Goal: Task Accomplishment & Management: Manage account settings

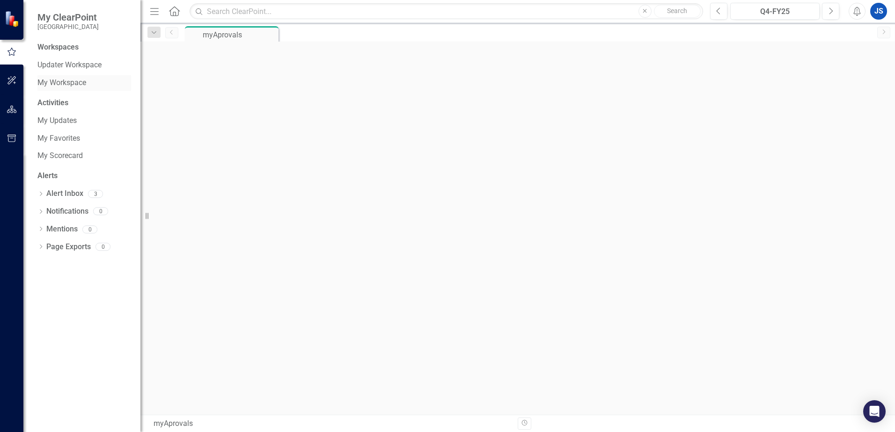
click at [67, 83] on link "My Workspace" at bounding box center [84, 83] width 94 height 11
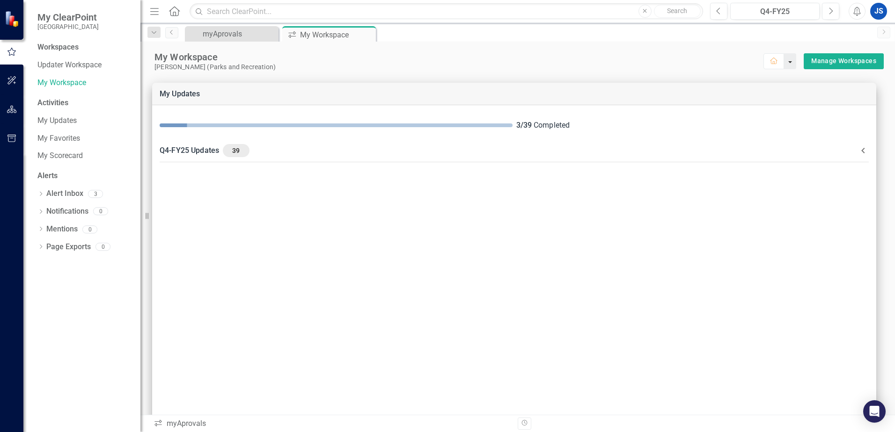
click at [784, 66] on button "button" at bounding box center [790, 61] width 12 height 16
click at [725, 66] on div "[PERSON_NAME] (Parks and Recreation)" at bounding box center [459, 67] width 610 height 8
click at [813, 61] on link "Manage Workspaces" at bounding box center [843, 61] width 65 height 12
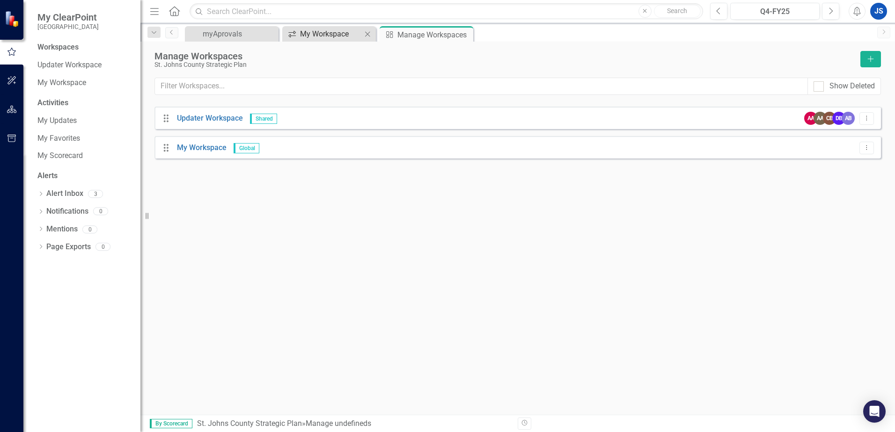
click at [323, 36] on div "My Workspace" at bounding box center [331, 34] width 62 height 12
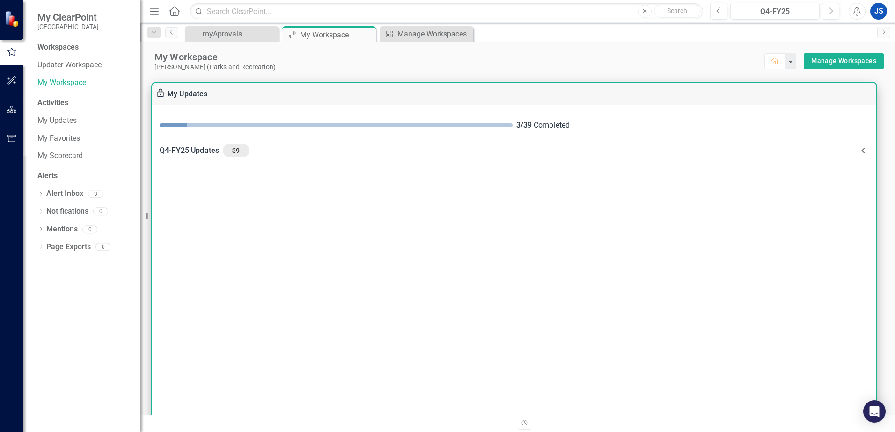
click at [237, 152] on span "39" at bounding box center [235, 150] width 19 height 8
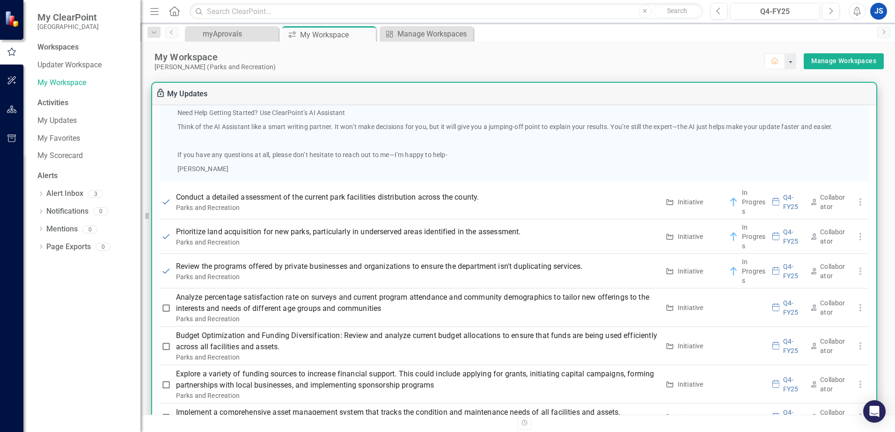
scroll to position [655, 0]
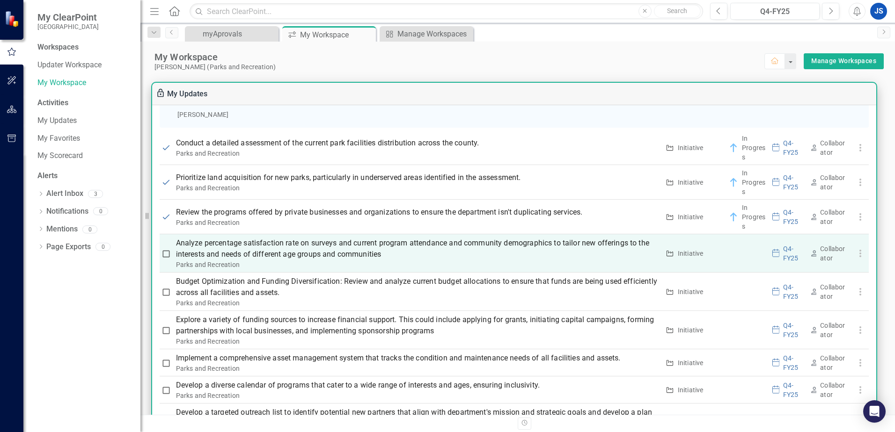
click at [279, 249] on p "Analyze percentage satisfaction rate on surveys and current program attendance …" at bounding box center [417, 249] width 483 height 22
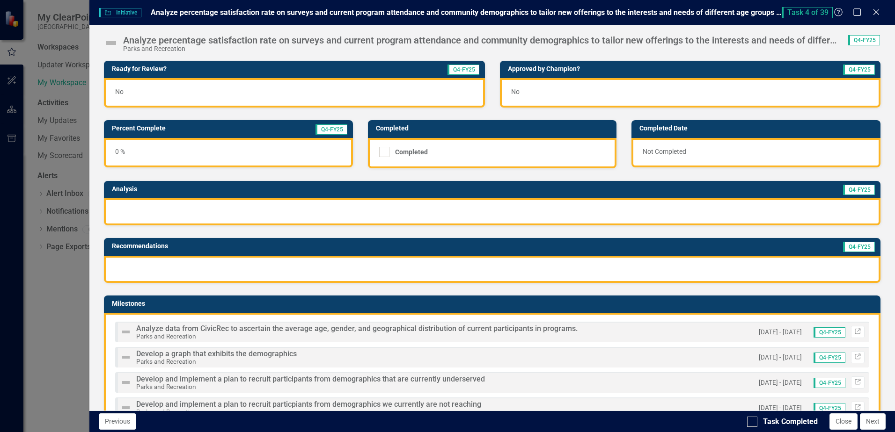
click at [110, 43] on img at bounding box center [110, 43] width 15 height 15
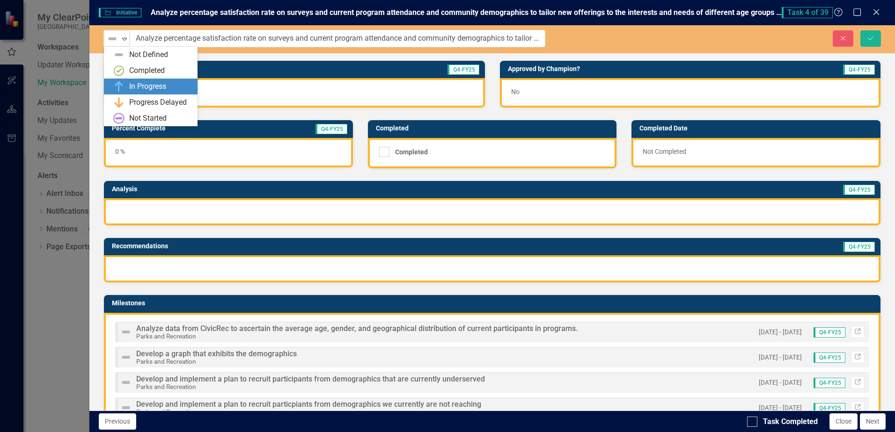
click at [150, 88] on div "In Progress" at bounding box center [147, 86] width 37 height 11
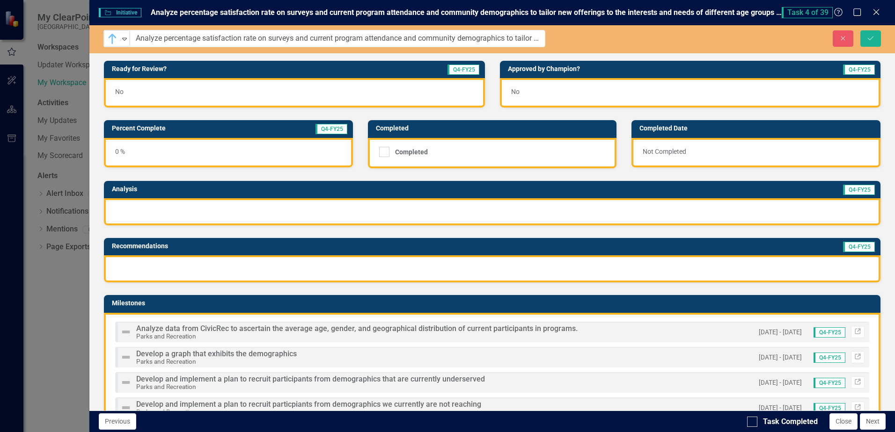
click at [157, 151] on div "0 %" at bounding box center [228, 152] width 249 height 29
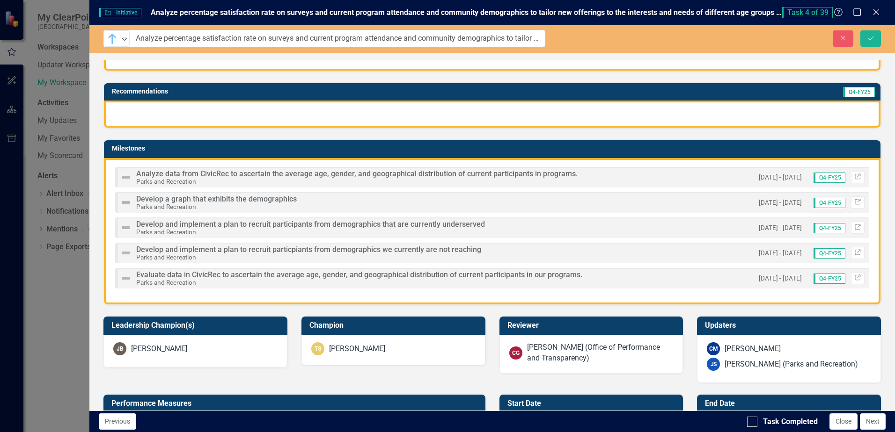
scroll to position [187, 0]
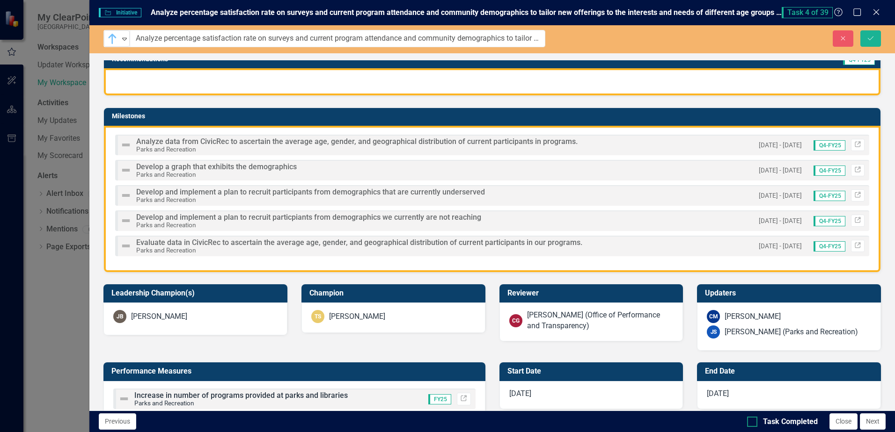
click at [751, 424] on div at bounding box center [752, 422] width 10 height 10
click at [751, 423] on input "Task Completed" at bounding box center [750, 420] width 6 height 6
checkbox input "true"
click at [871, 40] on icon "Save" at bounding box center [870, 38] width 8 height 7
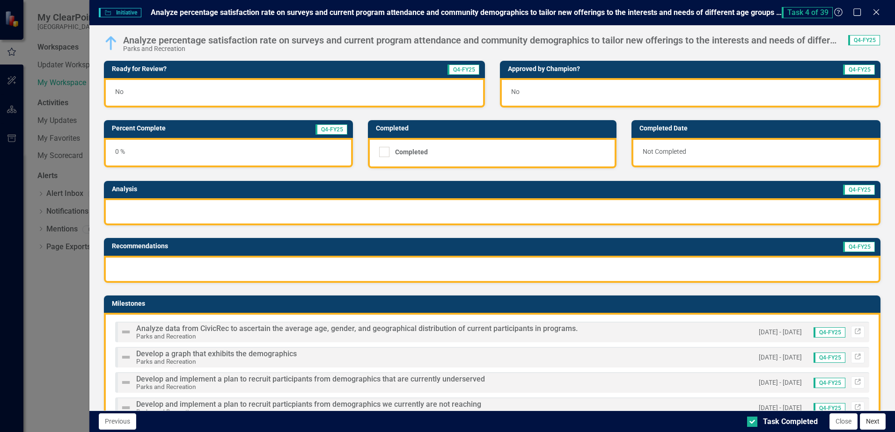
click at [872, 426] on button "Next" at bounding box center [873, 422] width 26 height 16
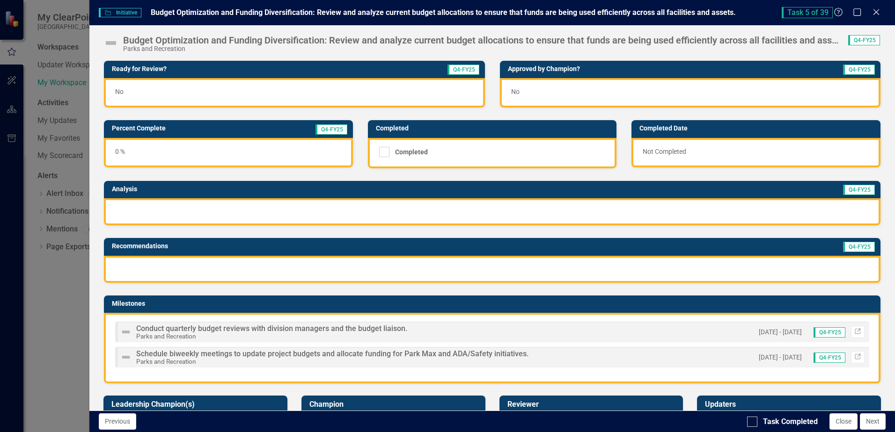
click at [114, 43] on img at bounding box center [110, 43] width 15 height 15
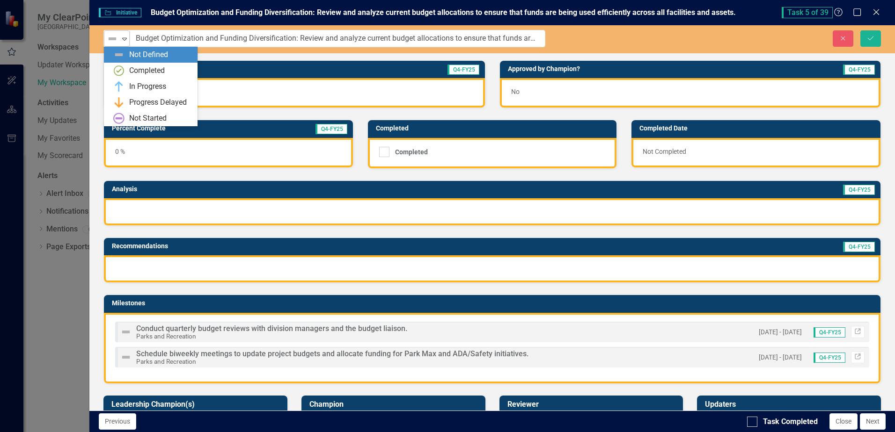
click at [125, 38] on icon "Expand" at bounding box center [124, 38] width 9 height 7
click at [130, 87] on div "In Progress" at bounding box center [147, 86] width 37 height 11
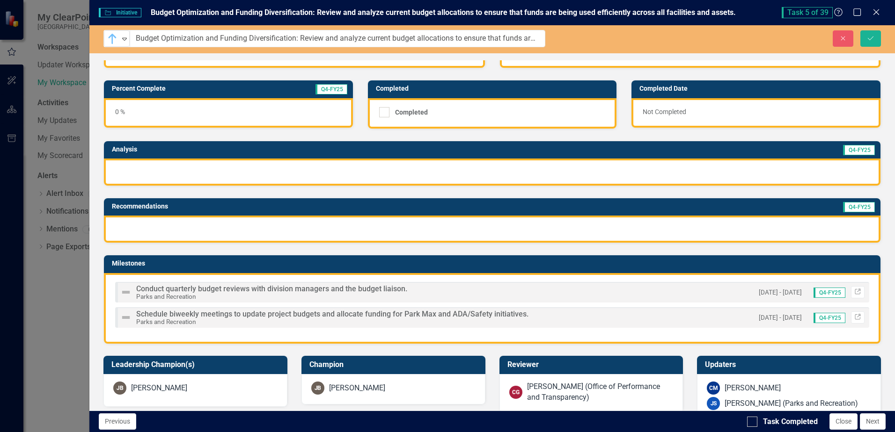
scroll to position [0, 0]
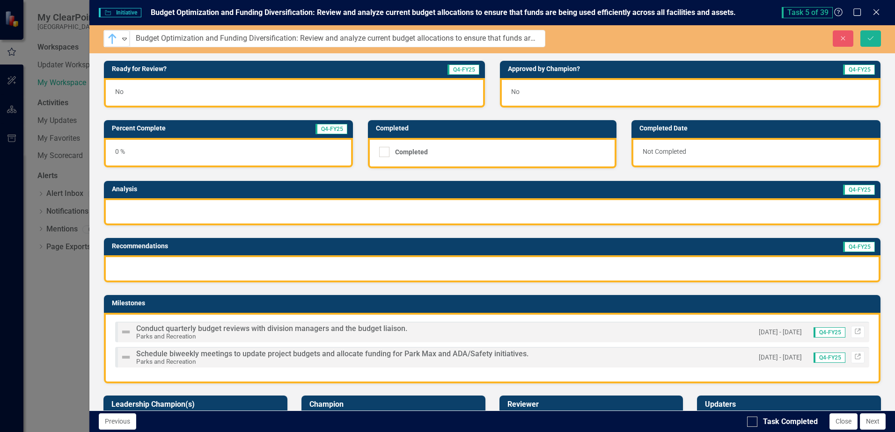
click at [53, 291] on div "Initiative Initiative Budget Optimization and Funding Diversification: Review a…" at bounding box center [447, 216] width 895 height 432
click at [59, 319] on div "Initiative Initiative Budget Optimization and Funding Diversification: Review a…" at bounding box center [447, 216] width 895 height 432
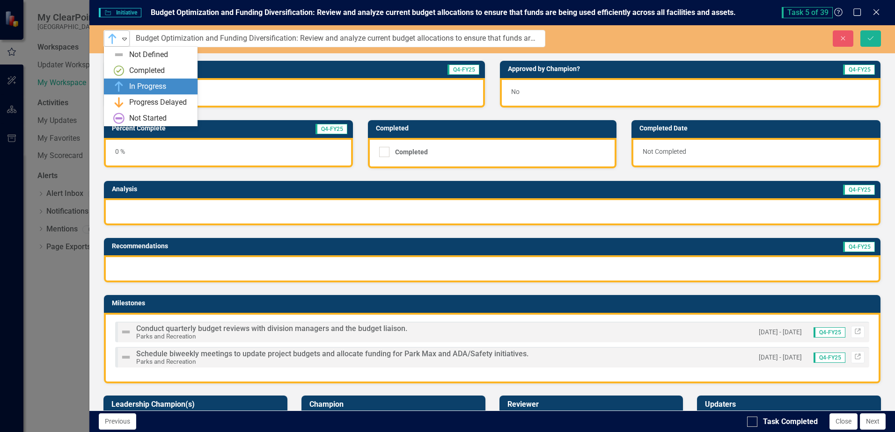
click at [127, 42] on icon "Expand" at bounding box center [124, 38] width 9 height 7
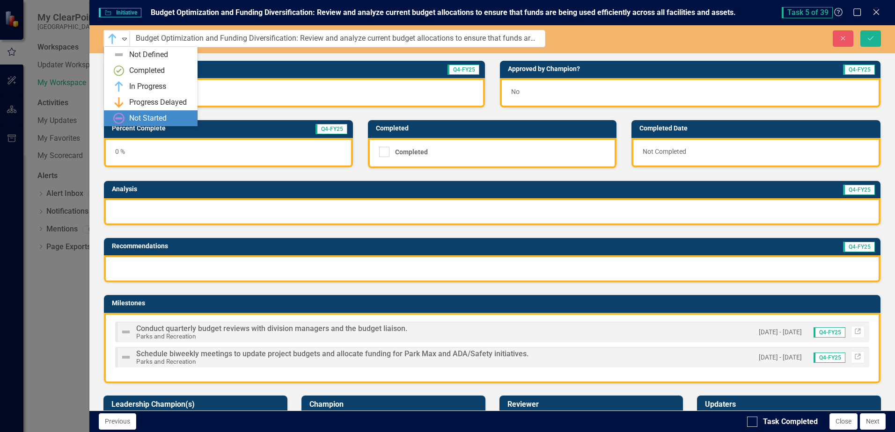
click at [153, 118] on div "Not Started" at bounding box center [147, 118] width 37 height 11
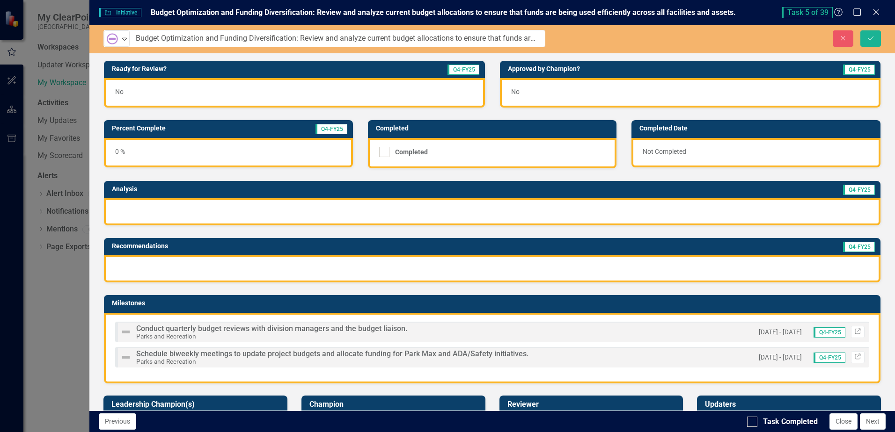
click at [142, 205] on div at bounding box center [492, 211] width 776 height 27
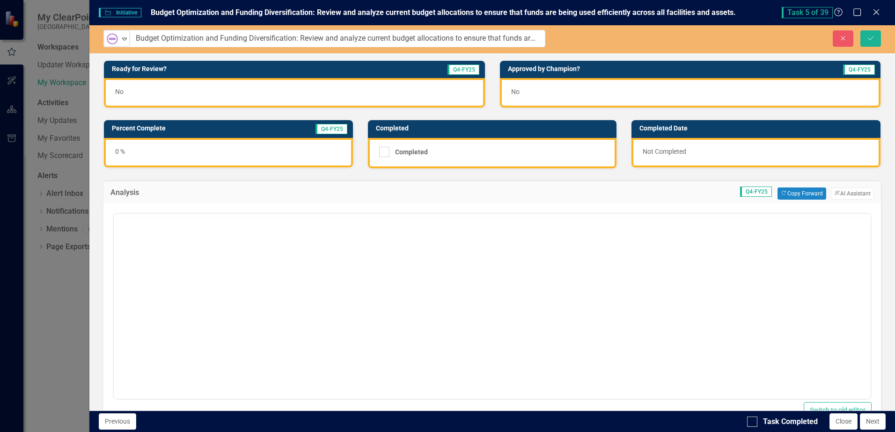
click at [148, 193] on h3 "Analysis" at bounding box center [177, 193] width 134 height 8
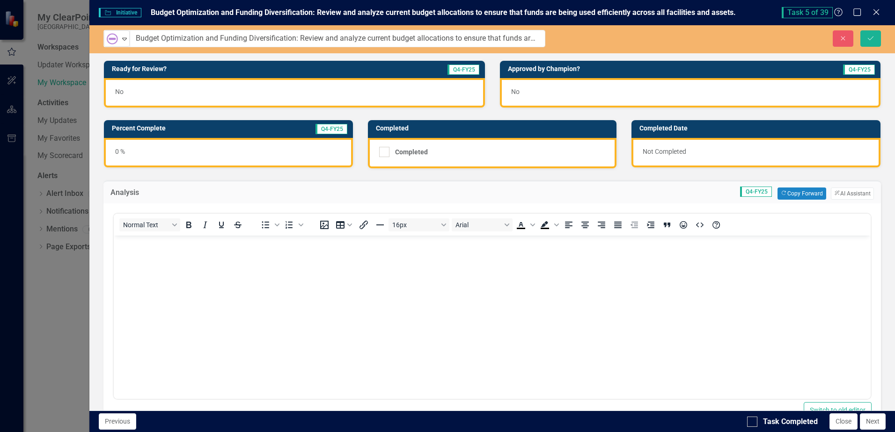
click at [139, 246] on p "Rich Text Area. Press ALT-0 for help." at bounding box center [492, 243] width 752 height 11
click at [831, 197] on button "ClearPoint AI AI Assistant" at bounding box center [852, 194] width 43 height 12
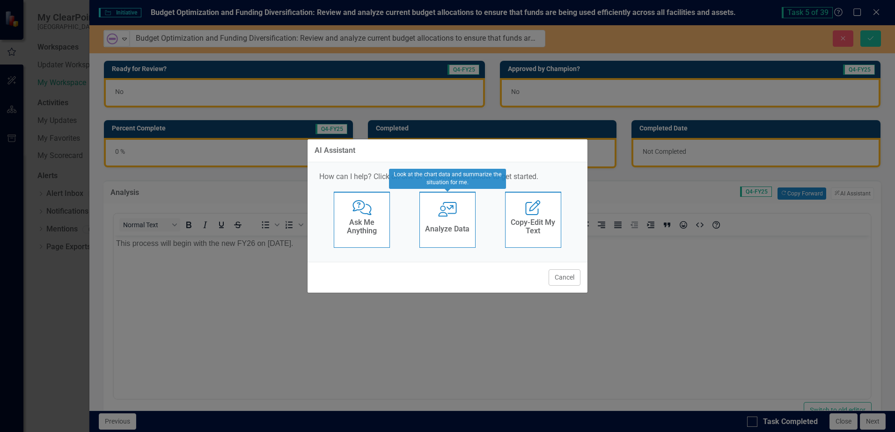
click at [451, 223] on div "Analyze Data" at bounding box center [447, 230] width 44 height 15
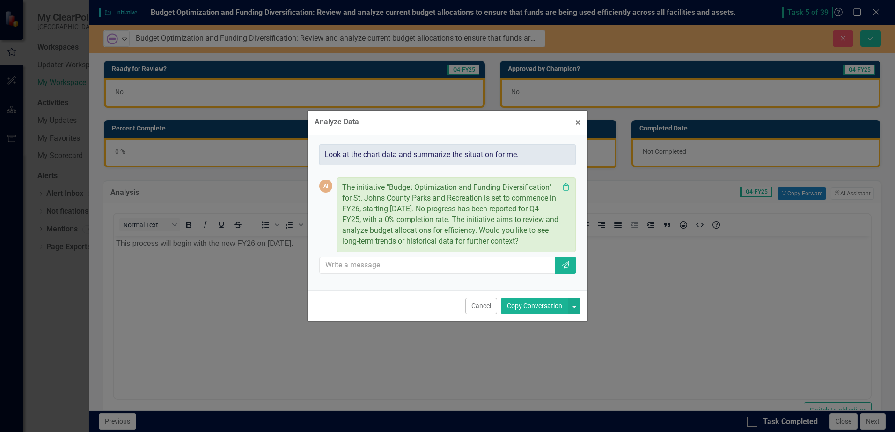
click at [553, 303] on button "Copy Conversation" at bounding box center [534, 306] width 67 height 16
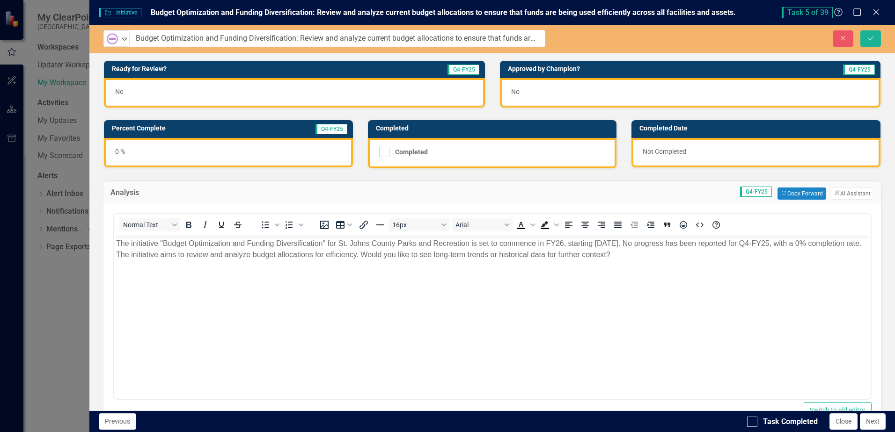
click at [631, 254] on p "The initiative "Budget Optimization and Funding Diversification" for St. Johns …" at bounding box center [492, 249] width 752 height 22
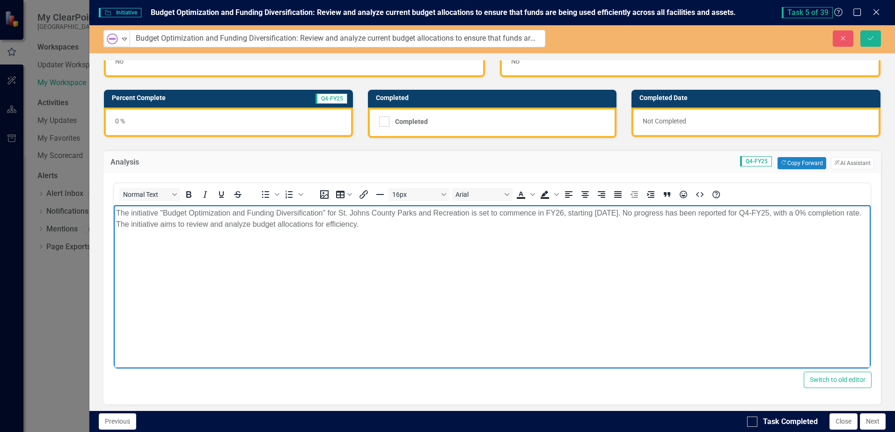
scroll to position [47, 0]
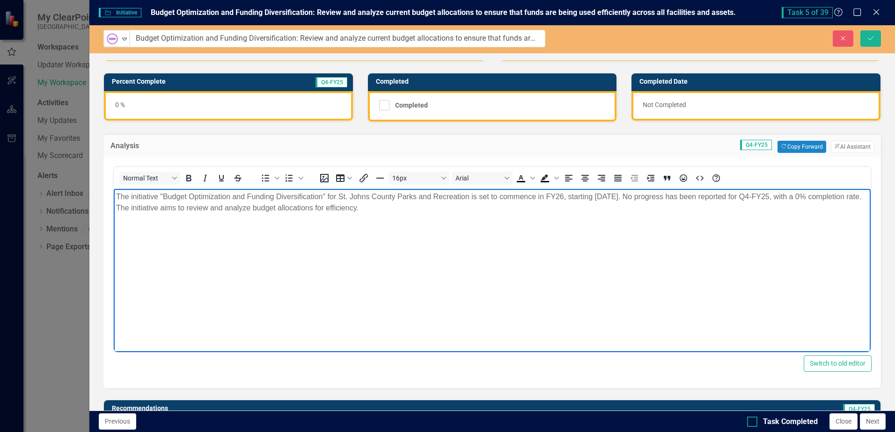
click at [753, 423] on div at bounding box center [752, 422] width 10 height 10
click at [753, 423] on input "Task Completed" at bounding box center [750, 420] width 6 height 6
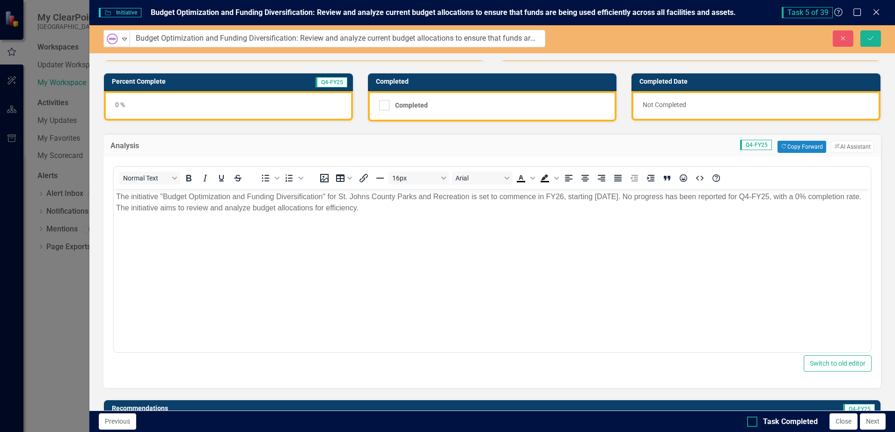
checkbox input "true"
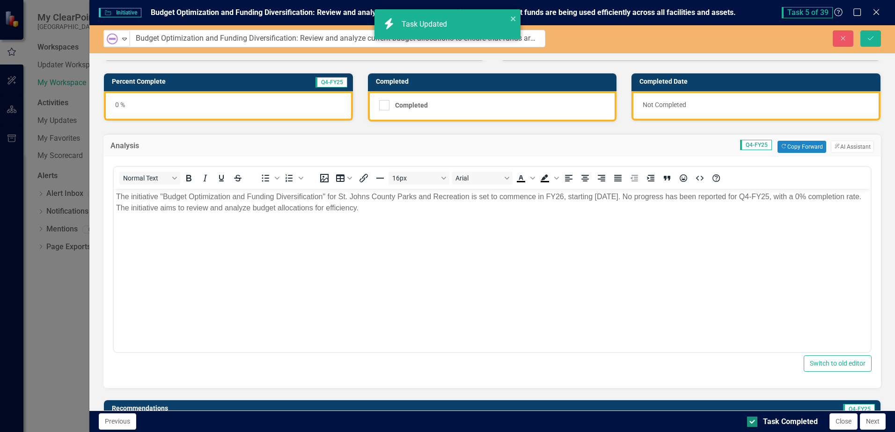
checkbox input "true"
click at [871, 36] on icon "Save" at bounding box center [870, 38] width 8 height 7
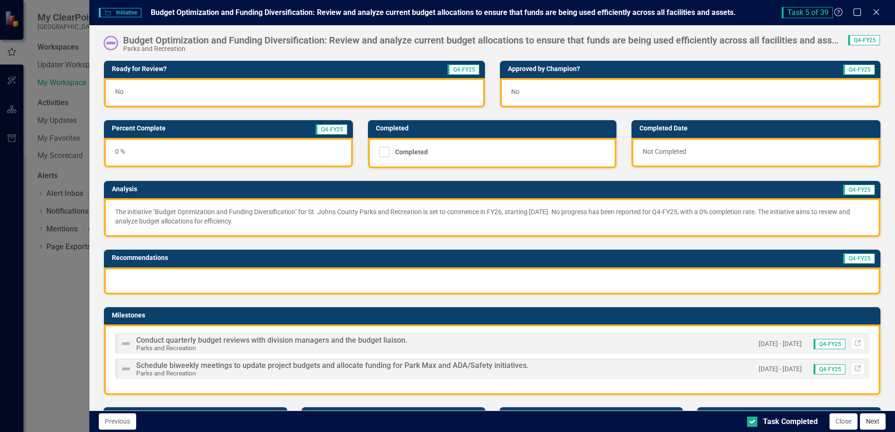
click at [869, 426] on button "Next" at bounding box center [873, 422] width 26 height 16
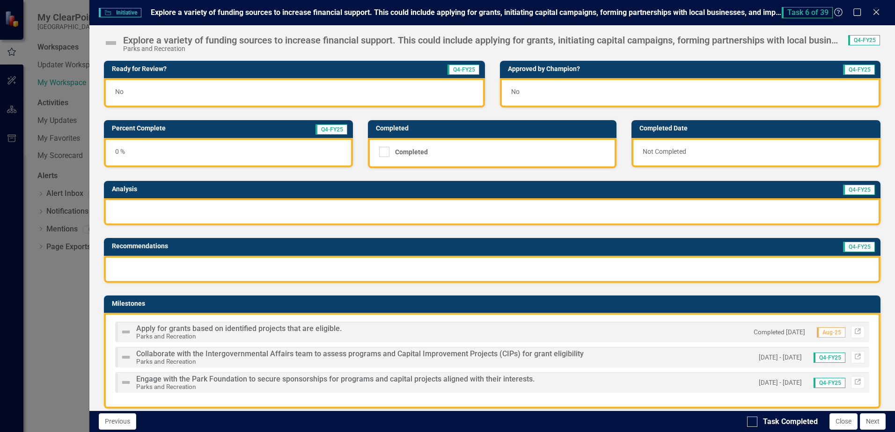
click at [112, 44] on img at bounding box center [110, 43] width 15 height 15
click at [110, 44] on img at bounding box center [110, 43] width 15 height 15
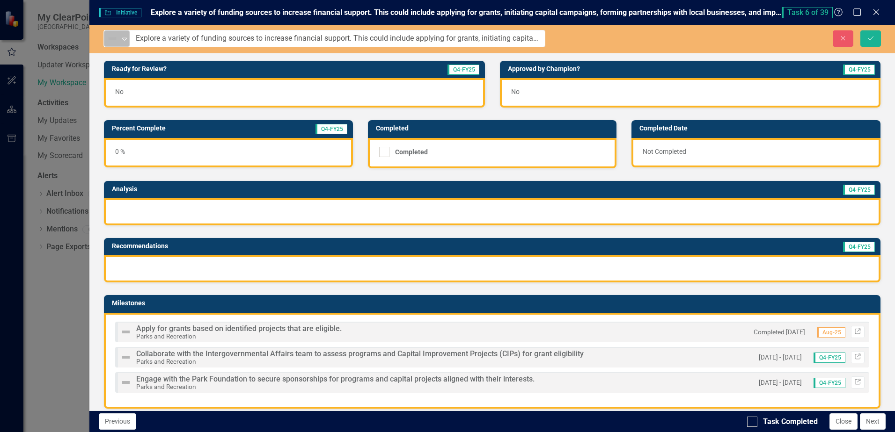
click at [126, 41] on icon "Expand" at bounding box center [124, 38] width 9 height 7
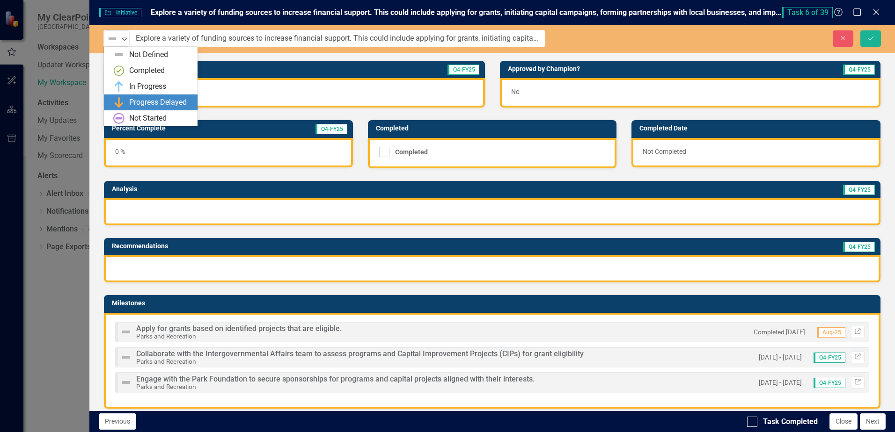
click at [136, 102] on div "Progress Delayed" at bounding box center [158, 102] width 58 height 11
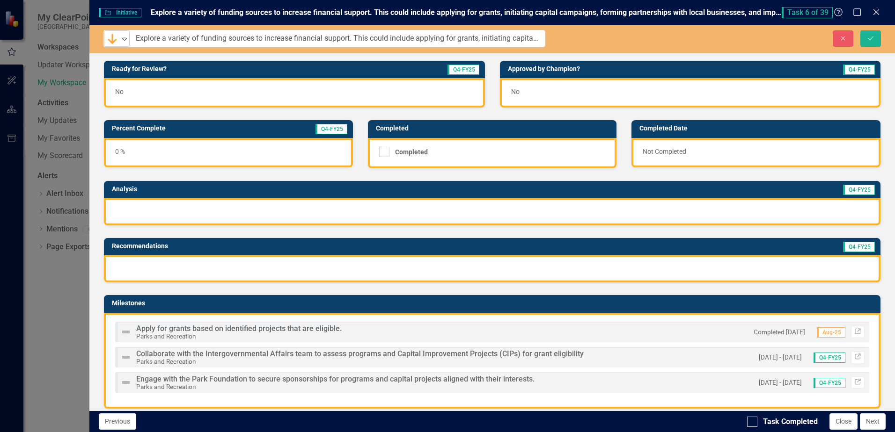
click at [125, 39] on icon "Expand" at bounding box center [124, 38] width 9 height 7
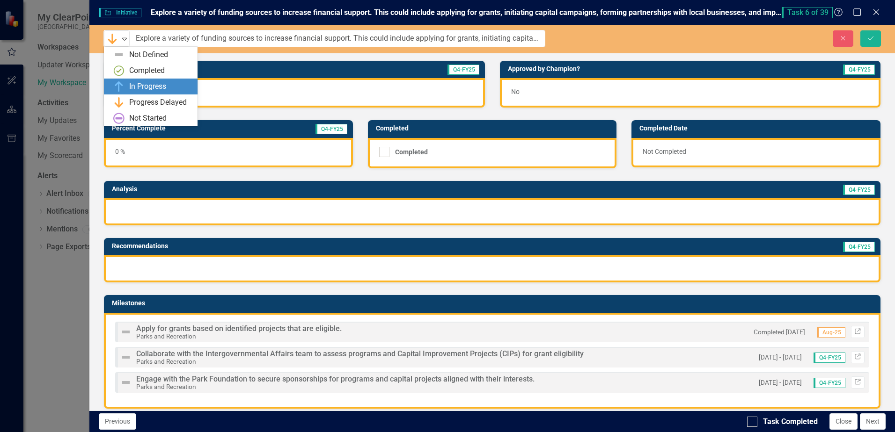
click at [131, 87] on div "In Progress" at bounding box center [147, 86] width 37 height 11
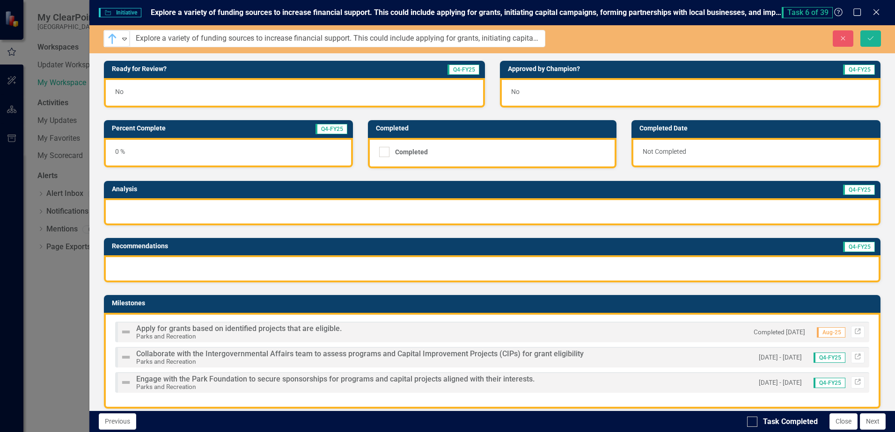
click at [155, 132] on td "Percent Complete" at bounding box center [185, 130] width 147 height 14
click at [157, 131] on h3 "Percent Complete" at bounding box center [185, 128] width 147 height 7
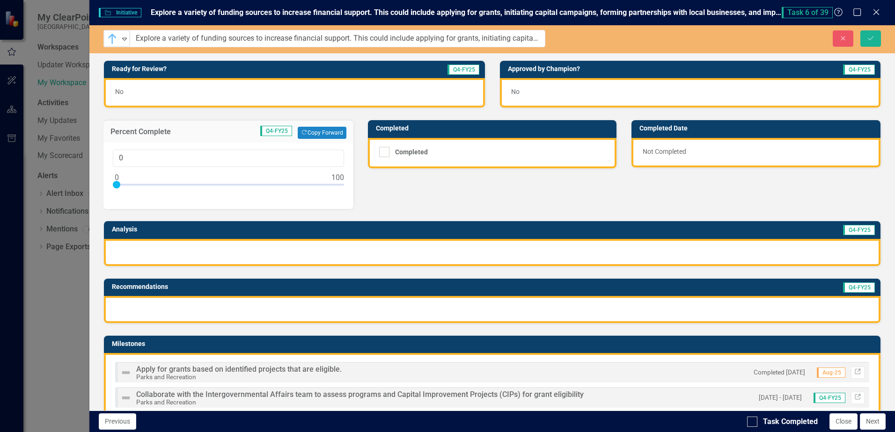
click at [132, 185] on div at bounding box center [228, 187] width 231 height 12
click at [142, 183] on div at bounding box center [228, 187] width 231 height 12
click at [137, 182] on div at bounding box center [228, 187] width 231 height 12
click at [135, 160] on input "9" at bounding box center [228, 158] width 231 height 17
click at [255, 191] on div at bounding box center [228, 187] width 231 height 12
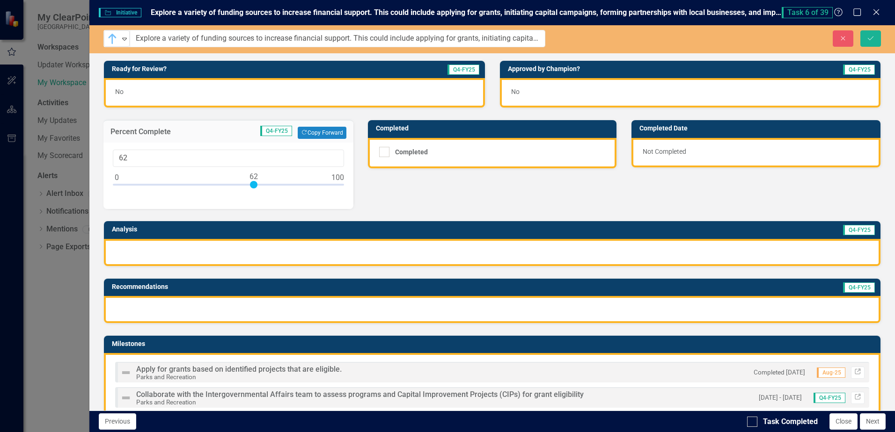
click at [151, 183] on div at bounding box center [228, 187] width 231 height 12
click at [146, 183] on div at bounding box center [228, 187] width 231 height 12
click at [149, 183] on div at bounding box center [145, 184] width 7 height 7
click at [140, 183] on div at bounding box center [228, 187] width 231 height 12
click at [138, 183] on div at bounding box center [140, 184] width 7 height 7
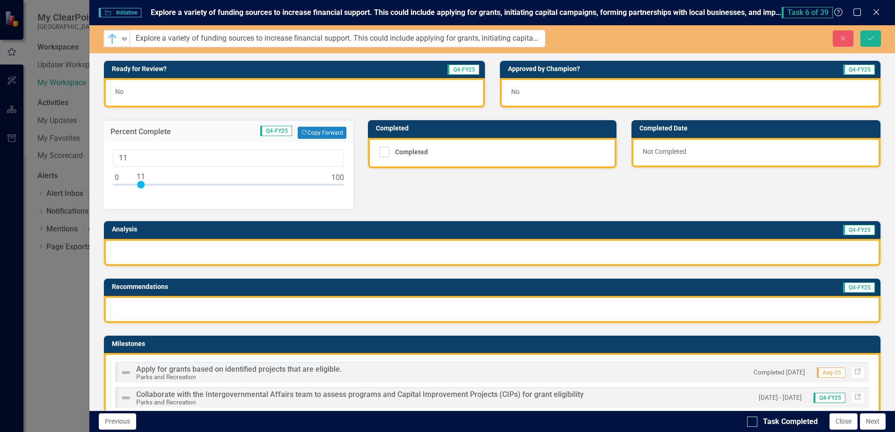
type input "10"
click at [136, 184] on div at bounding box center [138, 184] width 7 height 7
click at [397, 206] on div "Ready for Review? Q4-FY25 No Approved by Champion? Q4-FY25 No Percent Complete …" at bounding box center [491, 289] width 791 height 480
click at [312, 117] on div "Percent Complete Q4-FY25 Copy Forward Copy Forward 10" at bounding box center [228, 158] width 264 height 101
click at [380, 178] on div "Ready for Review? Q4-FY25 No Approved by Champion? Q4-FY25 No Percent Complete …" at bounding box center [491, 289] width 791 height 480
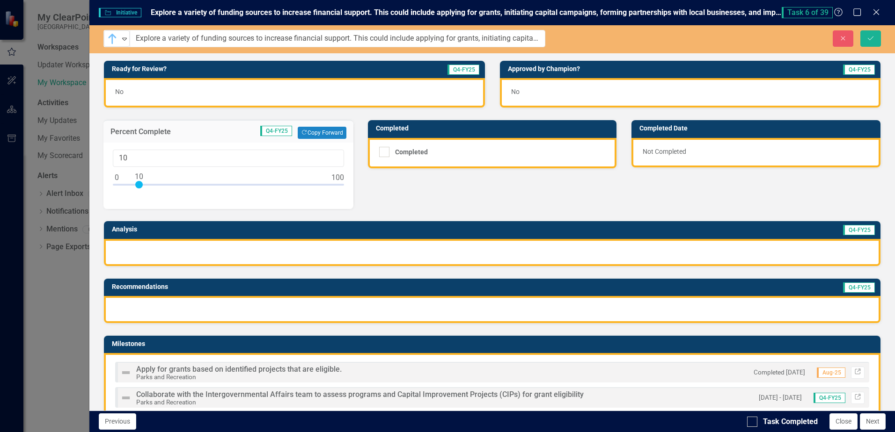
click at [366, 239] on div at bounding box center [492, 252] width 776 height 27
click at [353, 245] on div at bounding box center [492, 252] width 776 height 27
click at [352, 245] on div at bounding box center [492, 252] width 776 height 27
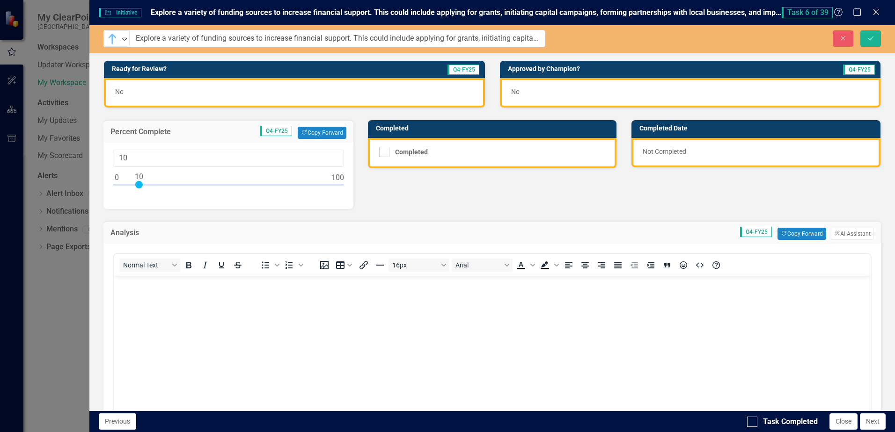
scroll to position [0, 0]
click at [169, 299] on body "Rich Text Area. Press ALT-0 for help." at bounding box center [492, 346] width 757 height 140
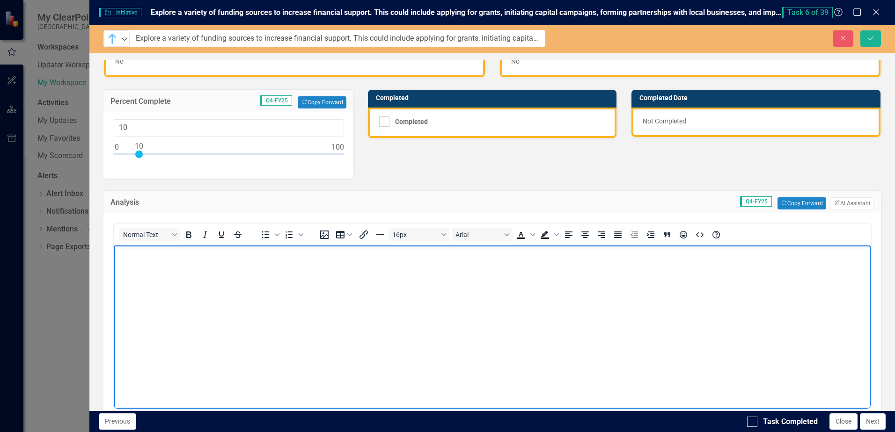
scroll to position [47, 0]
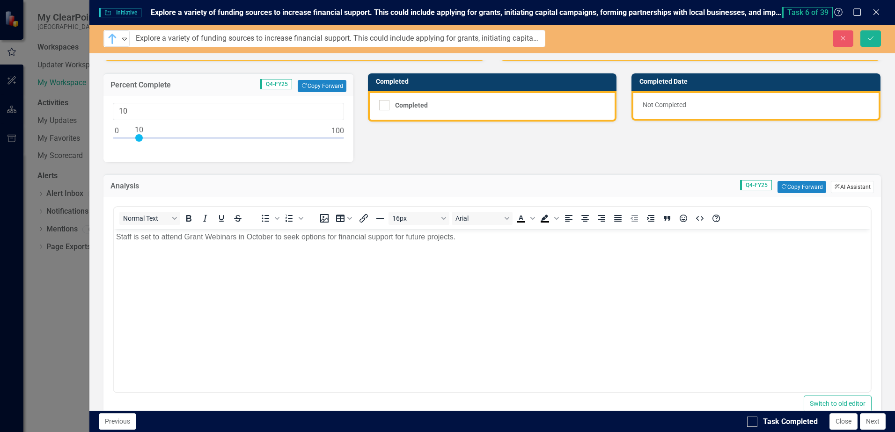
click at [835, 188] on button "ClearPoint AI AI Assistant" at bounding box center [852, 187] width 43 height 12
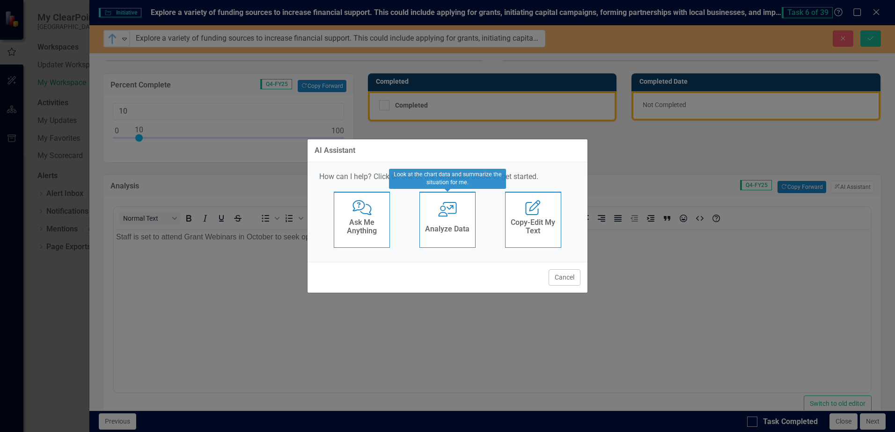
click at [441, 218] on div "User with Chart Analyze Data" at bounding box center [447, 220] width 56 height 56
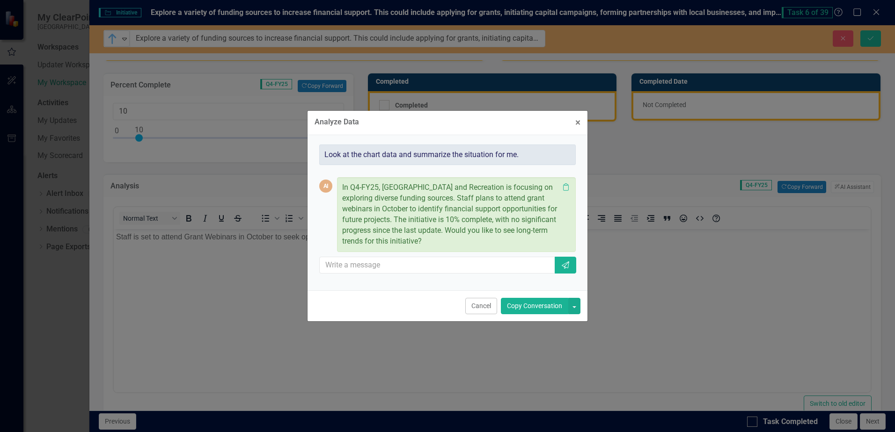
click at [528, 308] on button "Copy Conversation" at bounding box center [534, 306] width 67 height 16
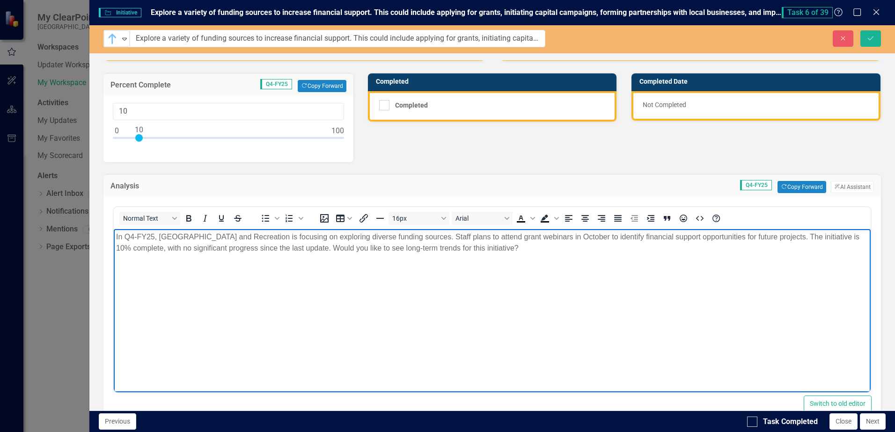
click at [537, 250] on p "In Q4-FY25, St. Johns County Parks and Recreation is focusing on exploring dive…" at bounding box center [492, 243] width 752 height 22
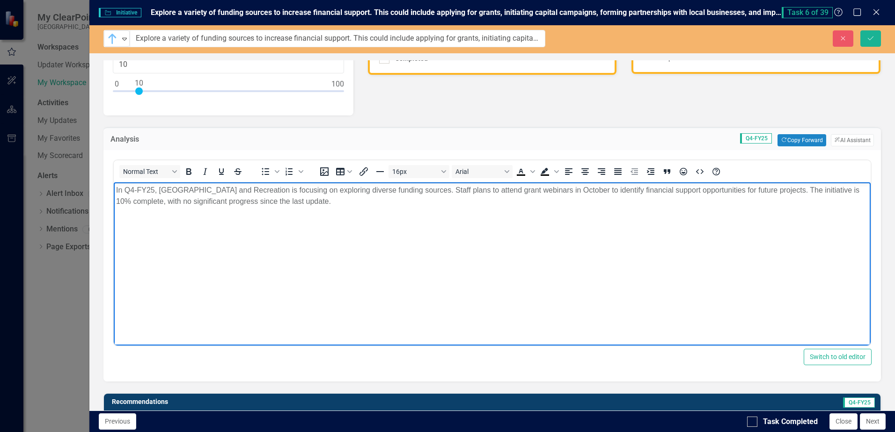
scroll to position [0, 0]
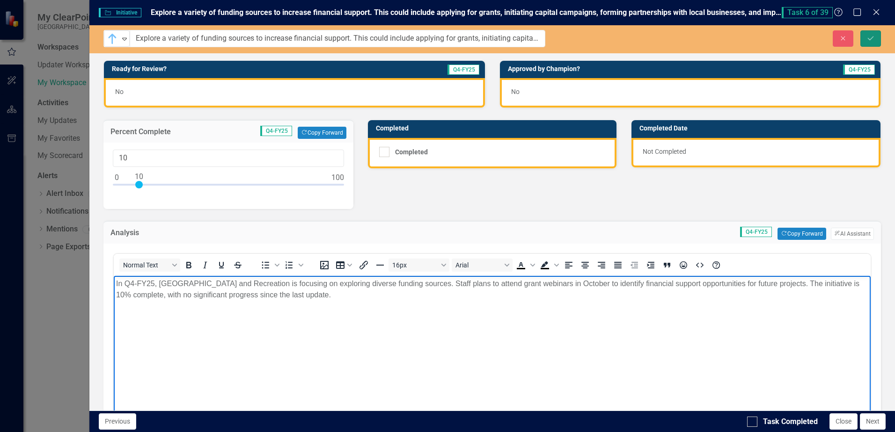
click at [874, 42] on button "Save" at bounding box center [870, 38] width 21 height 16
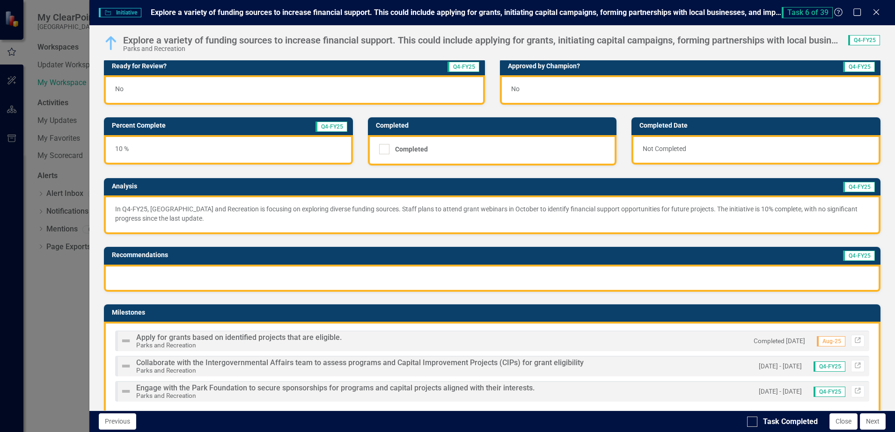
scroll to position [140, 0]
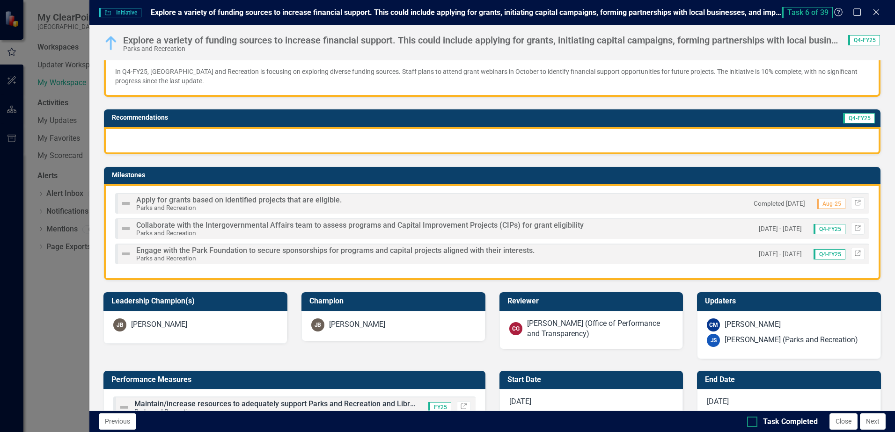
click at [753, 423] on div at bounding box center [752, 422] width 10 height 10
click at [753, 423] on input "Task Completed" at bounding box center [750, 420] width 6 height 6
checkbox input "true"
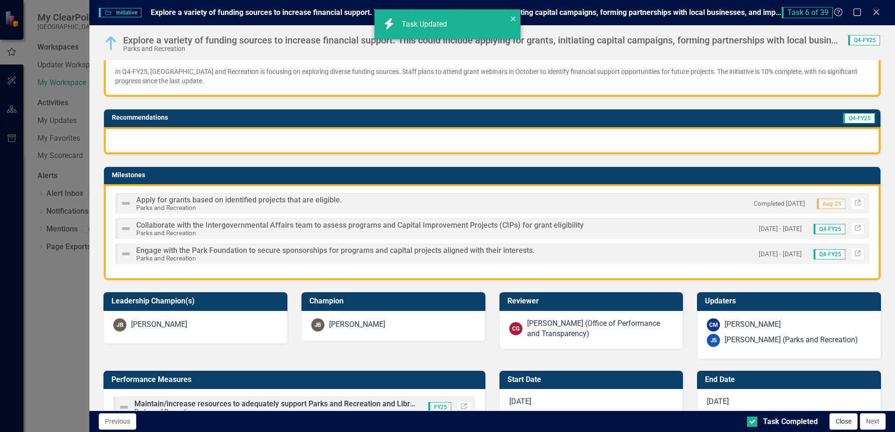
checkbox input "true"
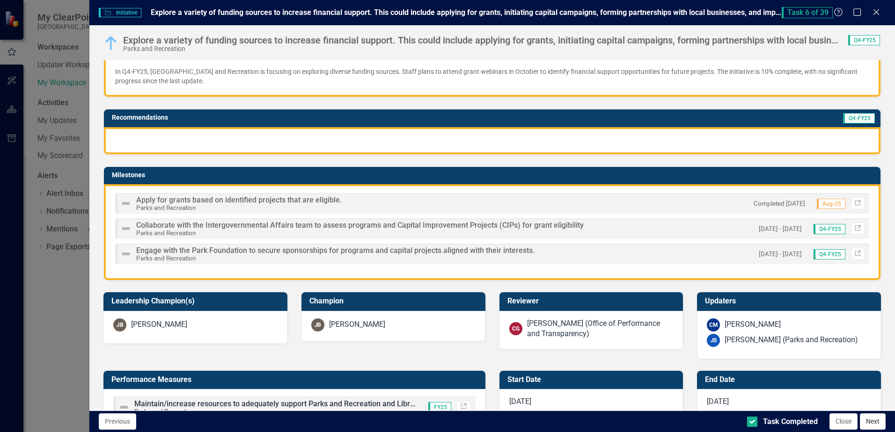
click at [874, 422] on button "Next" at bounding box center [873, 422] width 26 height 16
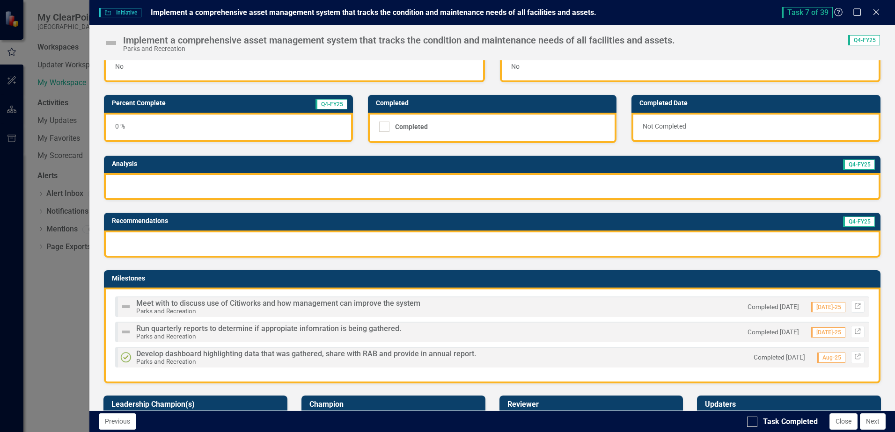
scroll to position [0, 0]
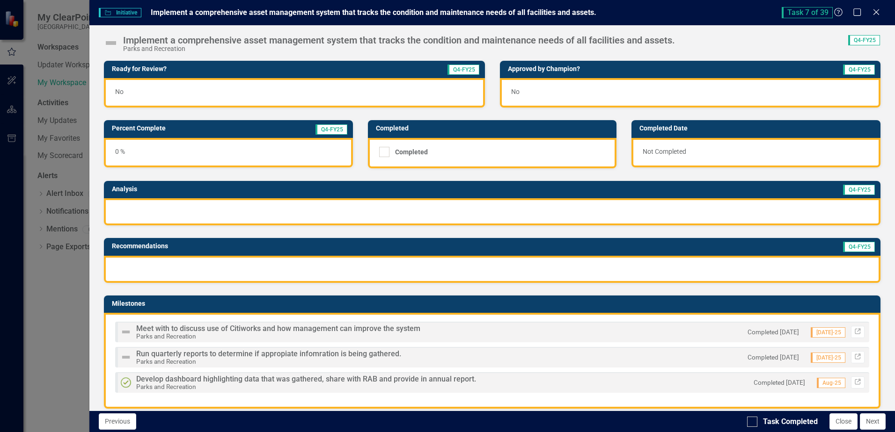
click at [131, 154] on div "0 %" at bounding box center [228, 152] width 249 height 29
click at [137, 209] on div at bounding box center [492, 211] width 776 height 27
click at [138, 210] on div at bounding box center [492, 211] width 776 height 27
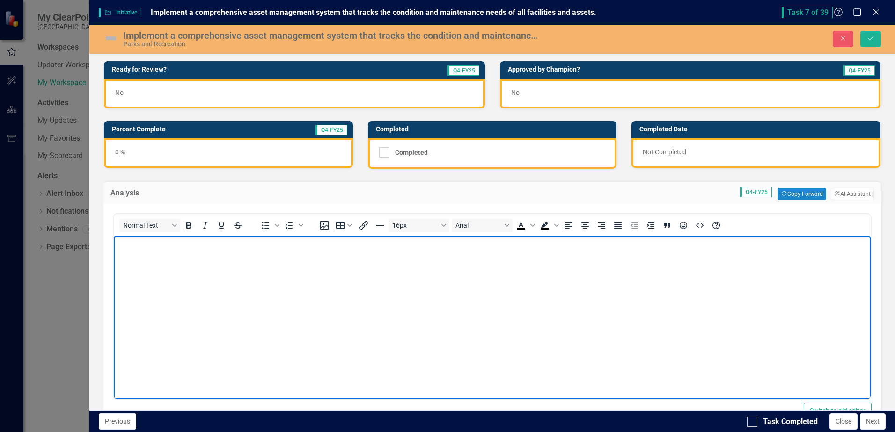
click at [139, 255] on body "Rich Text Area. Press ALT-0 for help." at bounding box center [492, 306] width 757 height 140
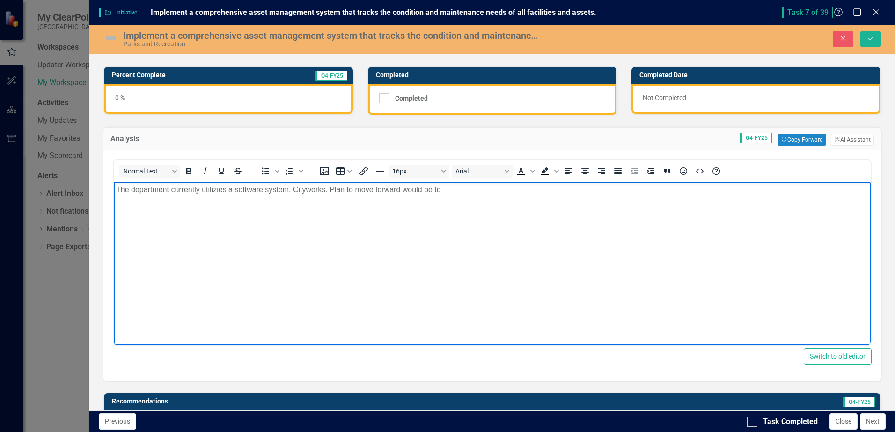
scroll to position [47, 0]
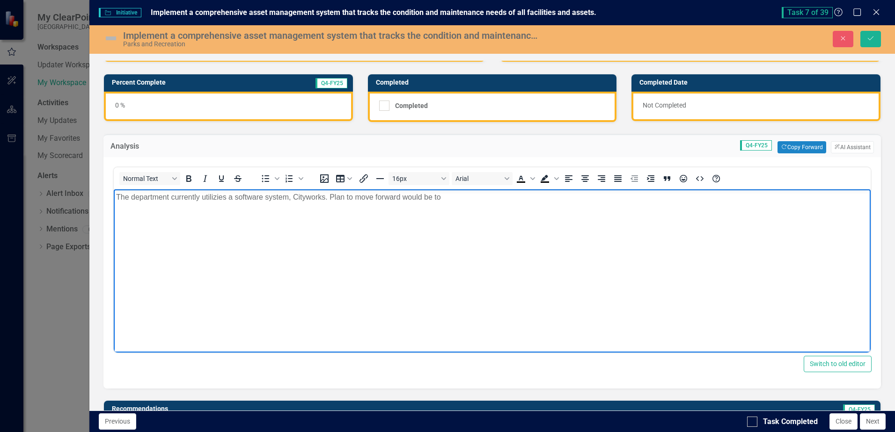
click at [459, 197] on p "The department currently utilizies a software system, Cityworks. Plan to move f…" at bounding box center [492, 197] width 752 height 11
click at [841, 147] on button "ClearPoint AI AI Assistant" at bounding box center [852, 147] width 43 height 12
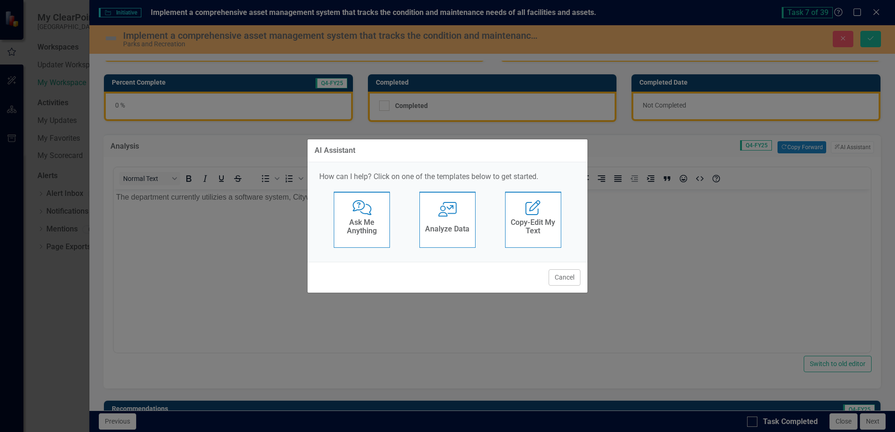
click at [447, 222] on div "User with Chart Analyze Data" at bounding box center [447, 220] width 56 height 56
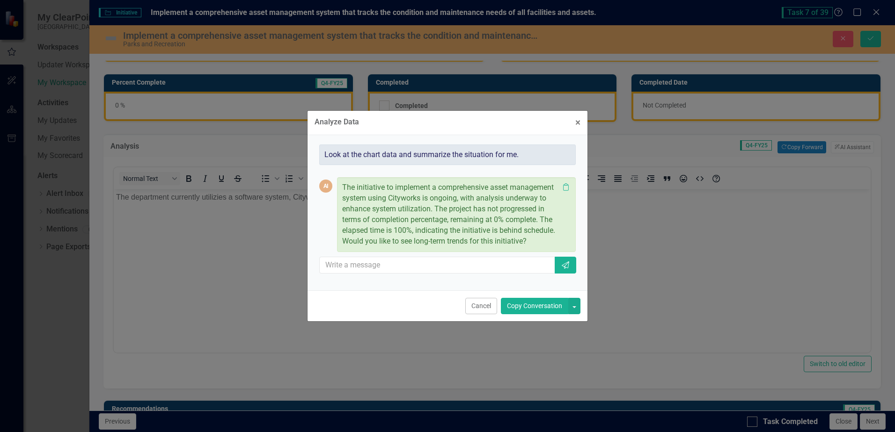
click at [520, 306] on button "Copy Conversation" at bounding box center [534, 306] width 67 height 16
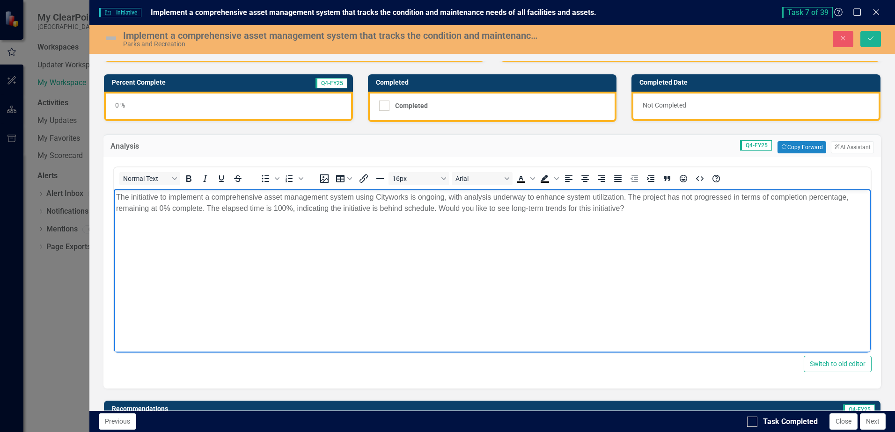
click at [640, 209] on p "The initiative to implement a comprehensive asset management system using Cityw…" at bounding box center [492, 203] width 752 height 22
click at [212, 210] on p "The initiative to implement a comprehensive asset management system using Cityw…" at bounding box center [492, 203] width 752 height 22
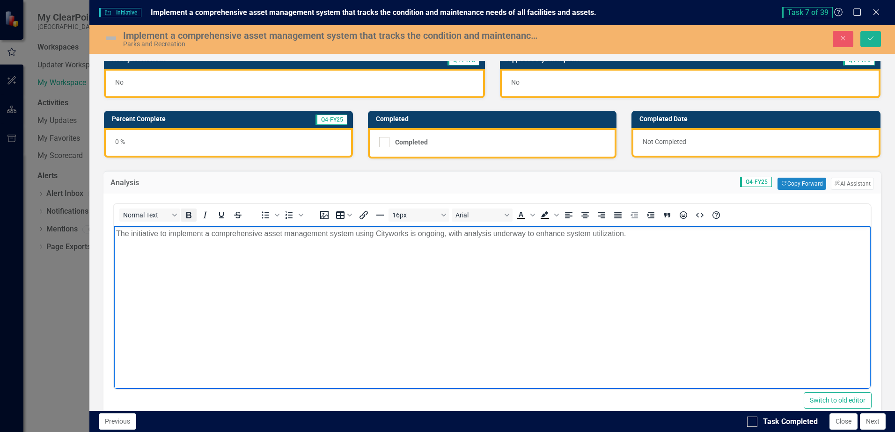
scroll to position [0, 0]
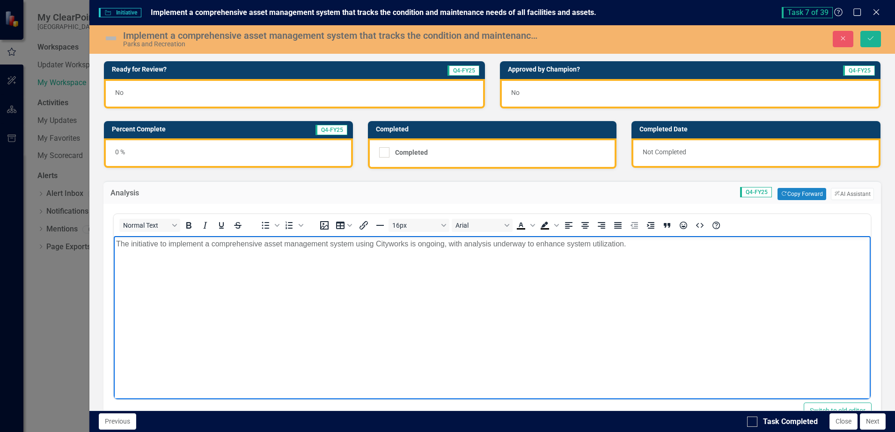
click at [321, 131] on span "Q4-FY25" at bounding box center [331, 130] width 32 height 10
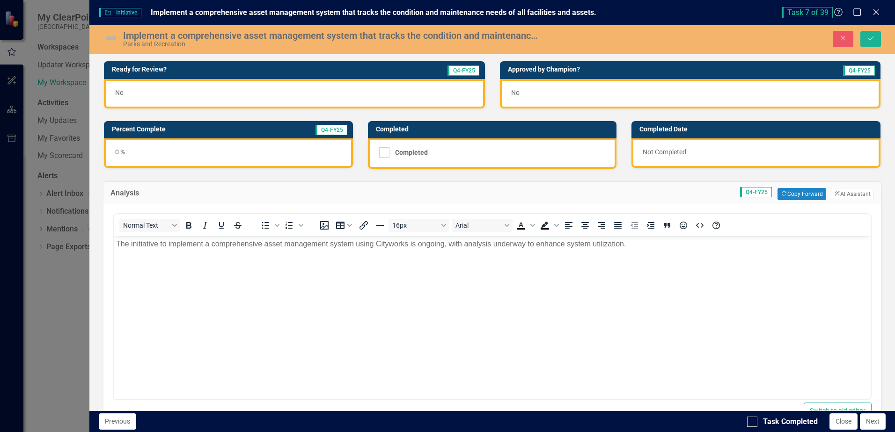
click at [318, 132] on span "Q4-FY25" at bounding box center [331, 130] width 32 height 10
click at [218, 146] on div "0 %" at bounding box center [228, 153] width 249 height 29
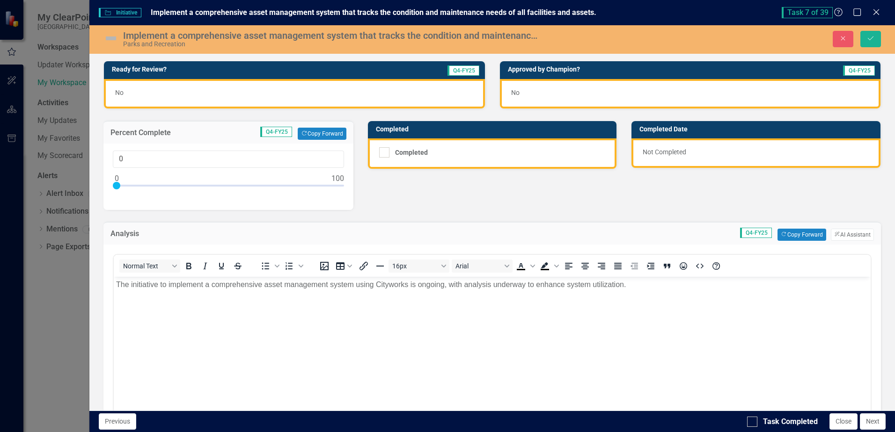
click at [134, 185] on div at bounding box center [228, 188] width 231 height 12
click at [139, 185] on div at bounding box center [228, 188] width 231 height 12
type input "10"
click at [337, 337] on body "The initiative to implement a comprehensive asset management system using Cityw…" at bounding box center [492, 347] width 757 height 140
click at [111, 39] on img at bounding box center [110, 38] width 15 height 15
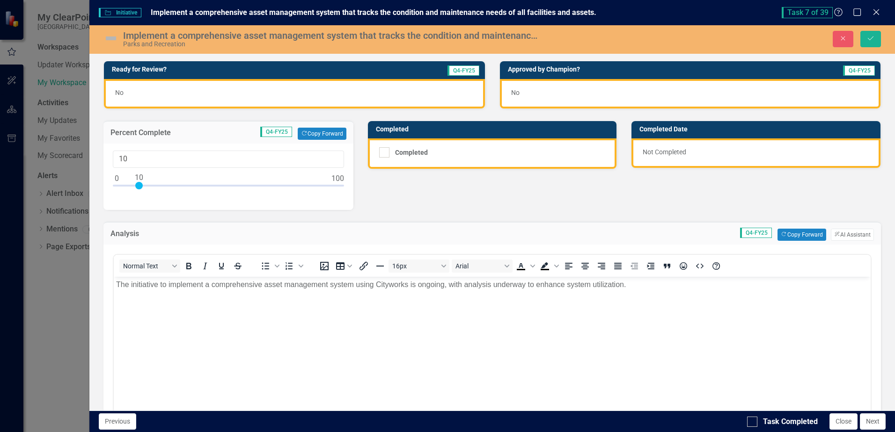
click at [111, 39] on img at bounding box center [110, 38] width 15 height 15
click at [110, 38] on img at bounding box center [110, 38] width 15 height 15
click at [112, 40] on img at bounding box center [110, 38] width 15 height 15
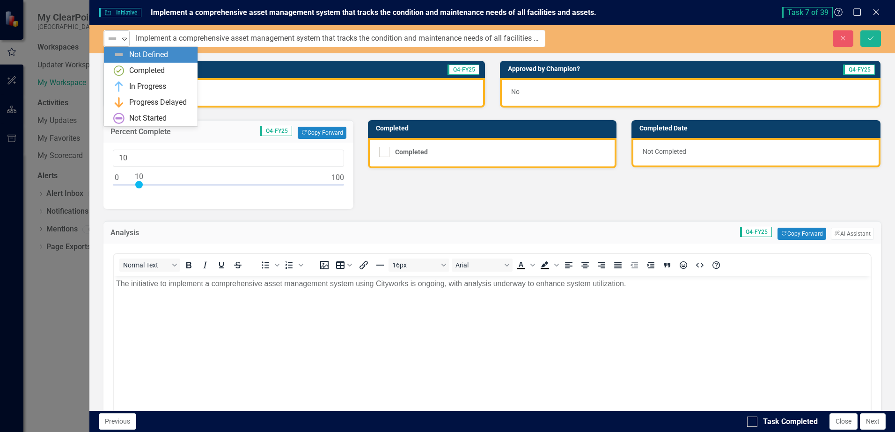
click at [124, 40] on icon "Expand" at bounding box center [124, 38] width 9 height 7
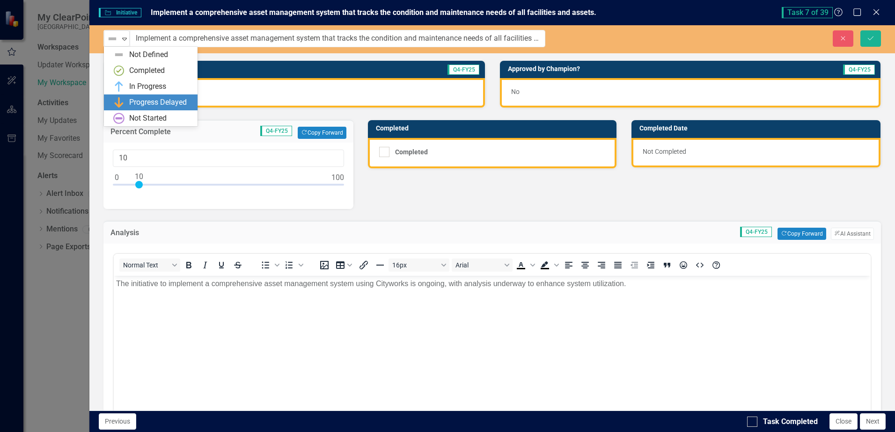
click at [132, 100] on div "Progress Delayed" at bounding box center [158, 102] width 58 height 11
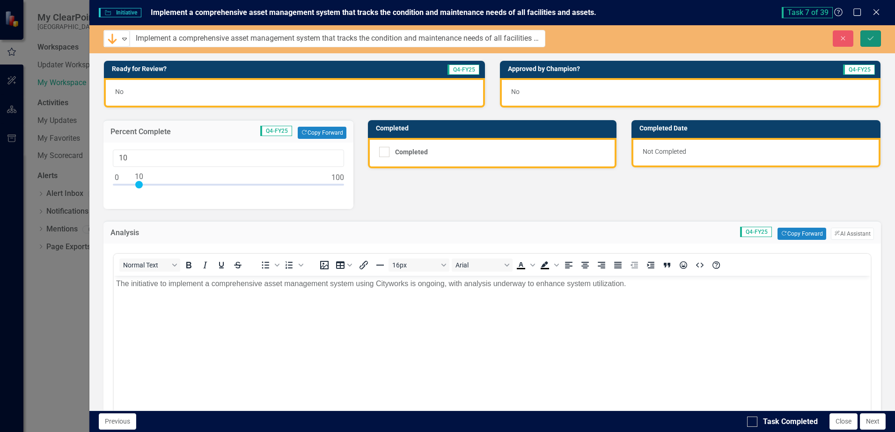
click at [874, 40] on icon "Save" at bounding box center [870, 38] width 8 height 7
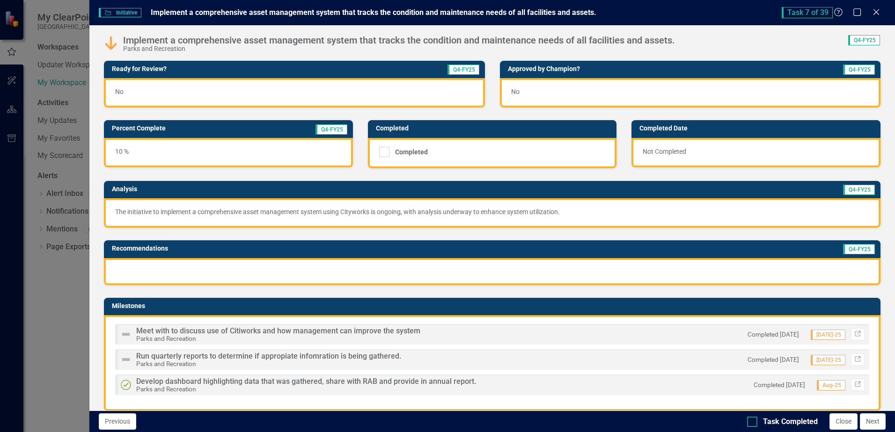
click at [750, 425] on div at bounding box center [752, 422] width 10 height 10
click at [750, 423] on input "Task Completed" at bounding box center [750, 420] width 6 height 6
checkbox input "true"
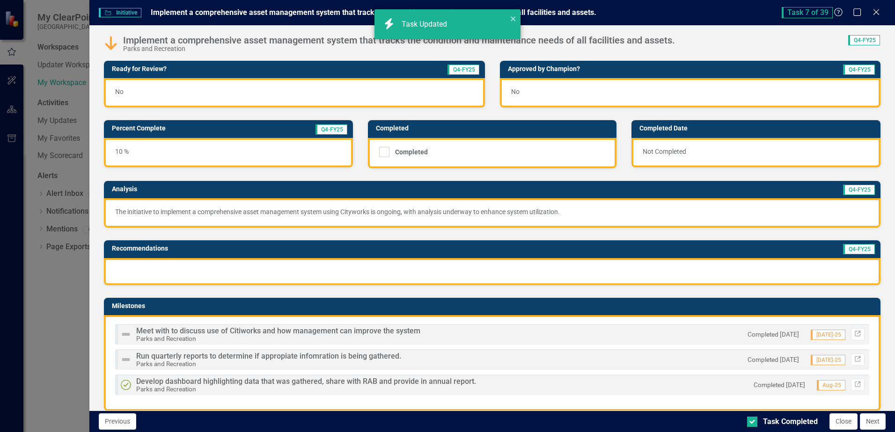
checkbox input "true"
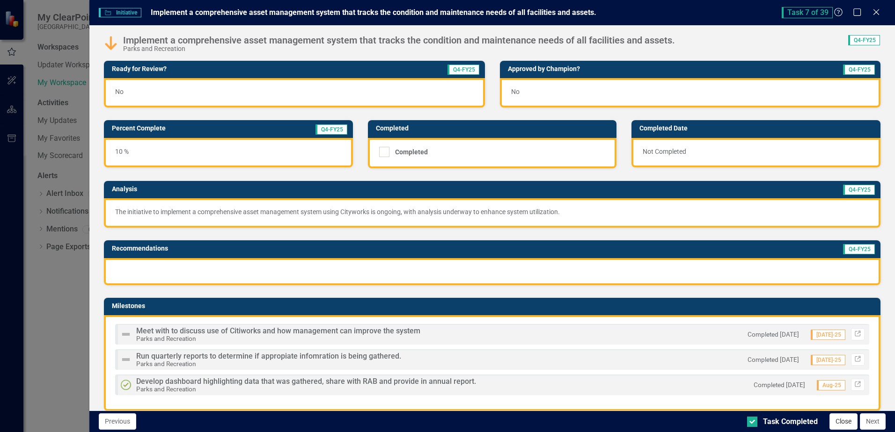
click at [846, 422] on button "Close" at bounding box center [843, 422] width 28 height 16
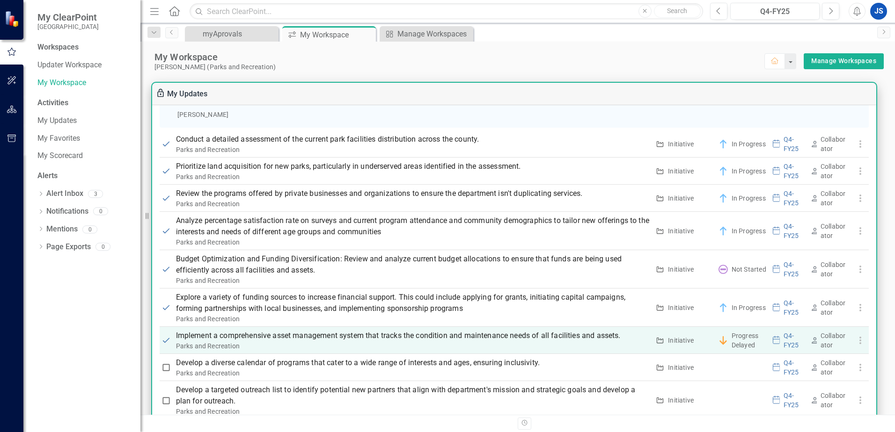
click at [365, 338] on p "Implement a comprehensive asset management system that tracks the condition and…" at bounding box center [413, 335] width 474 height 11
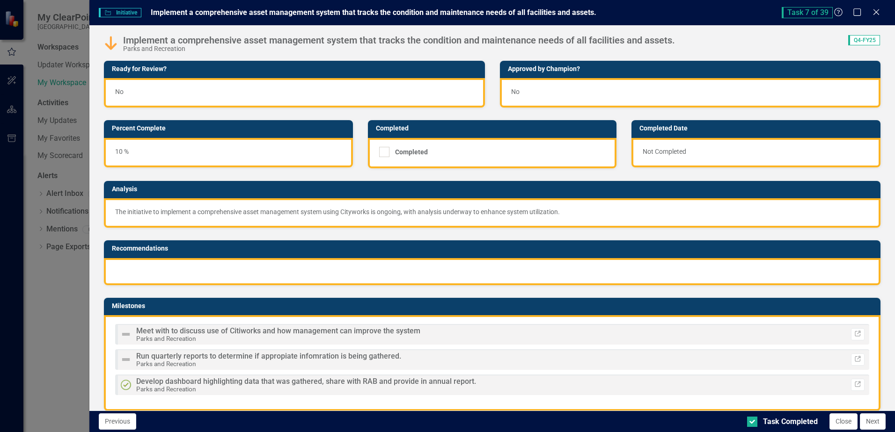
click at [365, 338] on div "Initiative Initiative Implement a comprehensive asset management system that tr…" at bounding box center [447, 216] width 895 height 432
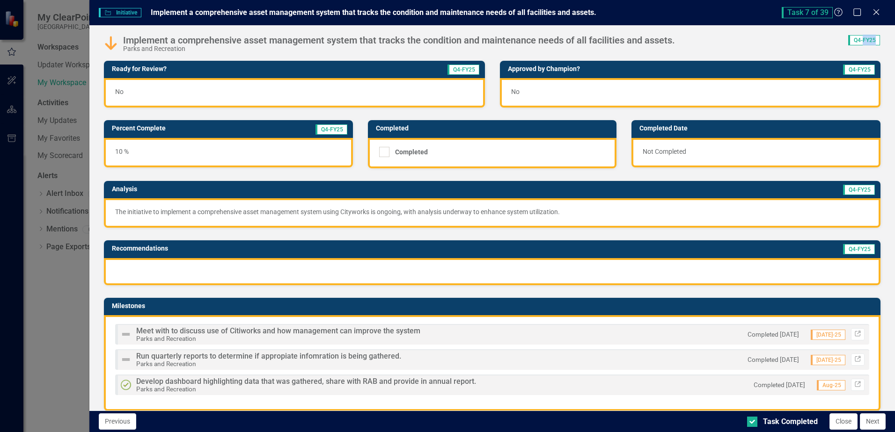
click at [112, 42] on img at bounding box center [110, 43] width 15 height 15
click at [119, 39] on div "Implement a comprehensive asset management system that tracks the condition and…" at bounding box center [391, 44] width 576 height 18
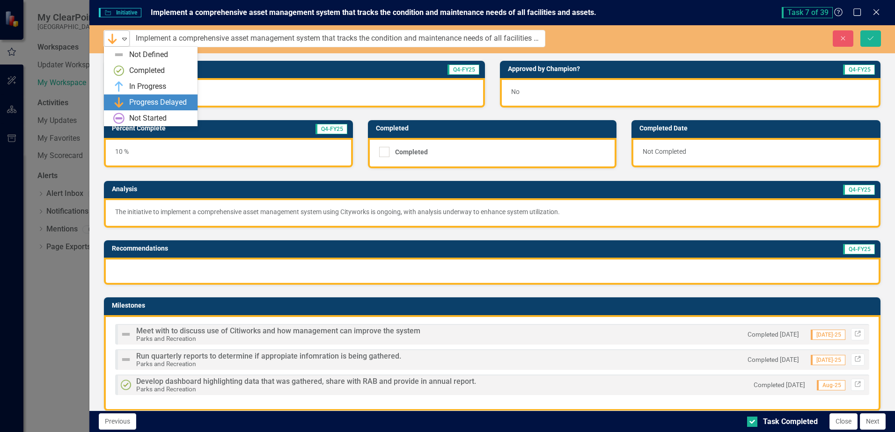
click at [124, 39] on icon "Expand" at bounding box center [124, 38] width 9 height 7
click at [127, 85] on div "In Progress" at bounding box center [152, 86] width 79 height 11
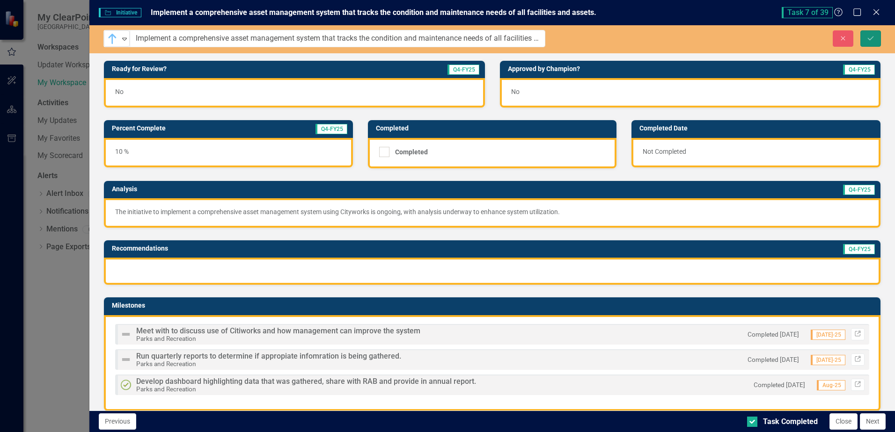
click at [871, 40] on icon "Save" at bounding box center [870, 38] width 8 height 7
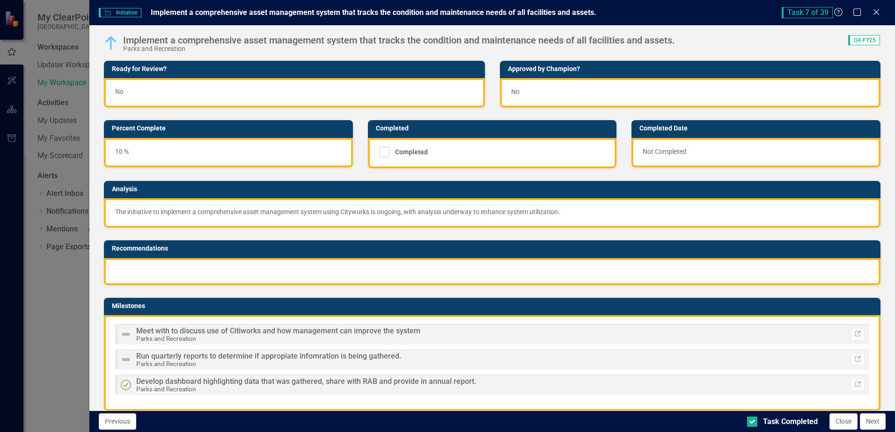
click at [875, 421] on button "Next" at bounding box center [873, 422] width 26 height 16
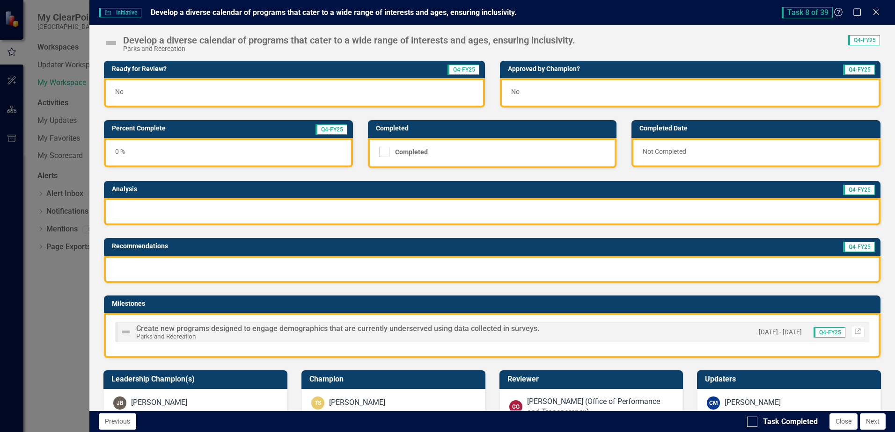
click at [126, 138] on div "0 %" at bounding box center [228, 152] width 249 height 29
click at [127, 131] on h3 "Percent Complete" at bounding box center [185, 128] width 147 height 7
click at [320, 135] on td "Q4-FY25" at bounding box center [303, 130] width 89 height 14
click at [320, 134] on span "Q4-FY25" at bounding box center [331, 129] width 32 height 10
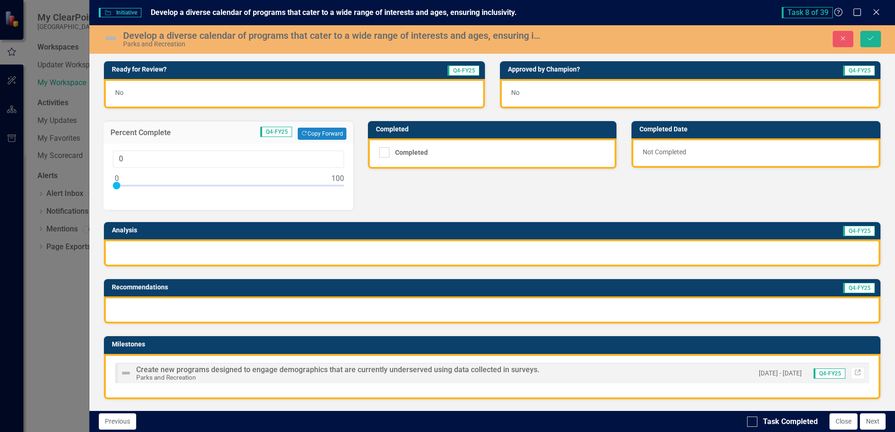
click at [170, 184] on div at bounding box center [228, 188] width 231 height 12
click at [172, 185] on div at bounding box center [169, 185] width 7 height 7
click at [174, 185] on div at bounding box center [228, 188] width 231 height 12
click at [171, 185] on div at bounding box center [173, 185] width 7 height 7
click at [170, 184] on div at bounding box center [228, 188] width 231 height 12
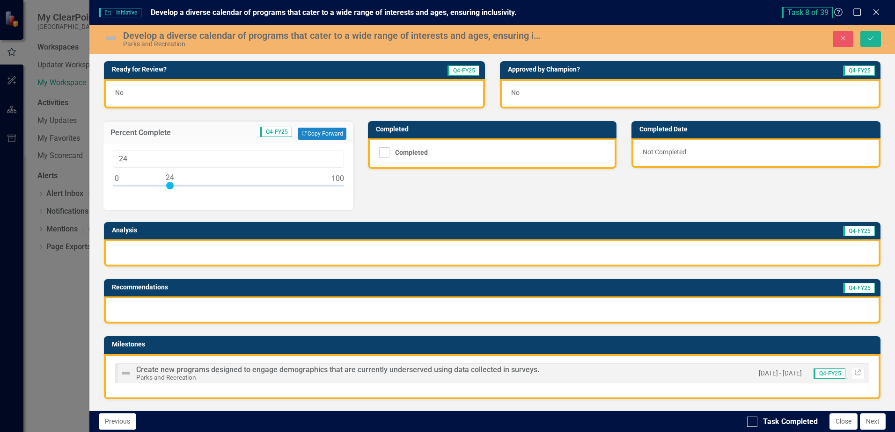
click at [171, 184] on div at bounding box center [169, 185] width 7 height 7
click at [174, 186] on div at bounding box center [228, 188] width 231 height 12
click at [172, 185] on div at bounding box center [173, 185] width 7 height 7
click at [171, 184] on div at bounding box center [173, 185] width 7 height 7
click at [170, 184] on div at bounding box center [173, 185] width 7 height 7
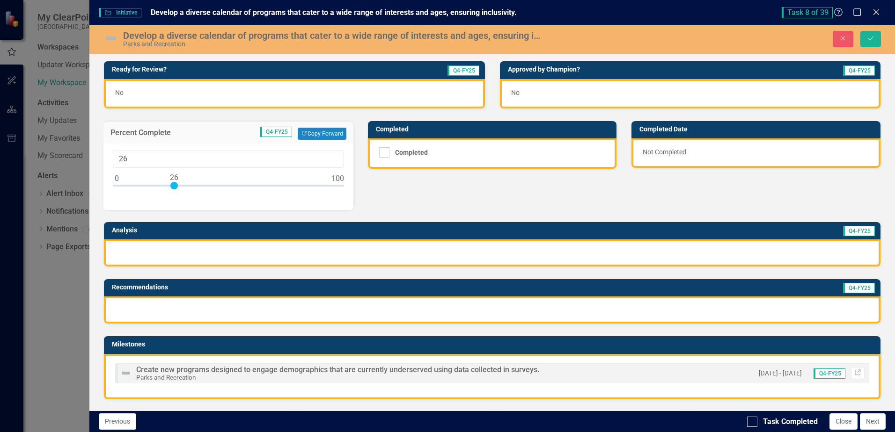
click at [169, 185] on div at bounding box center [228, 188] width 231 height 12
click at [140, 158] on input "24" at bounding box center [228, 159] width 231 height 17
type input "25"
click at [236, 196] on div "25" at bounding box center [228, 177] width 250 height 66
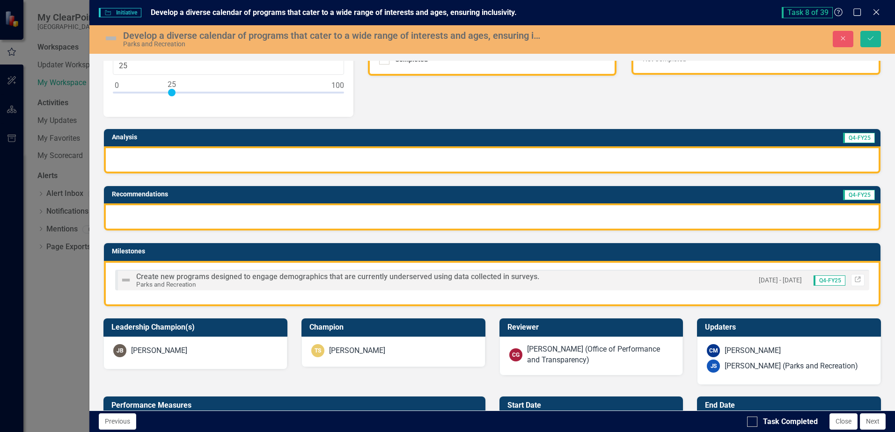
scroll to position [94, 0]
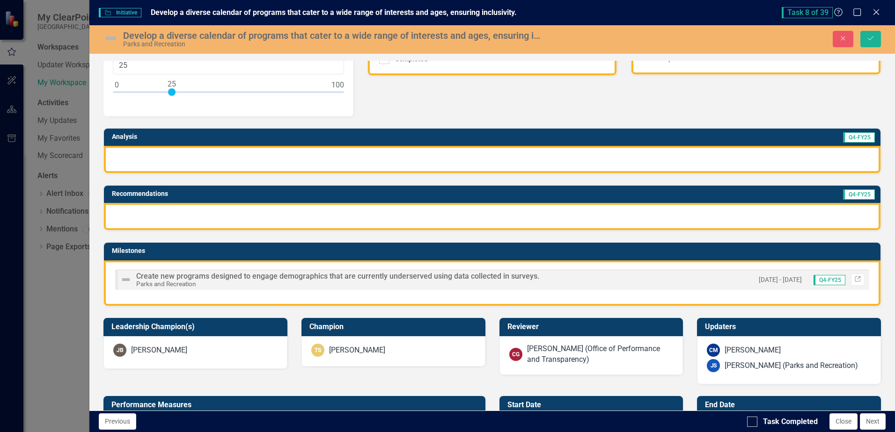
click at [187, 156] on div at bounding box center [492, 159] width 776 height 27
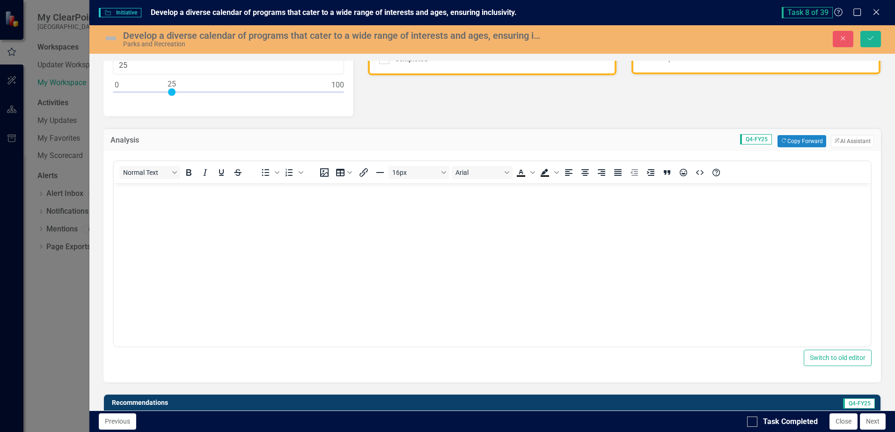
scroll to position [0, 0]
click at [160, 193] on p "Rich Text Area. Press ALT-0 for help." at bounding box center [492, 190] width 752 height 11
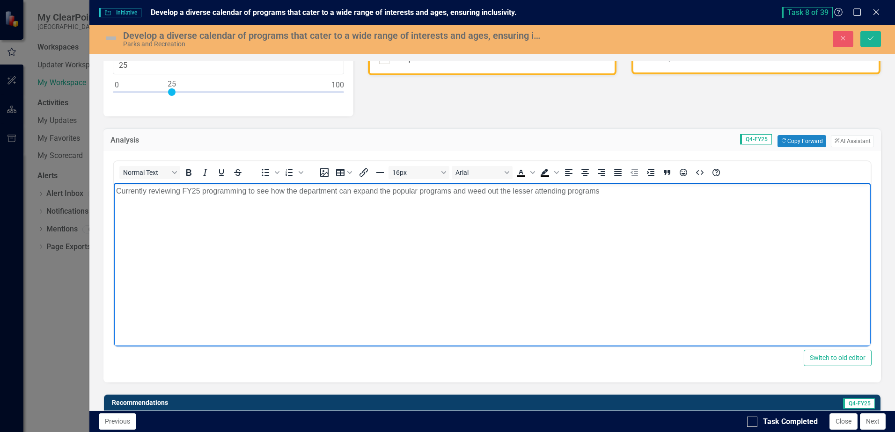
click at [566, 191] on p "Currently reviewing FY25 programming to see how the department can expand the p…" at bounding box center [492, 190] width 752 height 11
click at [610, 195] on p "Currently reviewing FY25 programming to see how the department can expand the p…" at bounding box center [492, 190] width 752 height 11
click at [850, 140] on button "ClearPoint AI AI Assistant" at bounding box center [852, 141] width 43 height 12
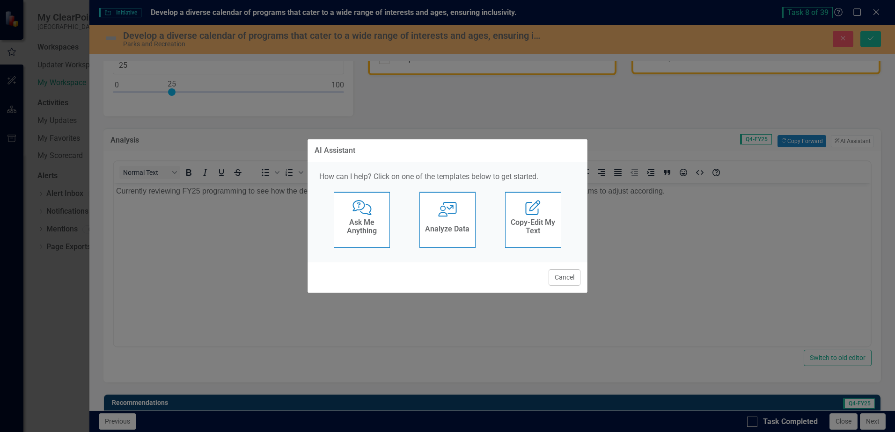
click at [466, 224] on div "Analyze Data" at bounding box center [447, 230] width 44 height 15
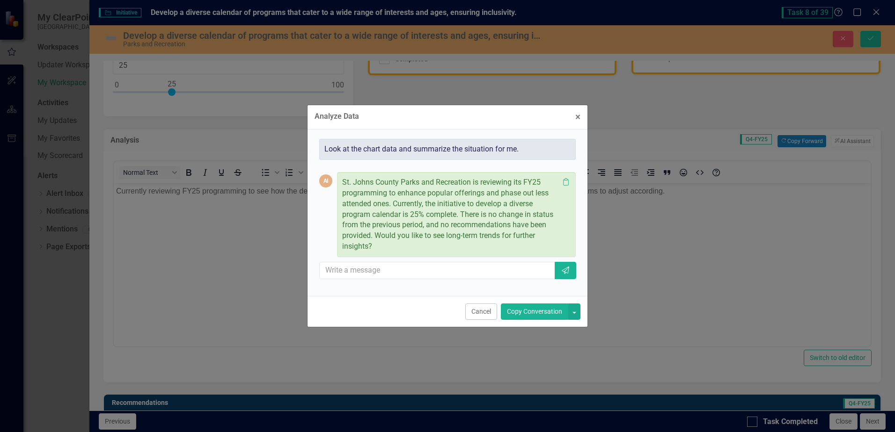
click at [530, 311] on button "Copy Conversation" at bounding box center [534, 312] width 67 height 16
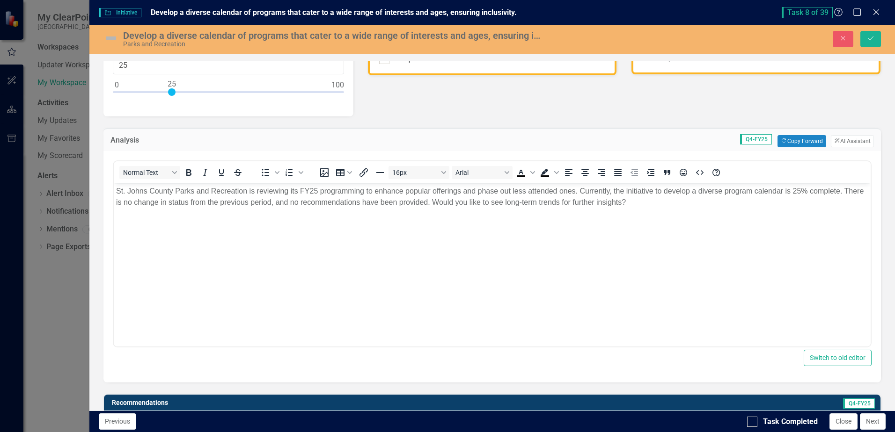
click at [657, 201] on p "St. Johns County Parks and Recreation is reviewing its FY25 programming to enha…" at bounding box center [492, 196] width 752 height 22
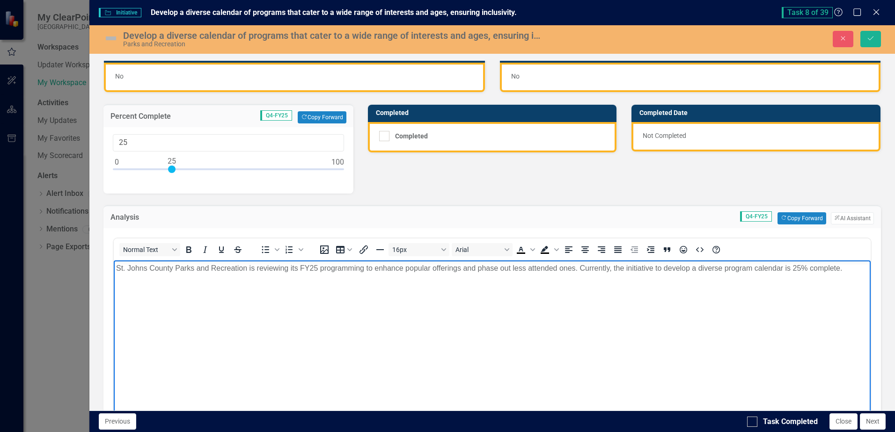
scroll to position [47, 0]
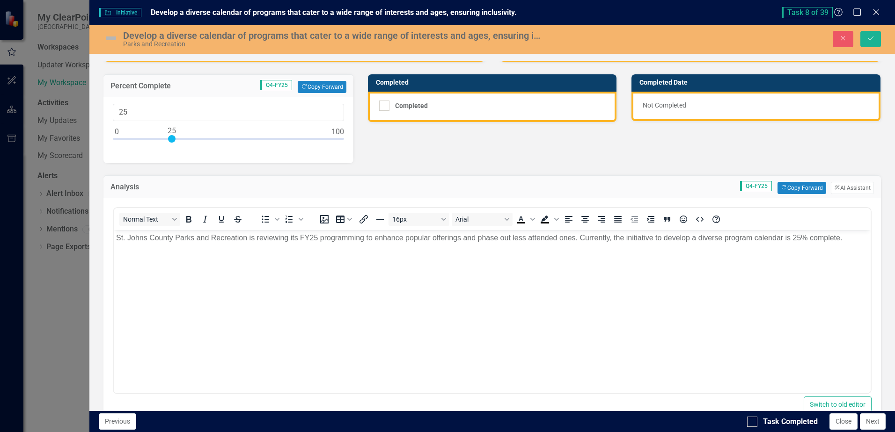
click at [112, 43] on img at bounding box center [110, 38] width 15 height 15
click at [110, 39] on img at bounding box center [110, 38] width 15 height 15
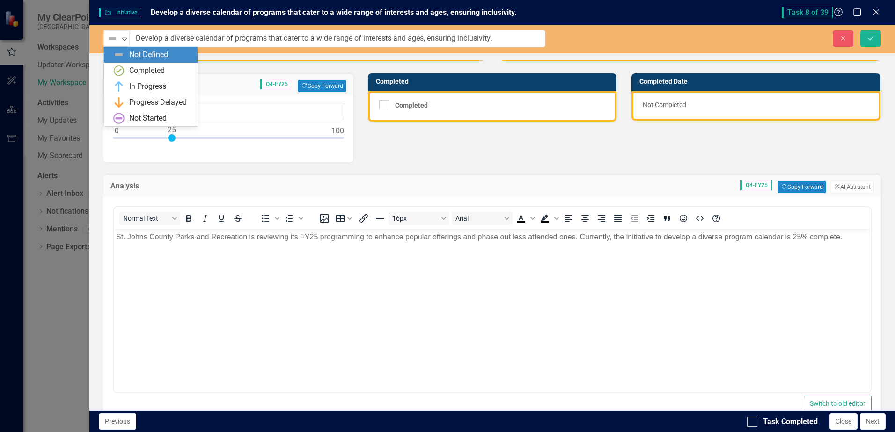
click at [110, 38] on img at bounding box center [112, 38] width 11 height 11
click at [131, 84] on div "In Progress" at bounding box center [147, 86] width 37 height 11
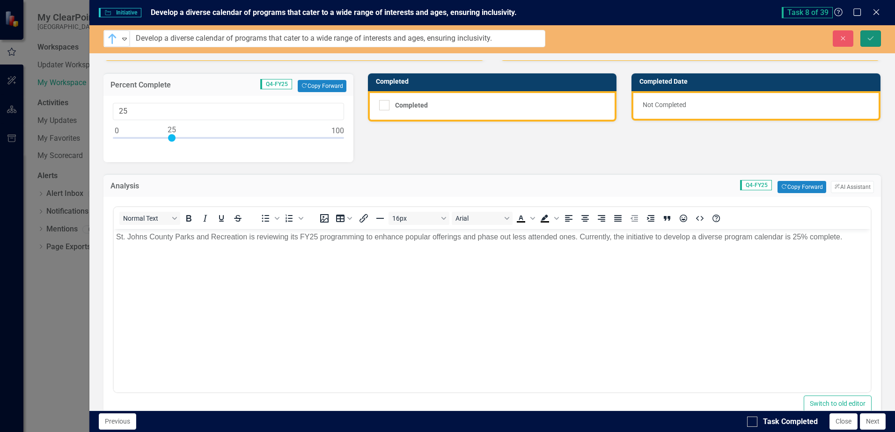
click at [870, 40] on icon "Save" at bounding box center [870, 38] width 8 height 7
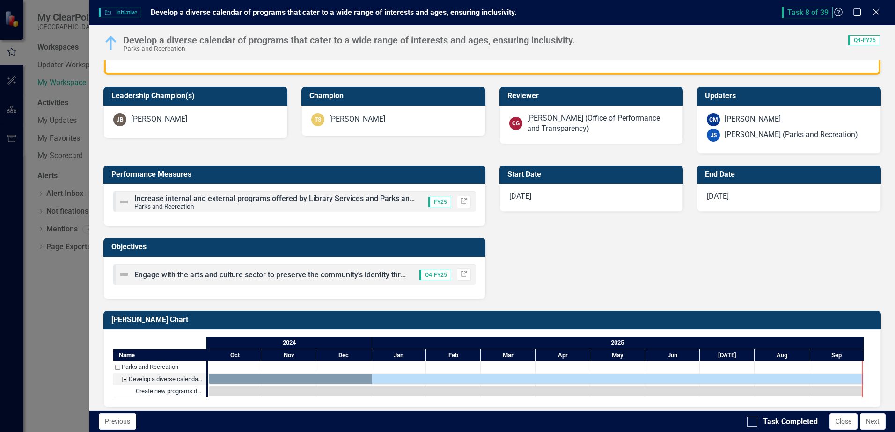
scroll to position [292, 0]
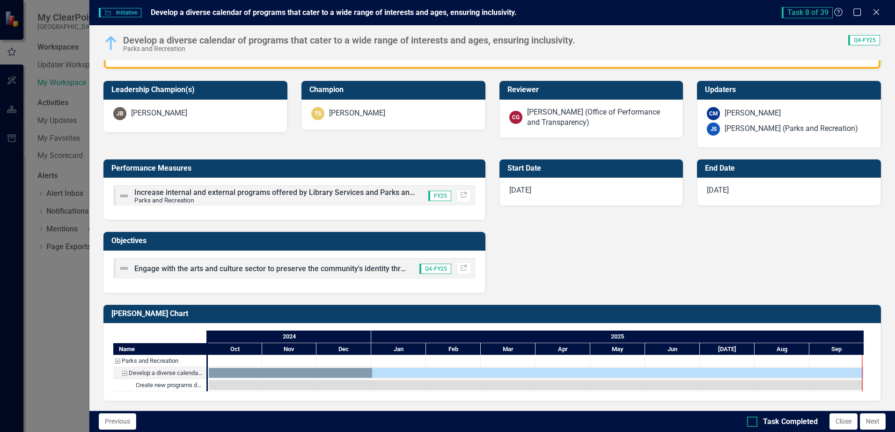
click at [753, 423] on div at bounding box center [752, 422] width 10 height 10
click at [753, 423] on input "Task Completed" at bounding box center [750, 420] width 6 height 6
checkbox input "true"
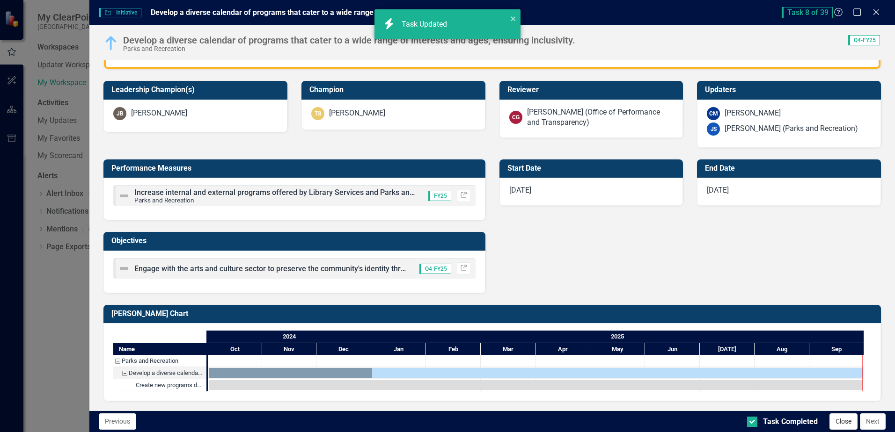
checkbox input "true"
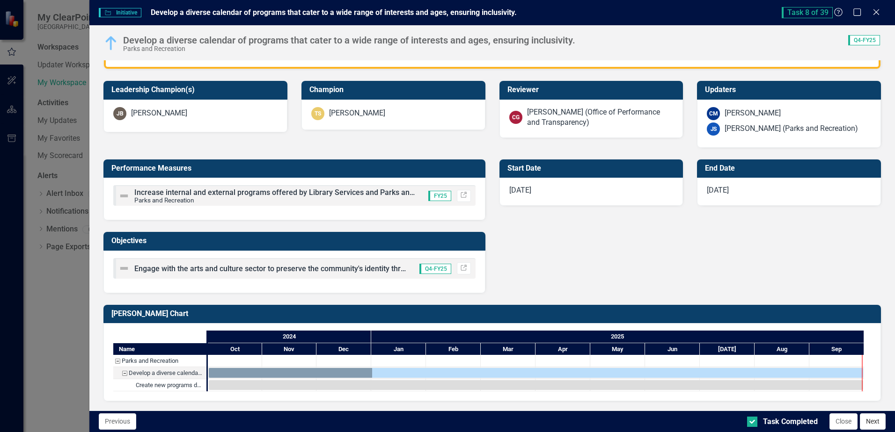
click at [871, 424] on button "Next" at bounding box center [873, 422] width 26 height 16
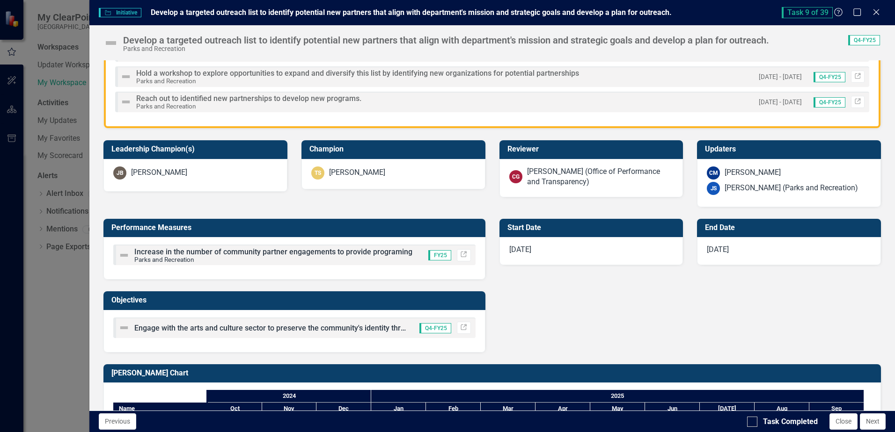
scroll to position [0, 0]
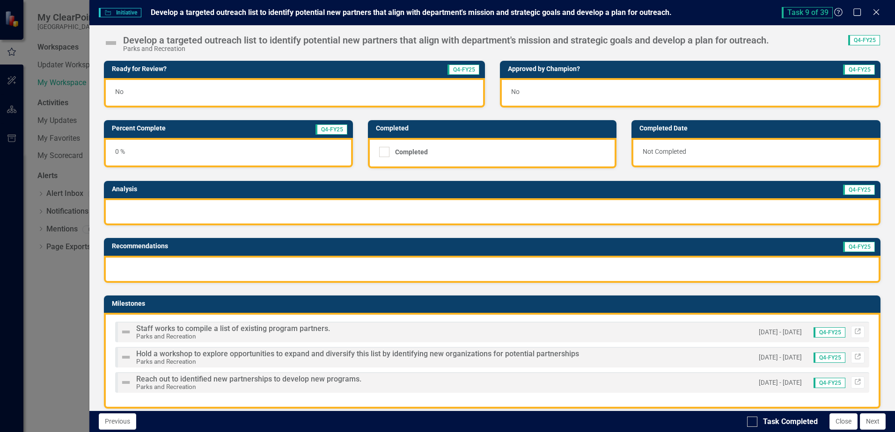
click at [200, 149] on div "0 %" at bounding box center [228, 152] width 249 height 29
click at [200, 147] on div "0 %" at bounding box center [228, 152] width 249 height 29
click at [204, 135] on td "Percent Complete" at bounding box center [185, 130] width 147 height 14
click at [205, 133] on td "Percent Complete" at bounding box center [185, 130] width 147 height 14
click at [205, 132] on td "Percent Complete" at bounding box center [185, 130] width 147 height 14
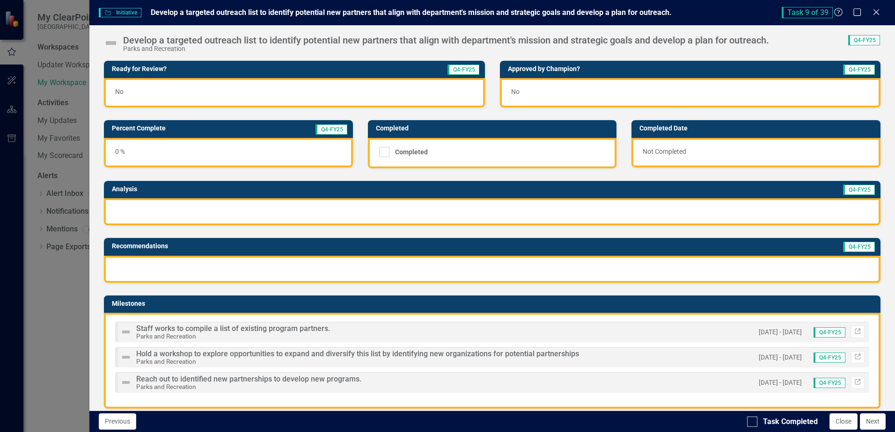
click at [205, 131] on h3 "Percent Complete" at bounding box center [185, 128] width 147 height 7
click at [252, 133] on td "Percent Complete" at bounding box center [185, 130] width 147 height 14
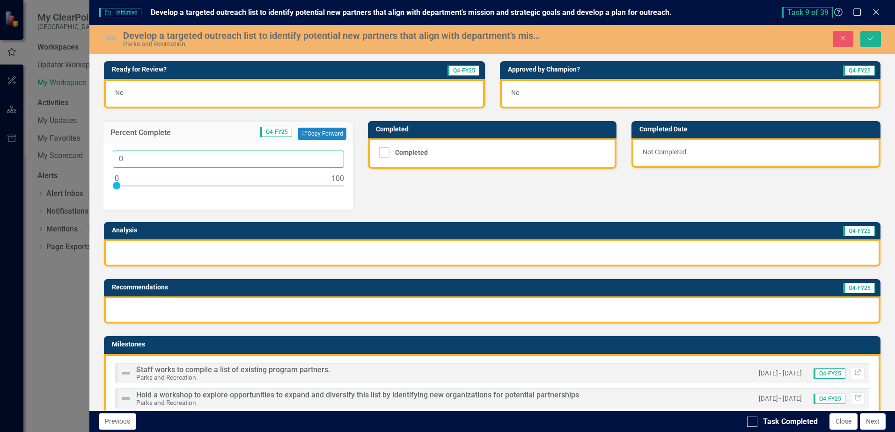
click at [127, 165] on input "0" at bounding box center [228, 159] width 231 height 17
click at [148, 184] on div at bounding box center [228, 188] width 231 height 12
click at [147, 160] on input "14" at bounding box center [228, 159] width 231 height 17
type input "15"
click at [196, 242] on div at bounding box center [492, 253] width 776 height 27
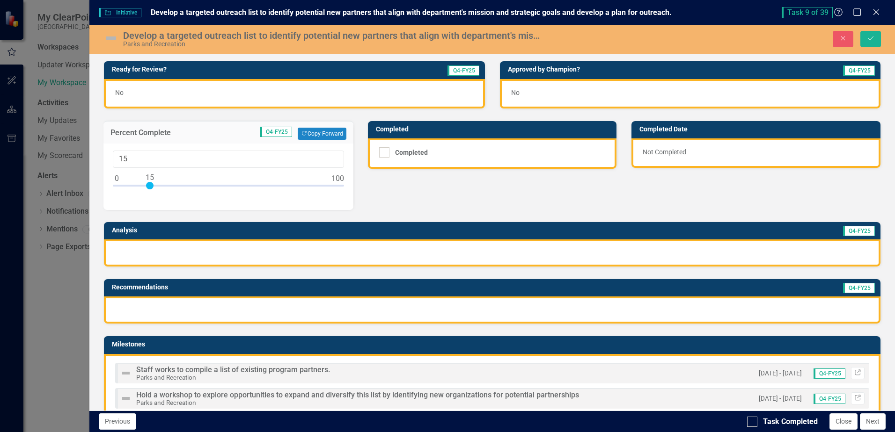
click at [193, 247] on div at bounding box center [492, 253] width 776 height 27
click at [194, 248] on div at bounding box center [492, 253] width 776 height 27
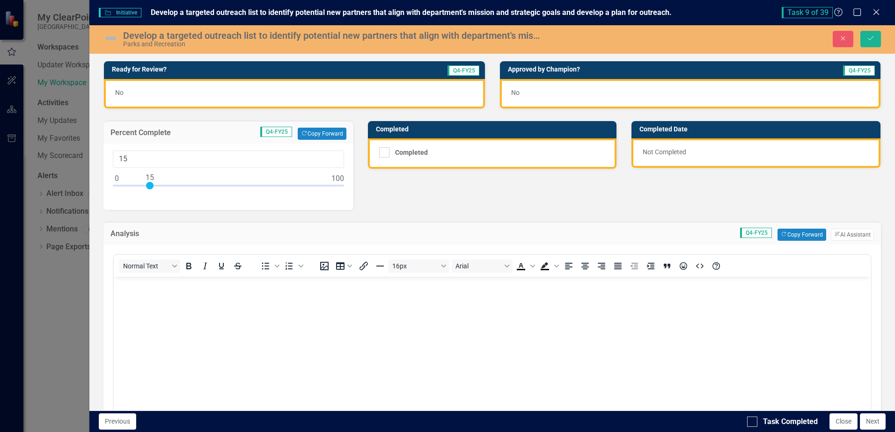
click at [155, 290] on body "Rich Text Area. Press ALT-0 for help." at bounding box center [492, 347] width 757 height 140
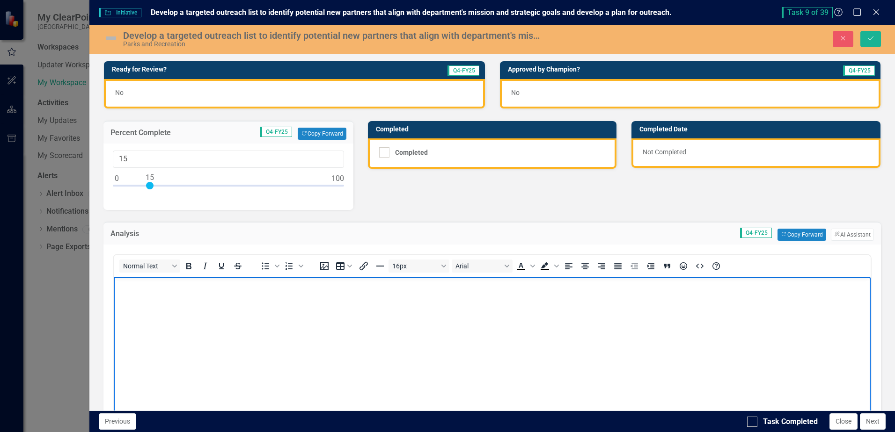
click at [112, 37] on img at bounding box center [110, 38] width 15 height 15
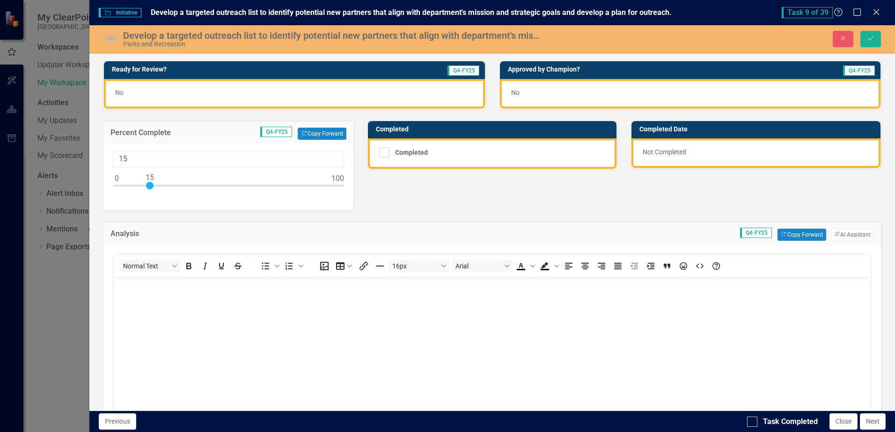
click at [112, 37] on img at bounding box center [110, 38] width 15 height 15
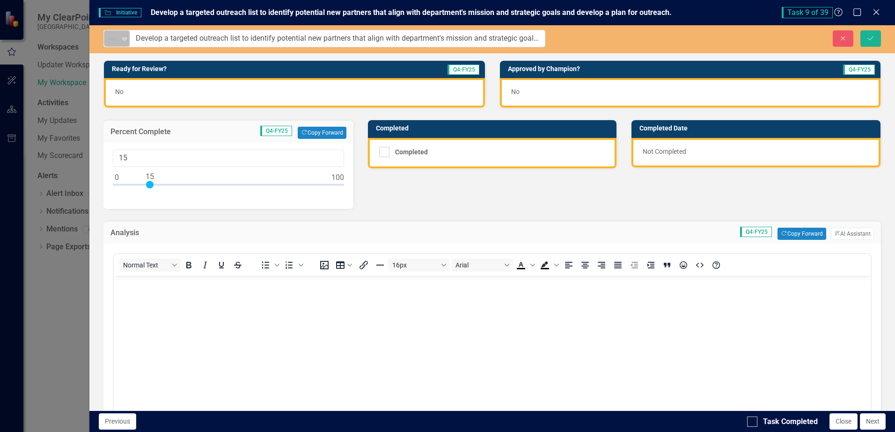
click at [125, 39] on icon at bounding box center [124, 39] width 5 height 3
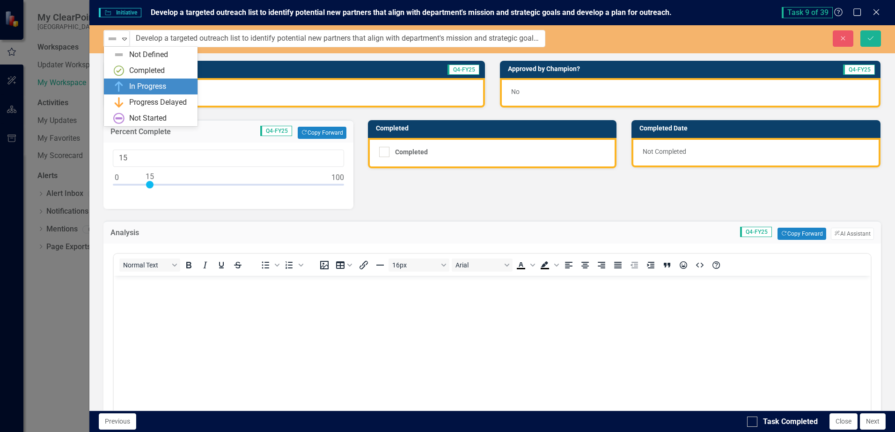
click at [139, 88] on div "In Progress" at bounding box center [147, 86] width 37 height 11
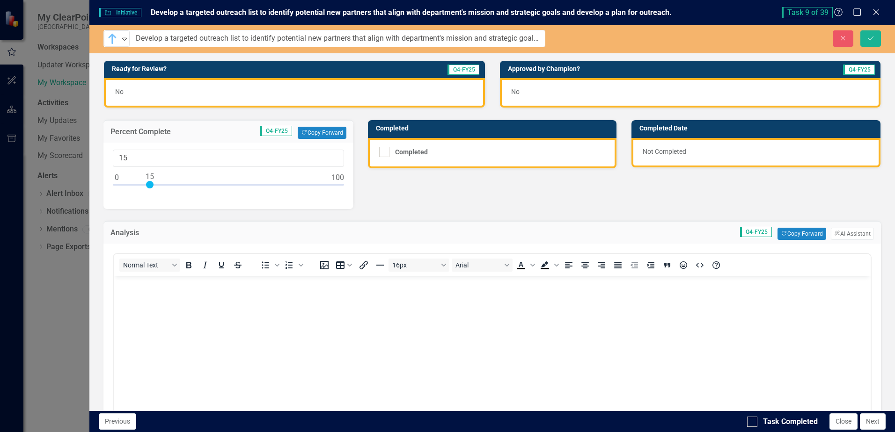
click at [154, 292] on body "Rich Text Area. Press ALT-0 for help." at bounding box center [492, 346] width 757 height 140
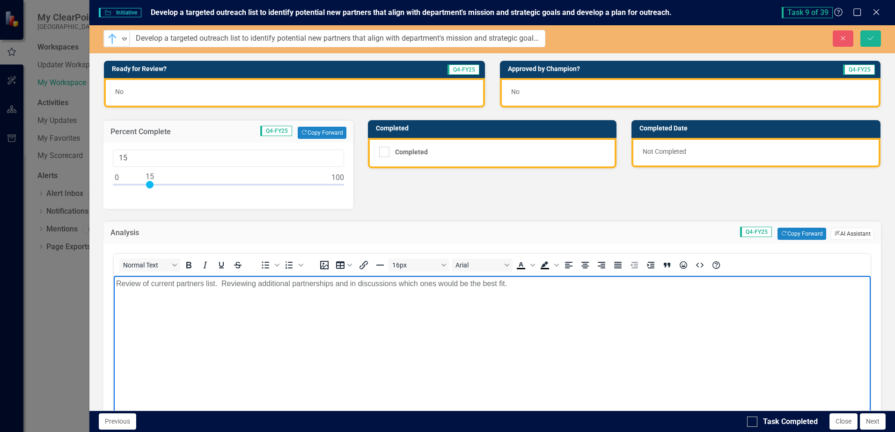
click at [840, 236] on button "ClearPoint AI AI Assistant" at bounding box center [852, 234] width 43 height 12
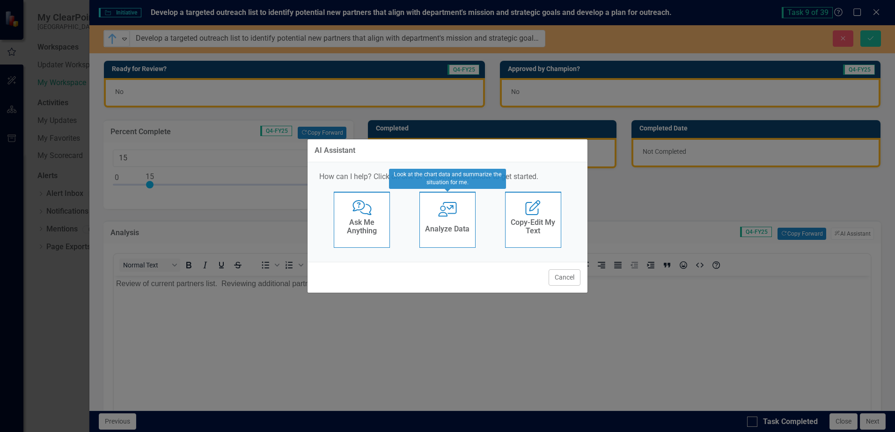
click at [452, 226] on h4 "Analyze Data" at bounding box center [447, 229] width 44 height 8
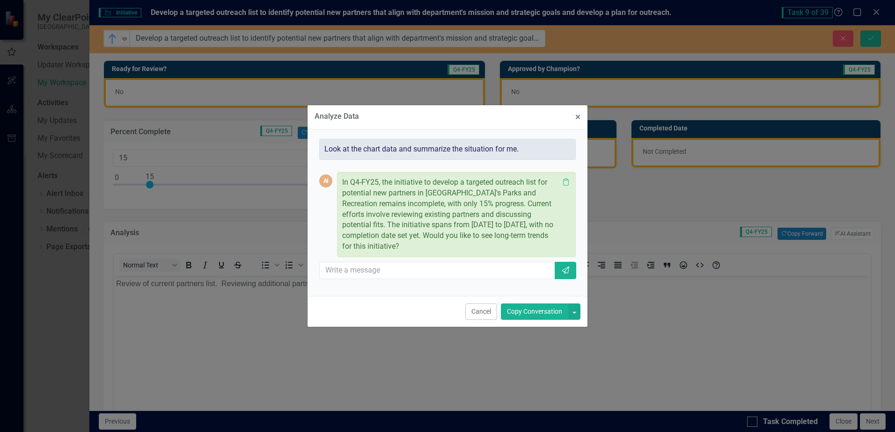
click at [537, 313] on button "Copy Conversation" at bounding box center [534, 312] width 67 height 16
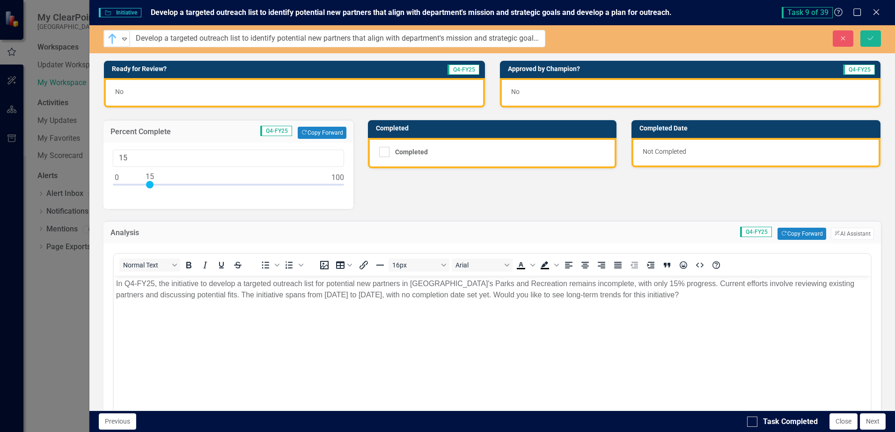
click at [737, 294] on p "In Q4-FY25, the initiative to develop a targeted outreach list for potential ne…" at bounding box center [492, 289] width 752 height 22
click at [871, 38] on icon "submit" at bounding box center [871, 38] width 6 height 4
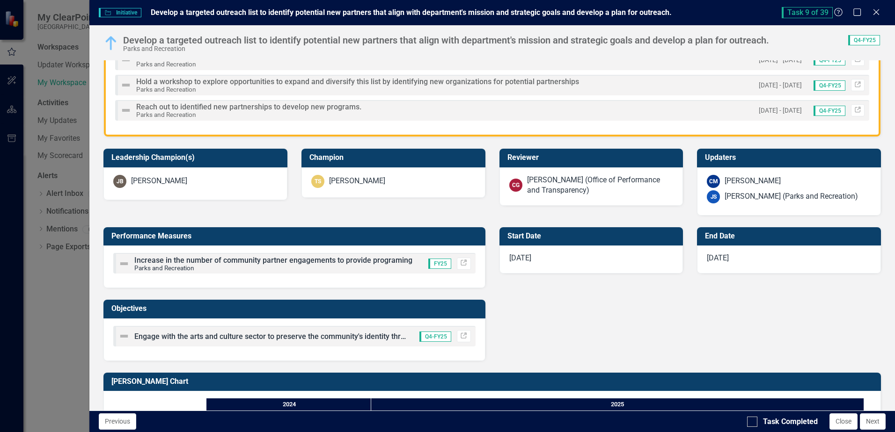
scroll to position [367, 0]
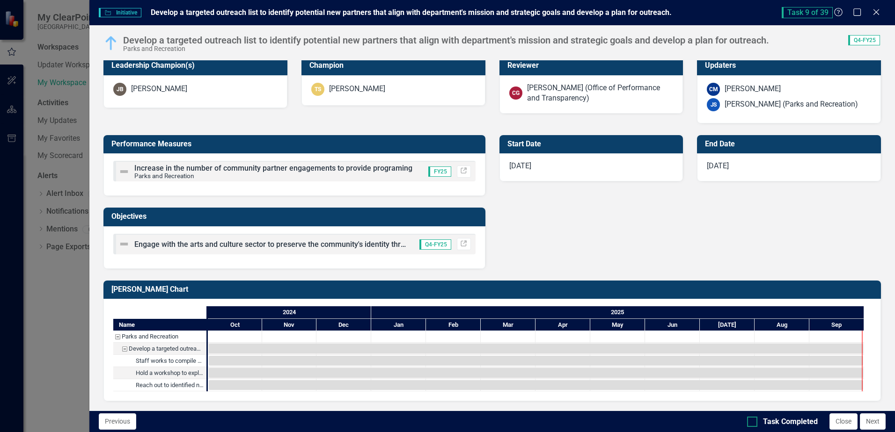
click at [753, 425] on div at bounding box center [752, 422] width 10 height 10
click at [753, 423] on input "Task Completed" at bounding box center [750, 420] width 6 height 6
checkbox input "true"
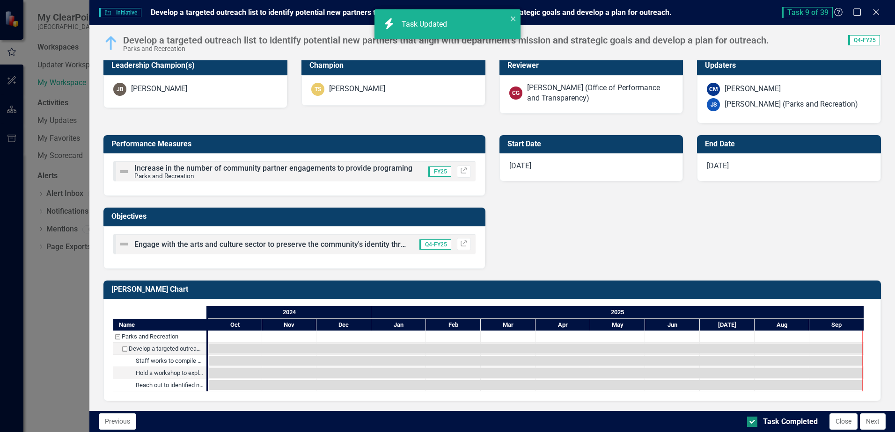
checkbox input "true"
click at [840, 424] on button "Close" at bounding box center [843, 422] width 28 height 16
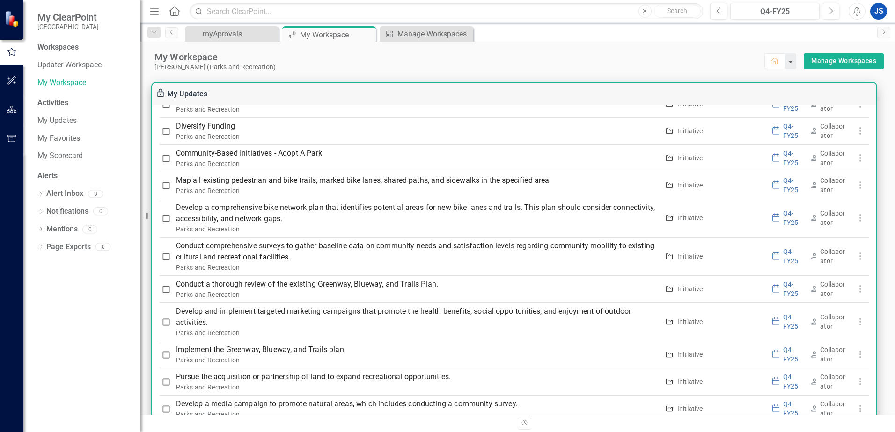
scroll to position [889, 0]
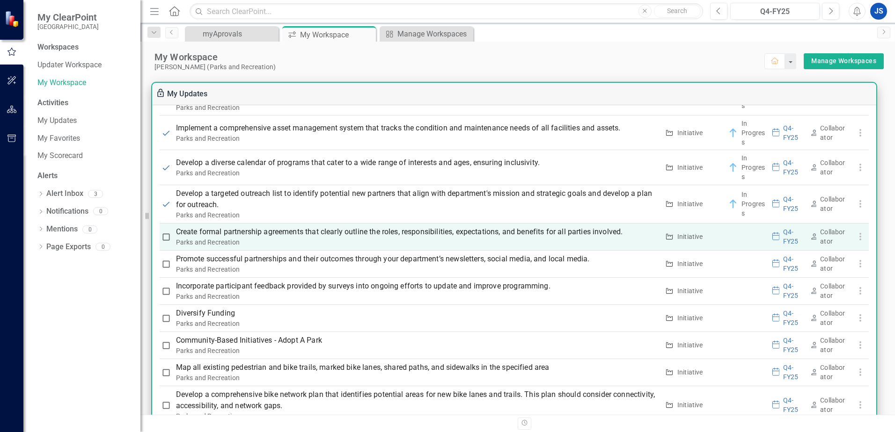
click at [631, 239] on div "Parks and Recreation" at bounding box center [417, 242] width 483 height 9
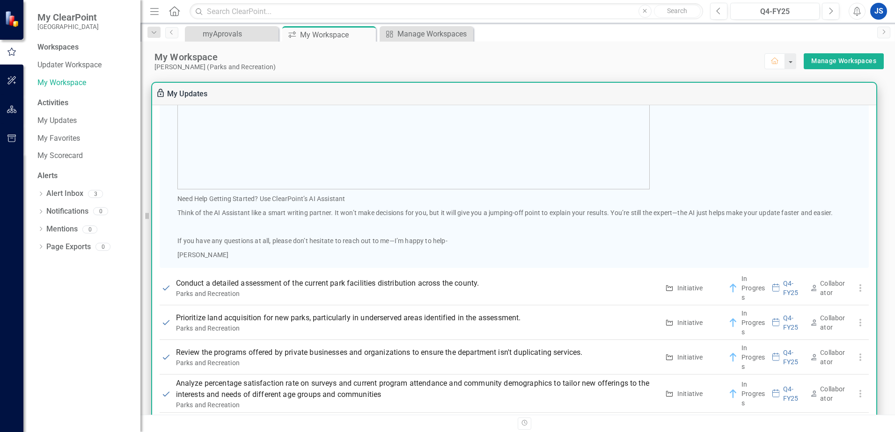
scroll to position [562, 0]
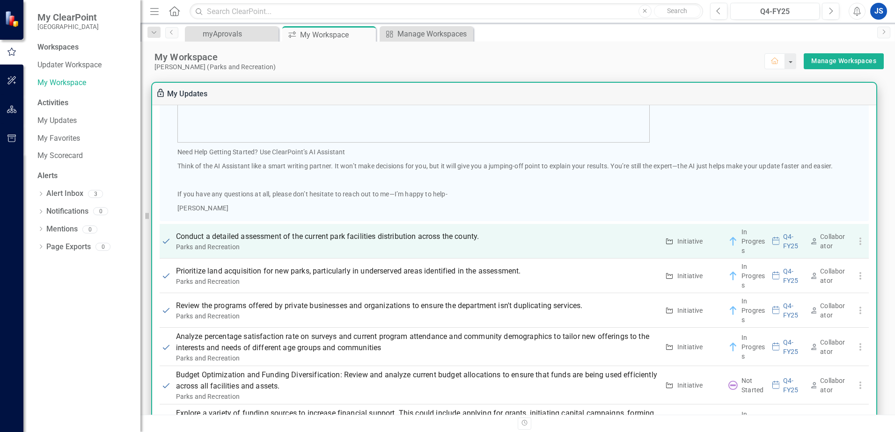
click at [302, 241] on p "Conduct a detailed assessment of the current park facilities distribution acros…" at bounding box center [417, 236] width 483 height 11
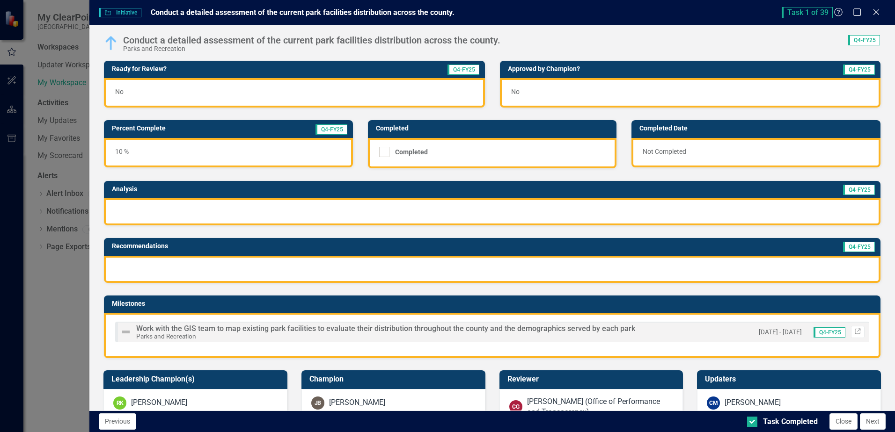
click at [109, 41] on img at bounding box center [110, 43] width 15 height 15
click at [145, 191] on h3 "Analysis" at bounding box center [278, 189] width 333 height 7
click at [146, 190] on h3 "Analysis" at bounding box center [278, 189] width 333 height 7
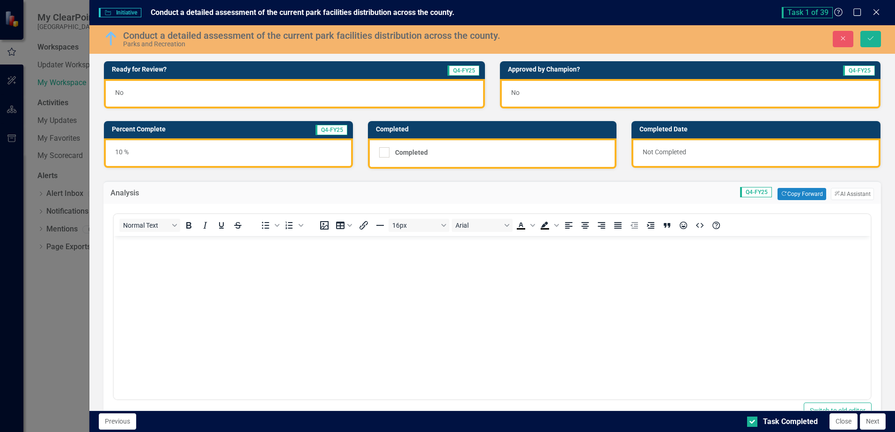
scroll to position [0, 0]
click at [139, 254] on body "Rich Text Area. Press ALT-0 for help." at bounding box center [492, 306] width 757 height 140
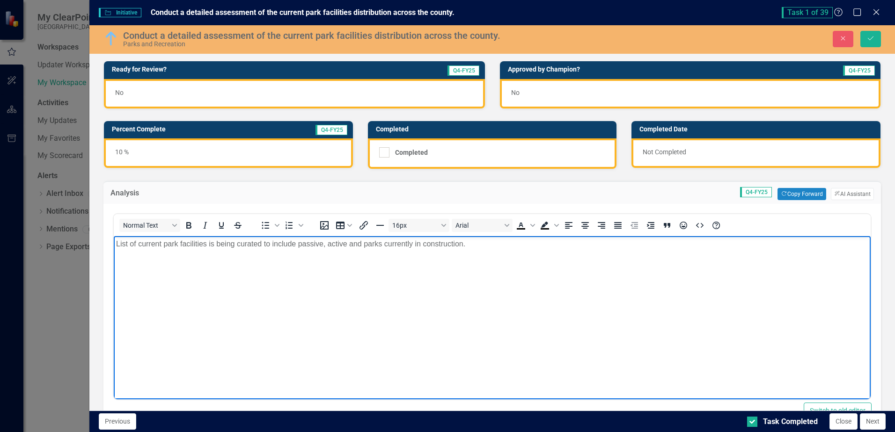
click at [148, 159] on div "10 %" at bounding box center [228, 153] width 249 height 29
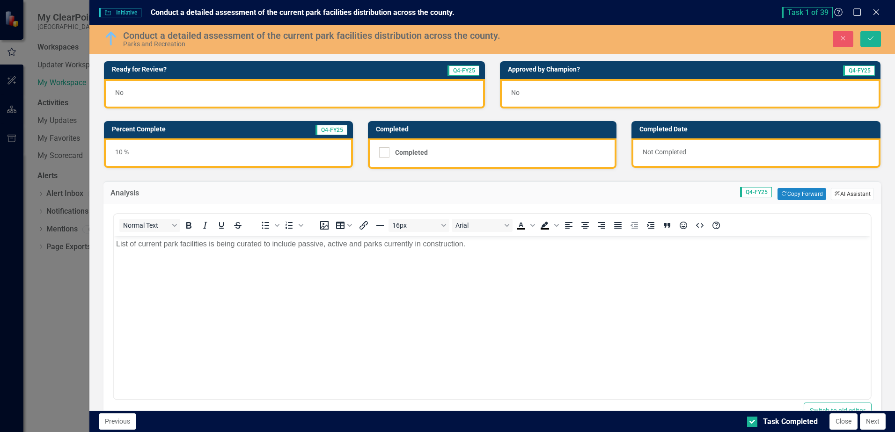
click at [831, 190] on button "ClearPoint AI AI Assistant" at bounding box center [852, 194] width 43 height 12
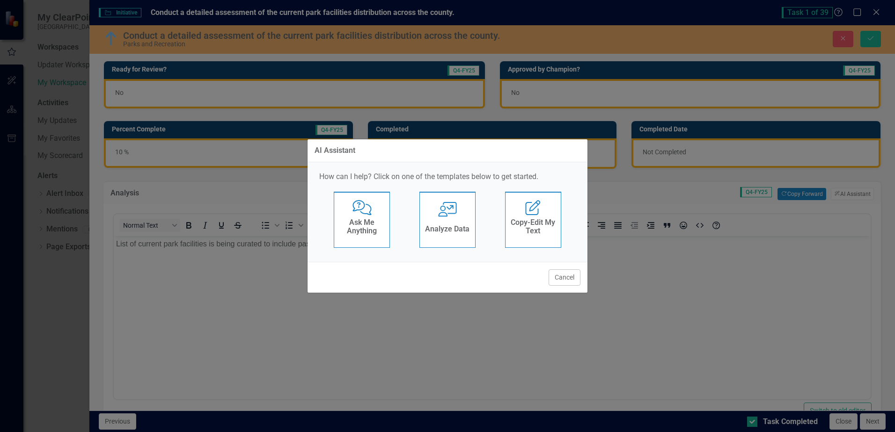
click at [453, 225] on h4 "Analyze Data" at bounding box center [447, 229] width 44 height 8
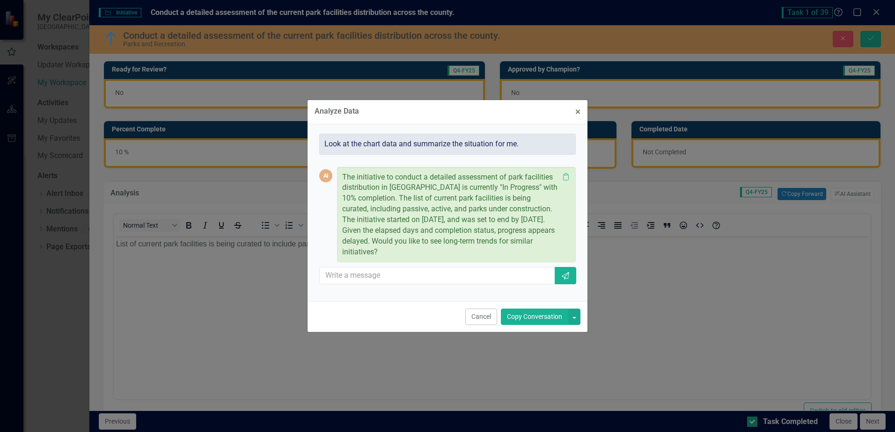
click at [522, 313] on button "Copy Conversation" at bounding box center [534, 317] width 67 height 16
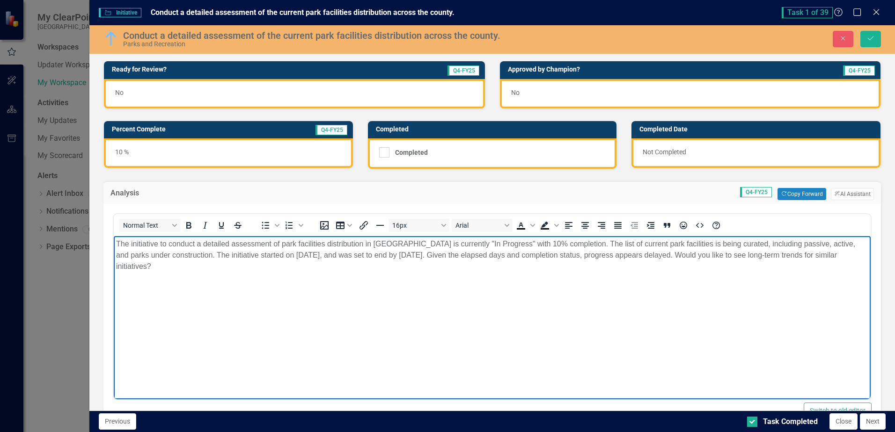
click at [212, 267] on p "The initiative to conduct a detailed assessment of park facilities distribution…" at bounding box center [492, 256] width 752 height 34
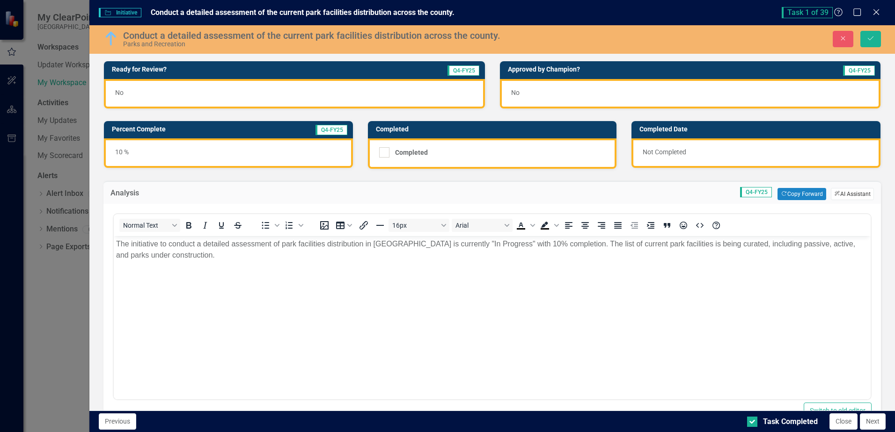
click at [843, 194] on button "ClearPoint AI AI Assistant" at bounding box center [852, 194] width 43 height 12
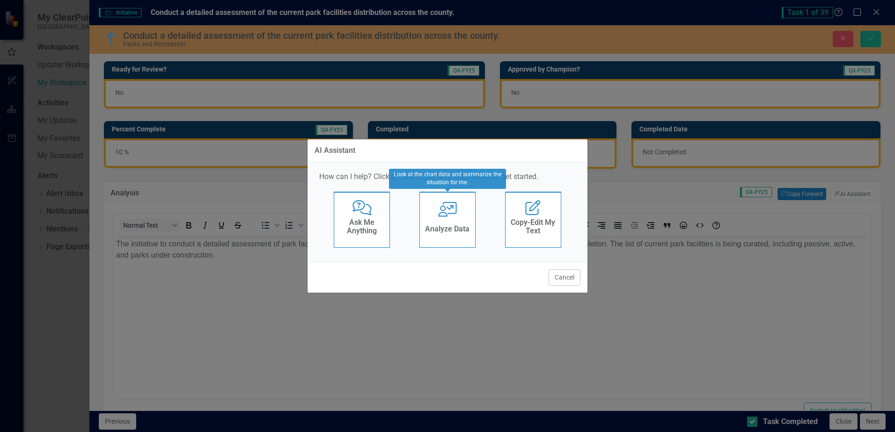
click at [439, 217] on icon at bounding box center [447, 209] width 19 height 15
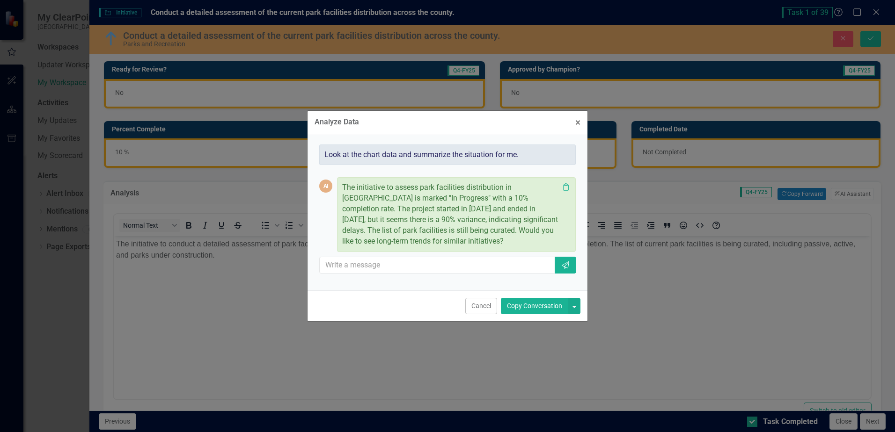
click at [526, 307] on button "Copy Conversation" at bounding box center [534, 306] width 67 height 16
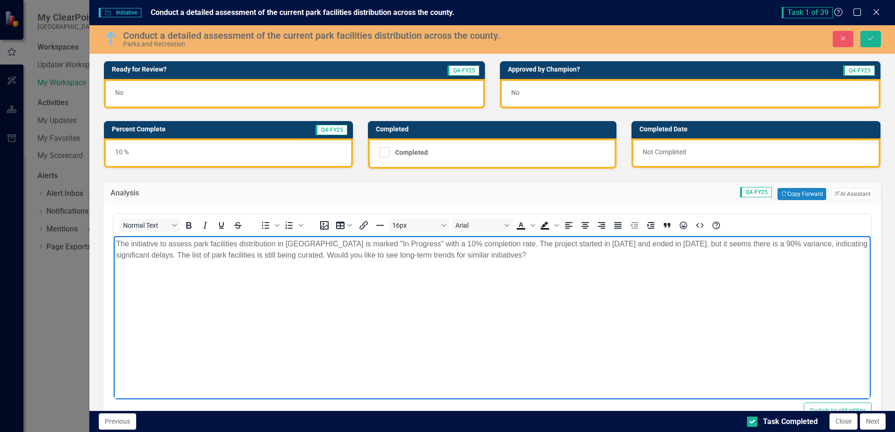
click at [613, 261] on p "The initiative to assess park facilities distribution in St. Johns County is ma…" at bounding box center [492, 250] width 752 height 22
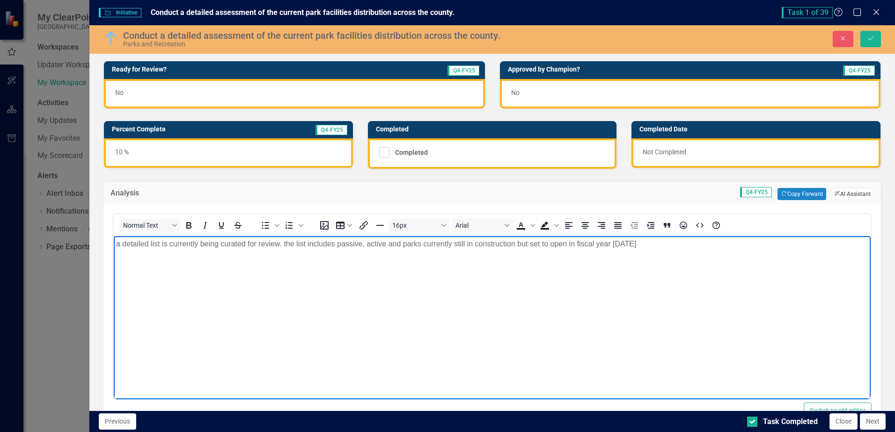
click at [834, 194] on icon "ClearPoint AI" at bounding box center [837, 193] width 6 height 5
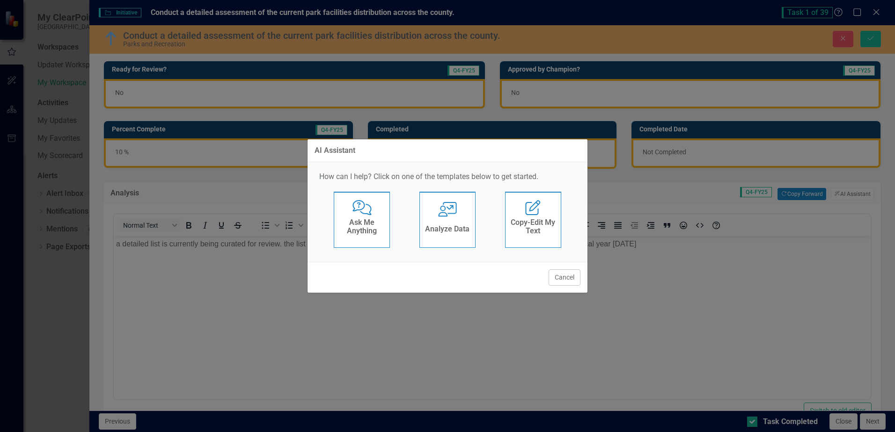
click at [440, 224] on div "Analyze Data" at bounding box center [447, 230] width 44 height 15
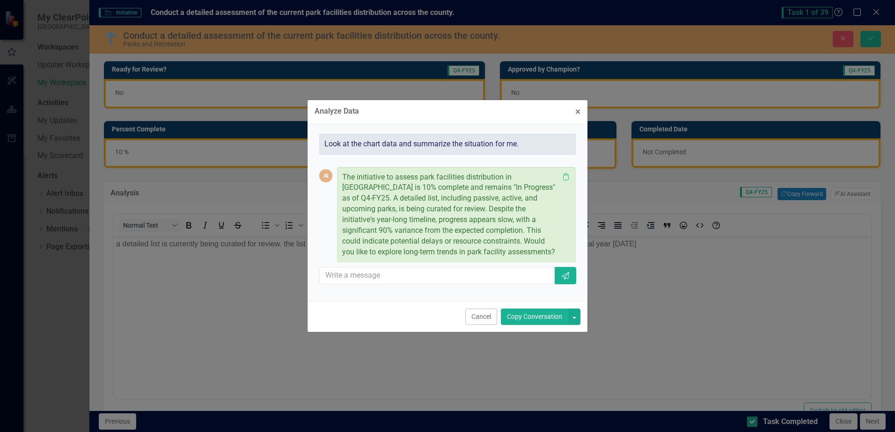
drag, startPoint x: 549, startPoint y: 316, endPoint x: 435, endPoint y: 80, distance: 262.9
click at [549, 316] on button "Copy Conversation" at bounding box center [534, 317] width 67 height 16
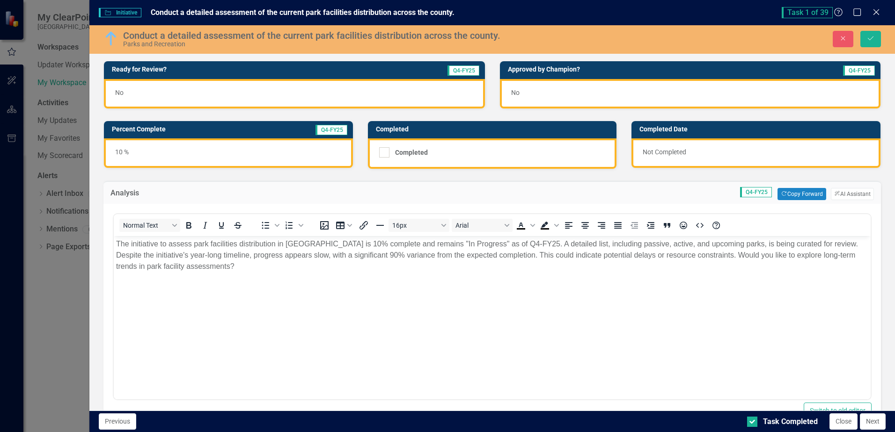
click at [248, 273] on body "The initiative to assess park facilities distribution in St. Johns County is 10…" at bounding box center [492, 306] width 757 height 140
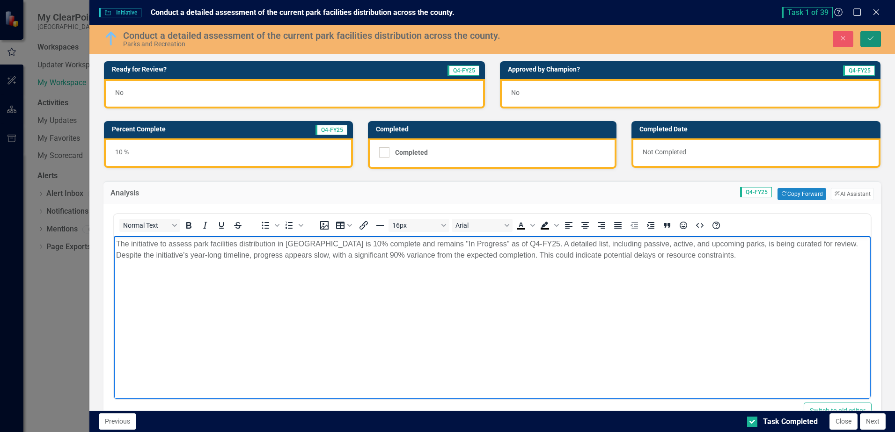
click at [871, 39] on icon "Save" at bounding box center [870, 38] width 8 height 7
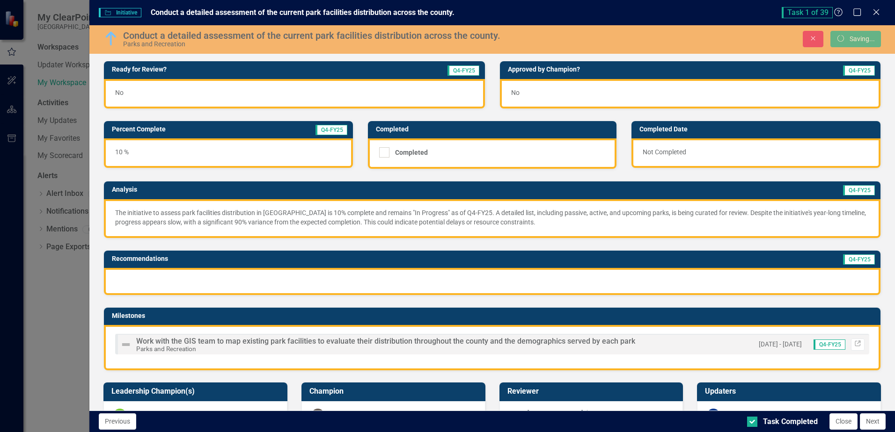
scroll to position [68, 0]
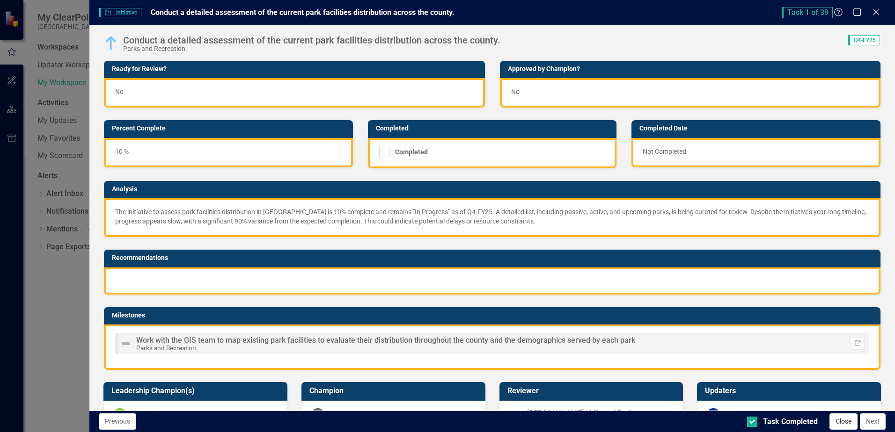
click at [836, 421] on button "Close" at bounding box center [843, 422] width 28 height 16
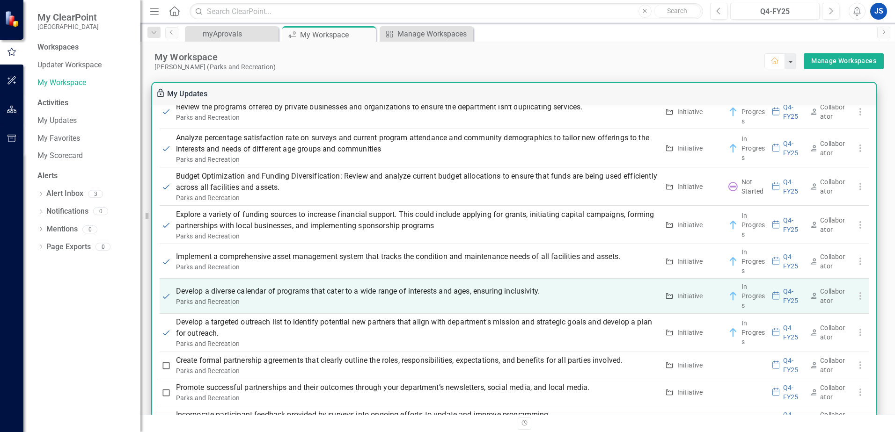
scroll to position [795, 0]
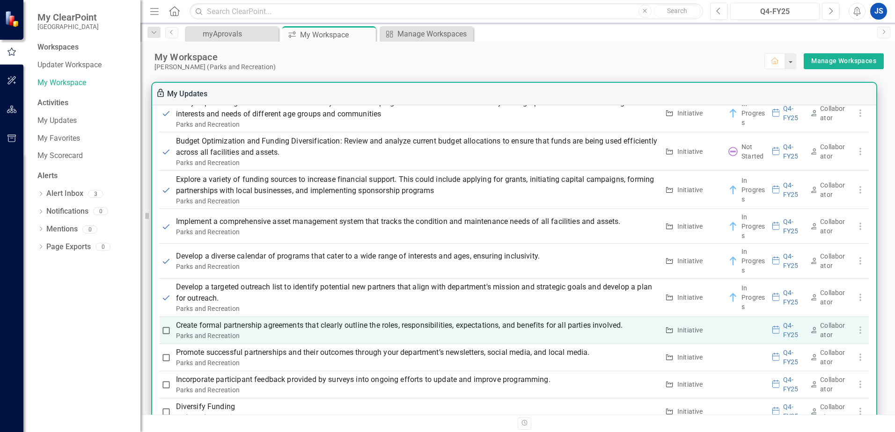
click at [325, 325] on p "Create formal partnership agreements that clearly outline the roles, responsibi…" at bounding box center [417, 325] width 483 height 11
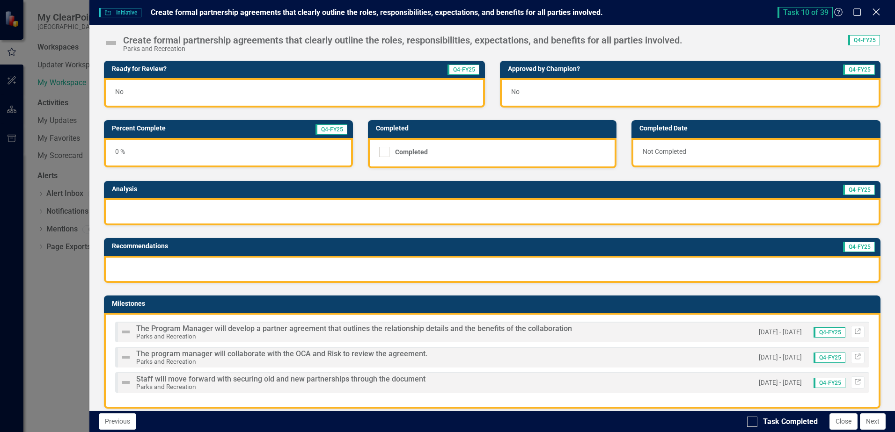
click at [878, 10] on icon "Close" at bounding box center [876, 11] width 12 height 9
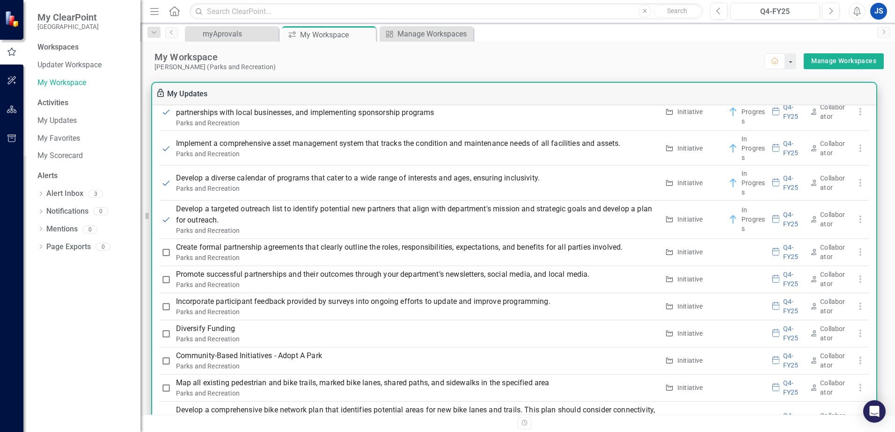
scroll to position [889, 0]
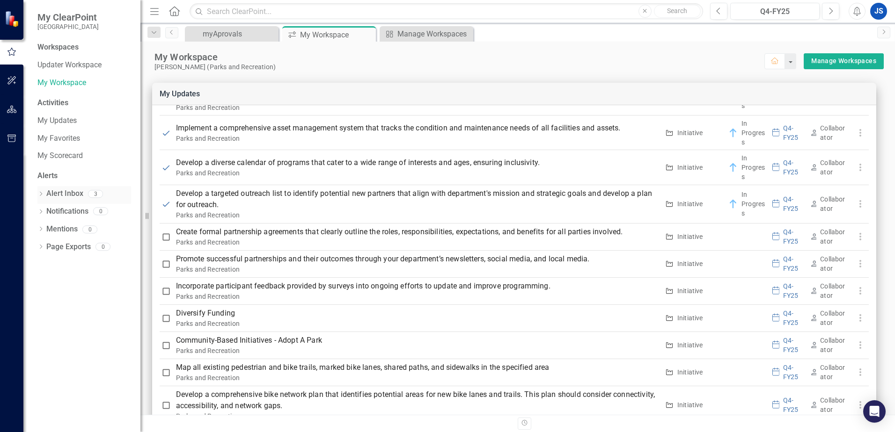
click at [40, 192] on icon "Dropdown" at bounding box center [40, 194] width 7 height 5
click at [41, 194] on icon at bounding box center [40, 194] width 4 height 2
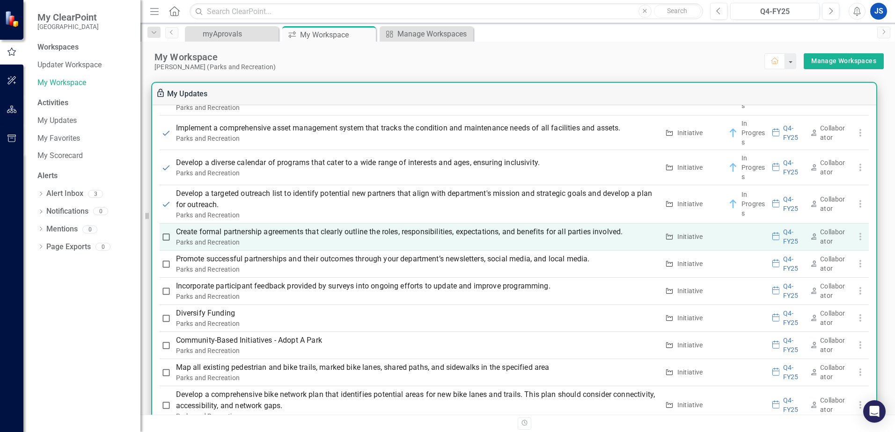
click at [457, 233] on p "Create formal partnership agreements that clearly outline the roles, responsibi…" at bounding box center [417, 231] width 483 height 11
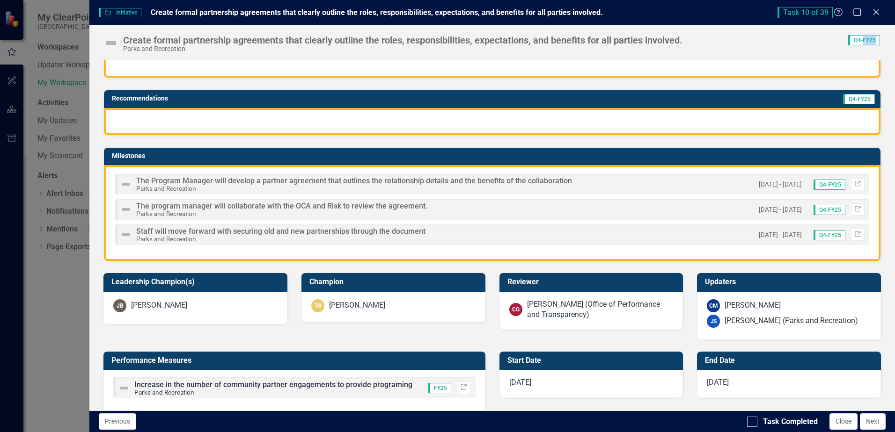
scroll to position [0, 0]
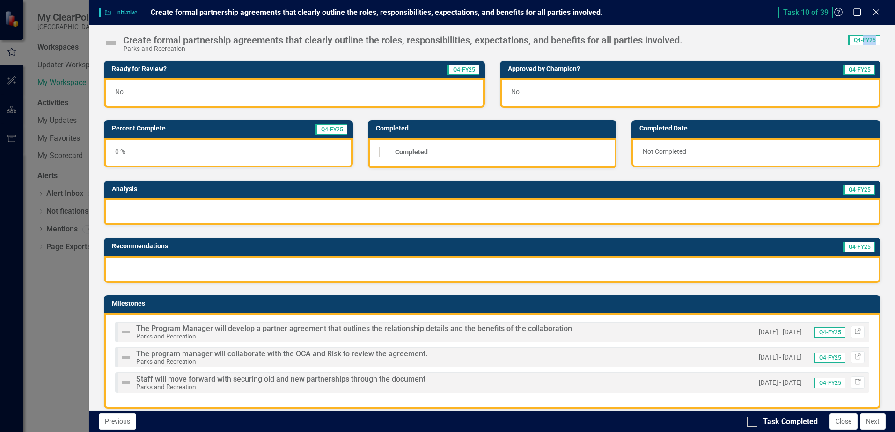
click at [114, 44] on img at bounding box center [110, 43] width 15 height 15
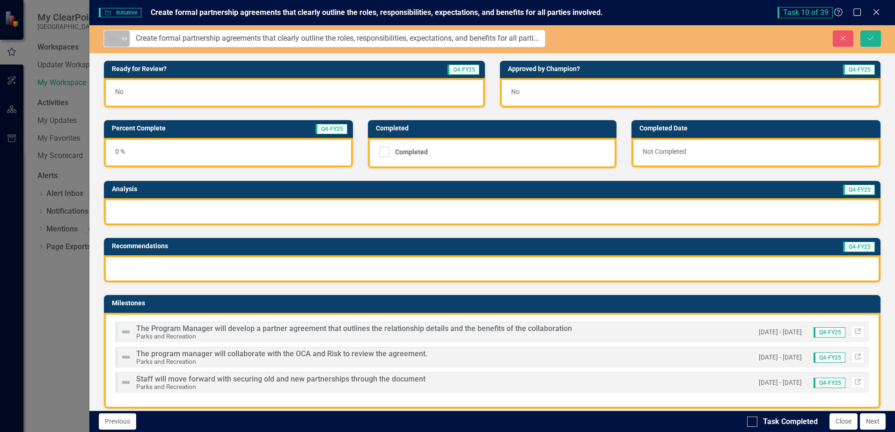
click at [125, 39] on icon "Expand" at bounding box center [124, 38] width 9 height 7
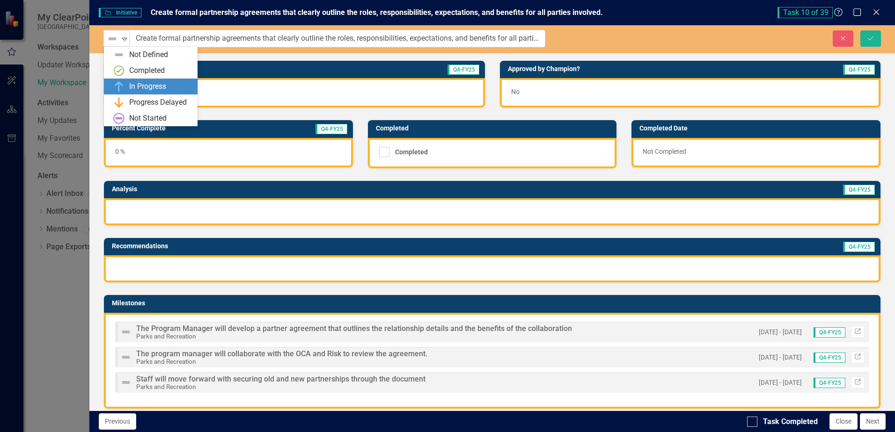
click at [141, 86] on div "In Progress" at bounding box center [147, 86] width 37 height 11
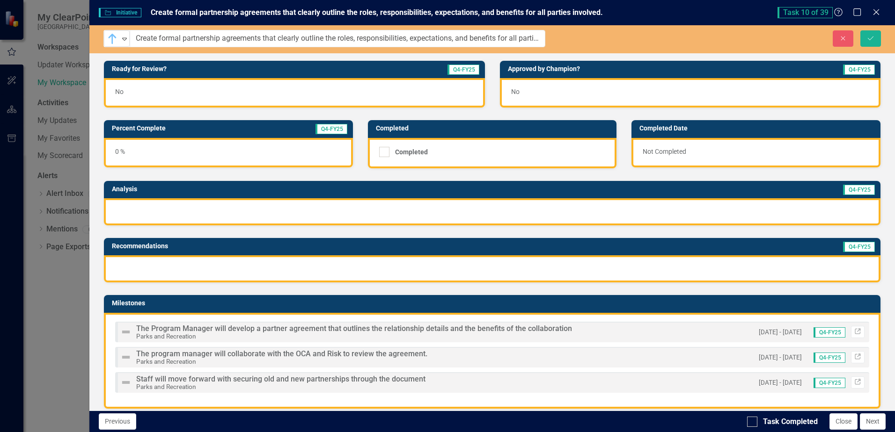
scroll to position [889, 0]
click at [136, 144] on div "0 %" at bounding box center [228, 152] width 249 height 29
click at [151, 137] on div "Percent Complete Q4-FY25" at bounding box center [228, 128] width 249 height 17
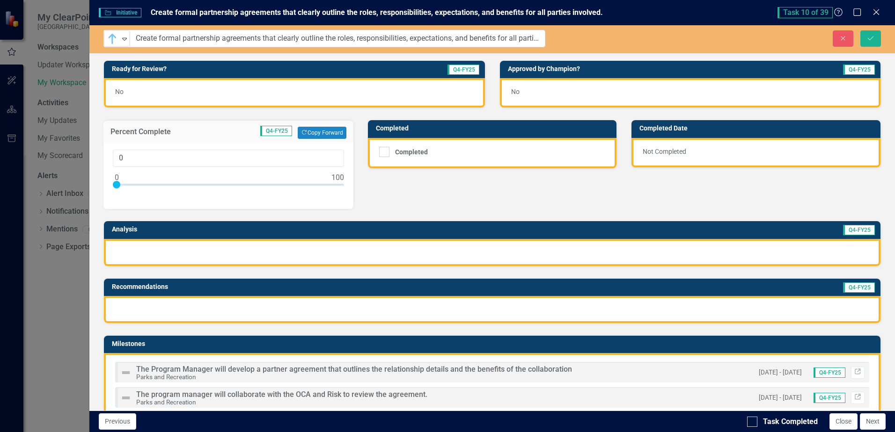
click at [124, 184] on div at bounding box center [228, 187] width 231 height 12
click at [127, 161] on input "4" at bounding box center [228, 158] width 231 height 17
type input "05"
click at [416, 193] on div "Ready for Review? Q4-FY25 No Approved by Champion? Q4-FY25 No Percent Complete …" at bounding box center [491, 289] width 791 height 480
click at [353, 254] on div at bounding box center [492, 252] width 776 height 27
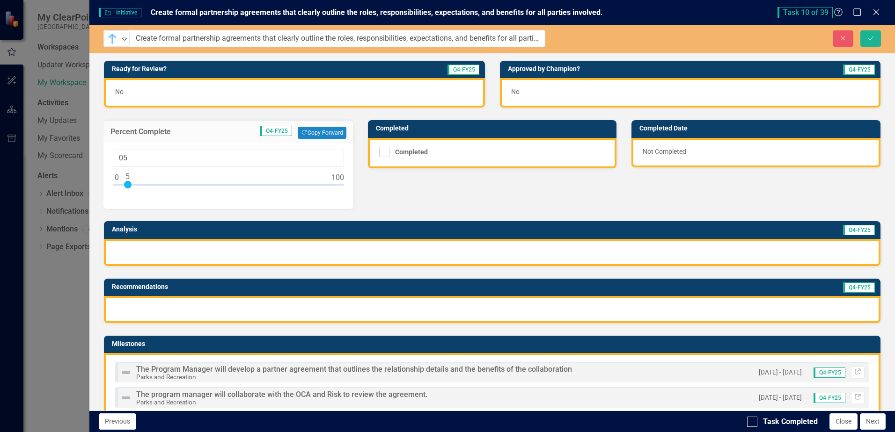
click at [333, 249] on div at bounding box center [492, 252] width 776 height 27
click at [331, 248] on div at bounding box center [492, 252] width 776 height 27
click at [300, 236] on td "Analysis" at bounding box center [278, 231] width 333 height 14
click at [299, 235] on td "Analysis" at bounding box center [278, 231] width 333 height 14
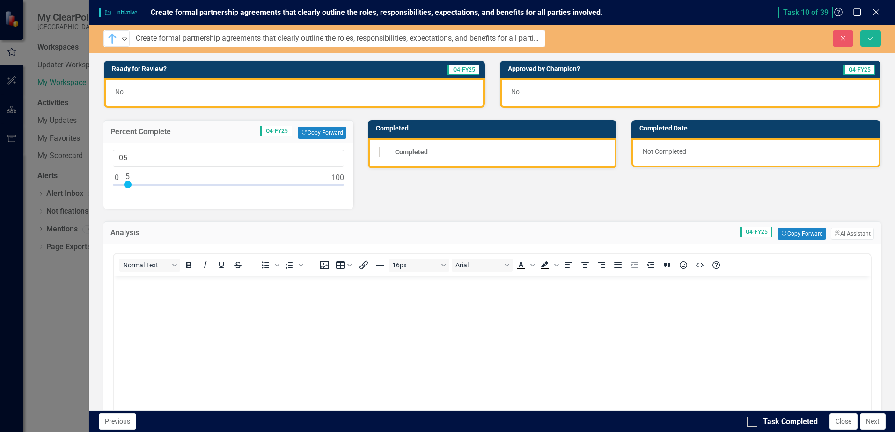
scroll to position [0, 0]
click at [236, 288] on p "Rich Text Area. Press ALT-0 for help." at bounding box center [492, 283] width 752 height 11
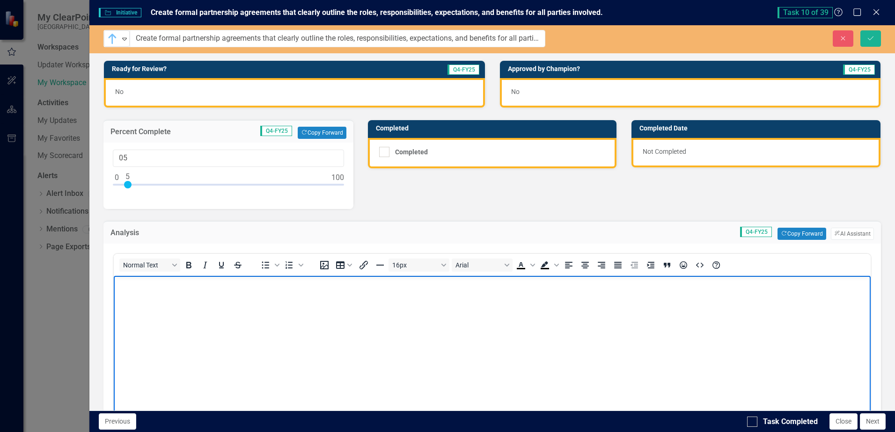
click at [185, 300] on body "Rich Text Area. Press ALT-0 for help." at bounding box center [492, 346] width 757 height 140
click at [185, 299] on body "Rich Text Area. Press ALT-0 for help." at bounding box center [492, 346] width 757 height 140
click at [846, 236] on button "ClearPoint AI AI Assistant" at bounding box center [852, 234] width 43 height 12
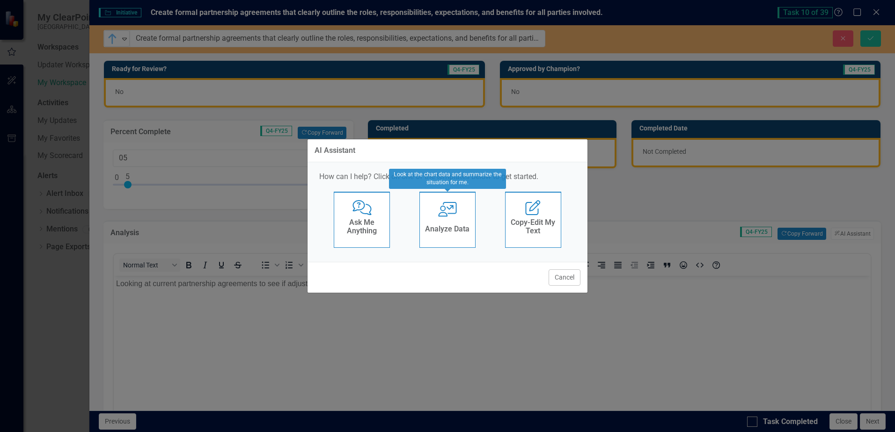
click at [459, 221] on div "User with Chart Analyze Data" at bounding box center [447, 220] width 56 height 56
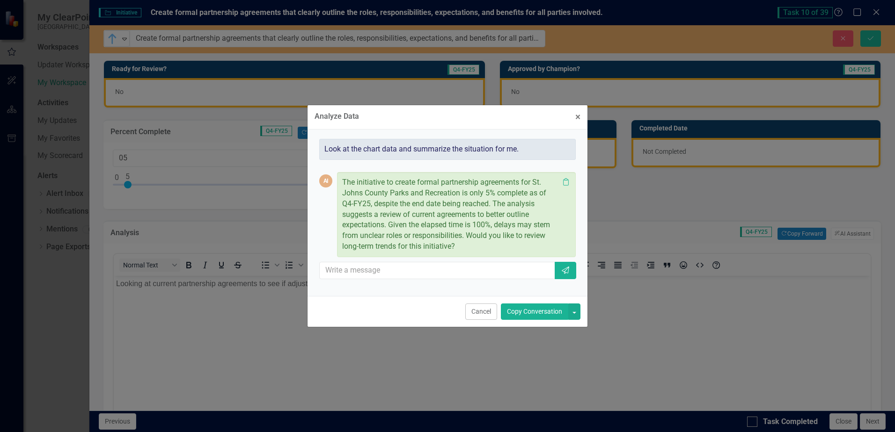
click at [537, 314] on button "Copy Conversation" at bounding box center [534, 312] width 67 height 16
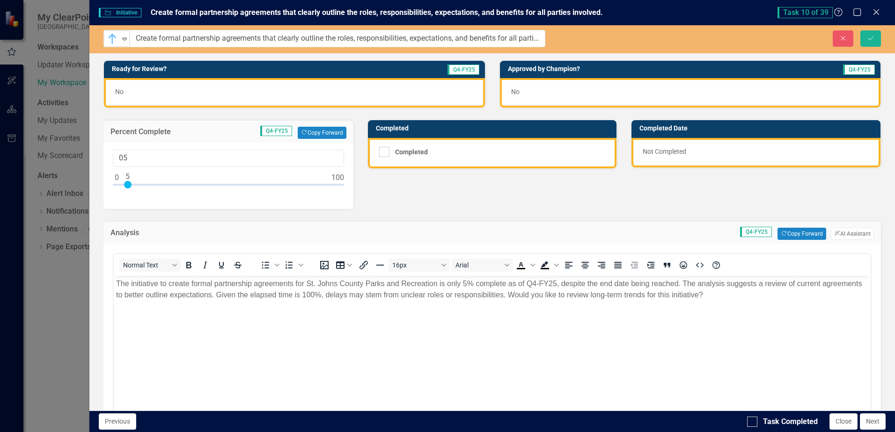
click at [748, 298] on p "The initiative to create formal partnership agreements for St. Johns County Par…" at bounding box center [492, 289] width 752 height 22
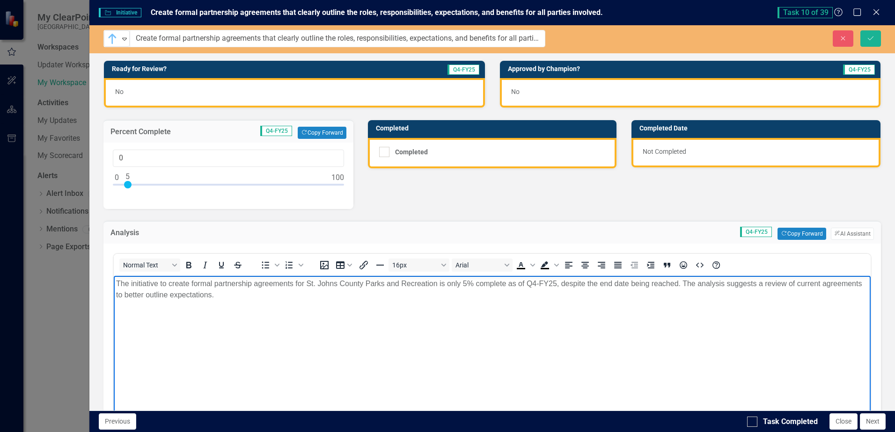
click at [114, 185] on div at bounding box center [228, 187] width 231 height 12
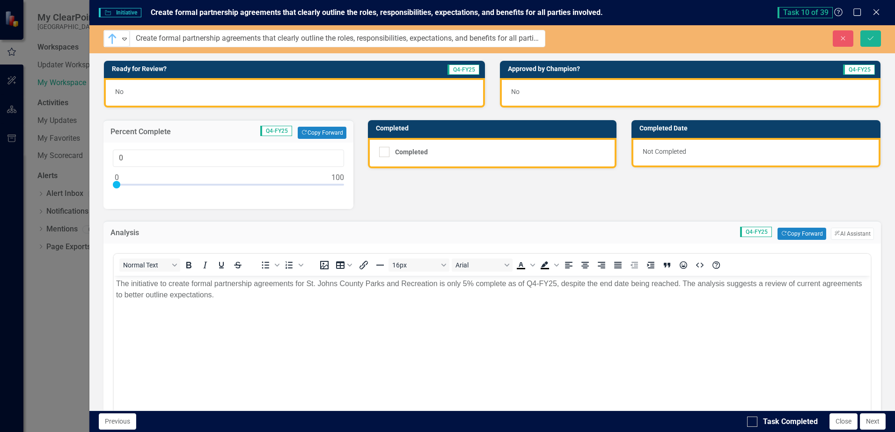
click at [142, 184] on div at bounding box center [228, 187] width 231 height 12
click at [147, 184] on div at bounding box center [228, 187] width 231 height 12
click at [150, 184] on div at bounding box center [147, 184] width 7 height 7
click at [151, 184] on div at bounding box center [147, 184] width 7 height 7
click at [153, 184] on div at bounding box center [228, 187] width 231 height 12
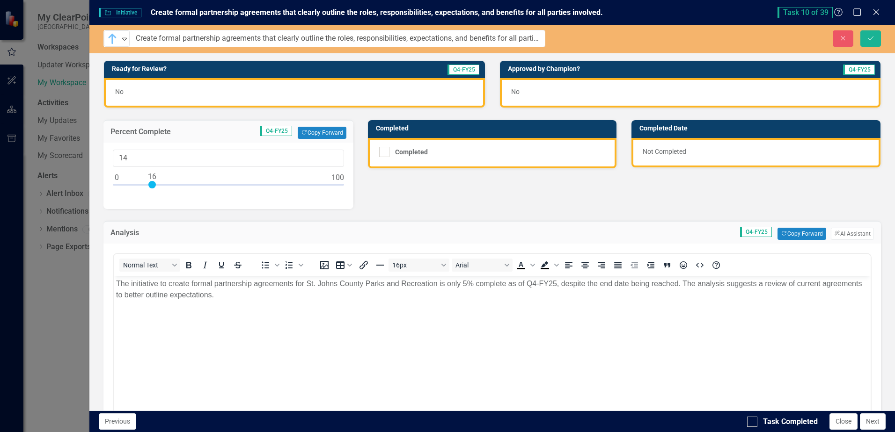
type input "16"
click at [124, 286] on p "The initiative to create formal partnership agreements for St. Johns County Par…" at bounding box center [492, 289] width 752 height 22
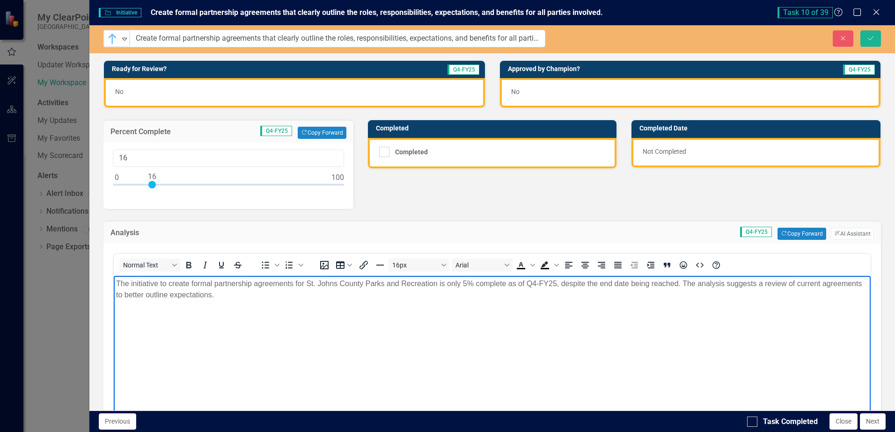
drag, startPoint x: 118, startPoint y: 283, endPoint x: 274, endPoint y: 325, distance: 161.4
click at [274, 325] on body "The initiative to create formal partnership agreements for St. Johns County Par…" at bounding box center [492, 346] width 757 height 140
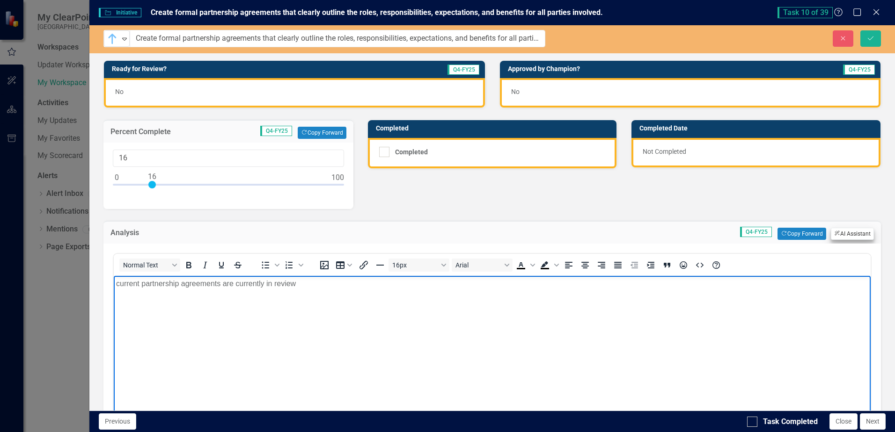
click at [841, 233] on button "ClearPoint AI AI Assistant" at bounding box center [852, 234] width 43 height 12
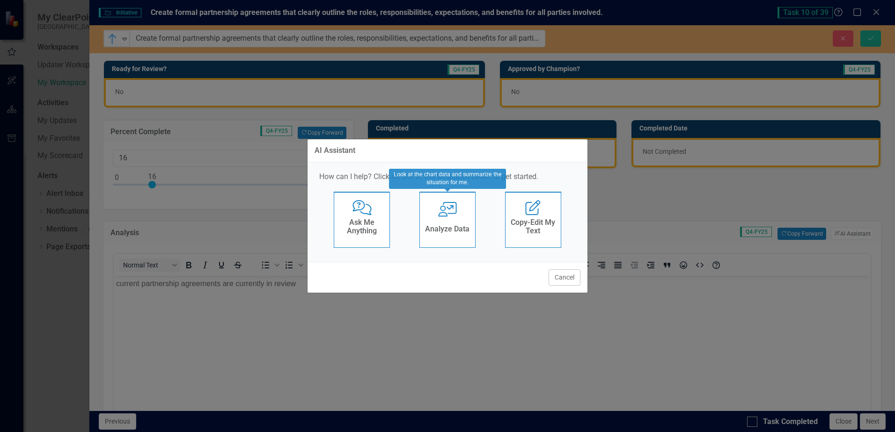
click at [459, 224] on div "Analyze Data" at bounding box center [447, 230] width 44 height 15
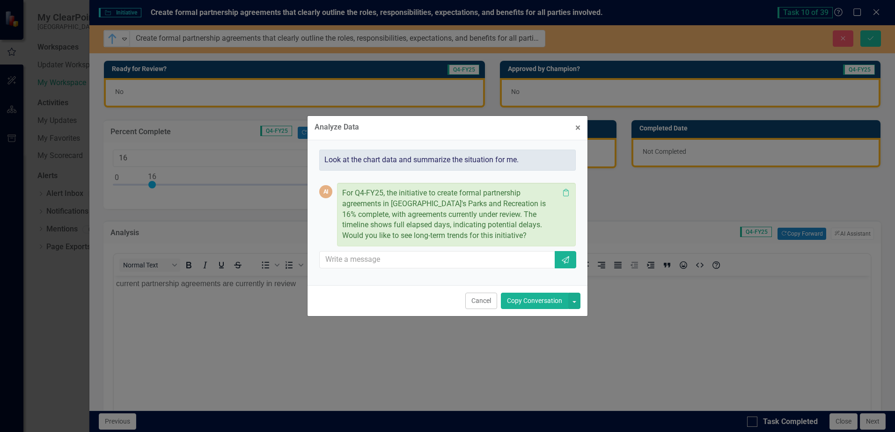
click at [541, 303] on button "Copy Conversation" at bounding box center [534, 301] width 67 height 16
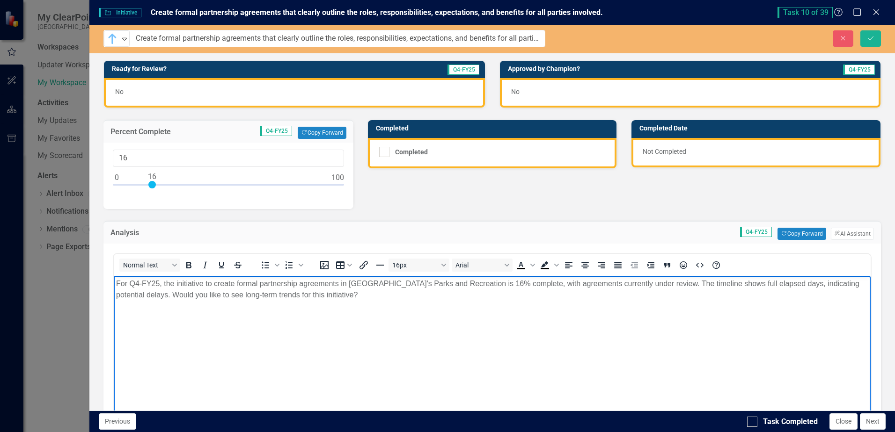
click at [370, 298] on p "For Q4-FY25, the initiative to create formal partnership agreements in [GEOGRAP…" at bounding box center [492, 289] width 752 height 22
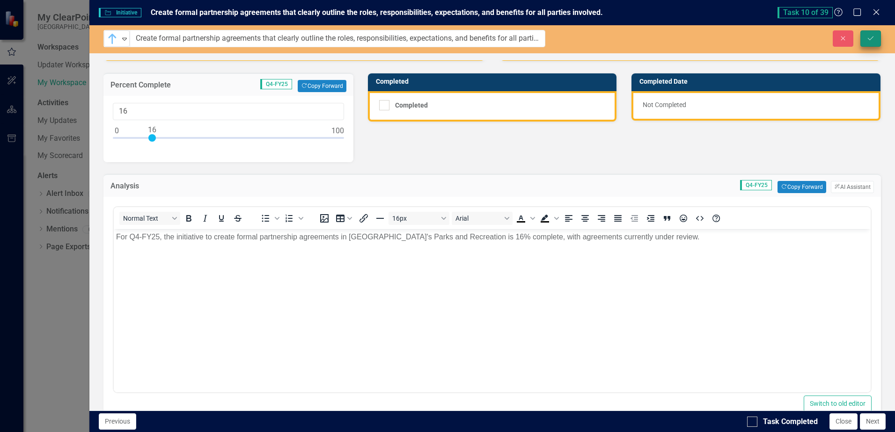
click at [865, 38] on button "Save" at bounding box center [870, 38] width 21 height 16
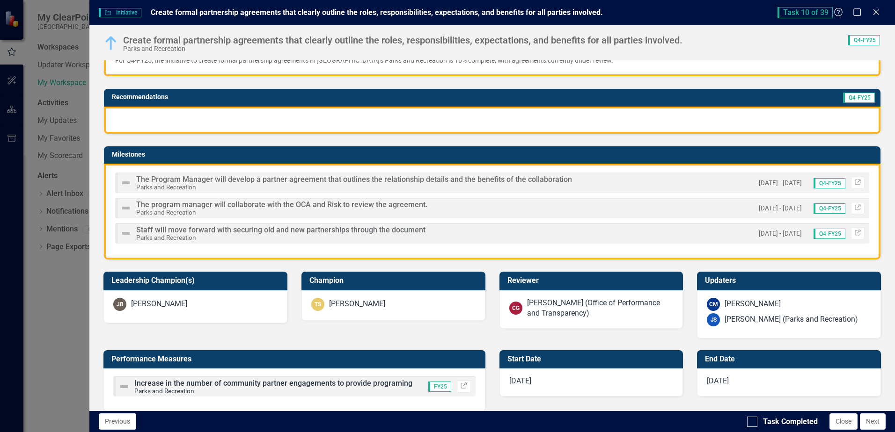
scroll to position [187, 0]
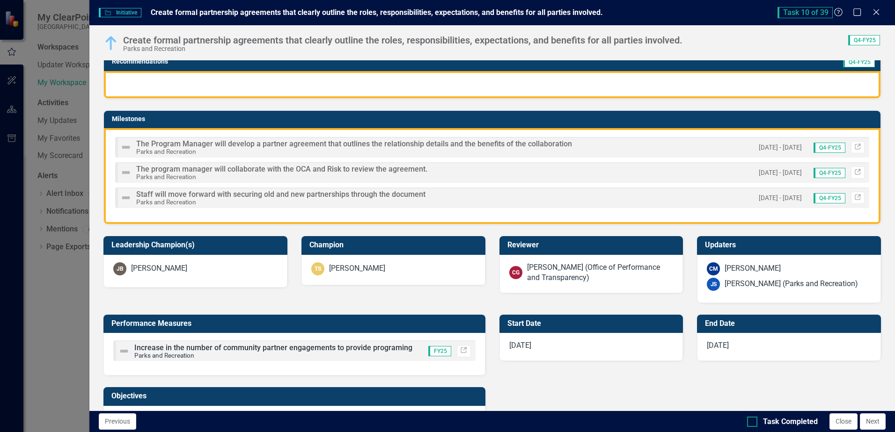
click at [753, 424] on div at bounding box center [752, 422] width 10 height 10
click at [753, 423] on input "Task Completed" at bounding box center [750, 420] width 6 height 6
checkbox input "true"
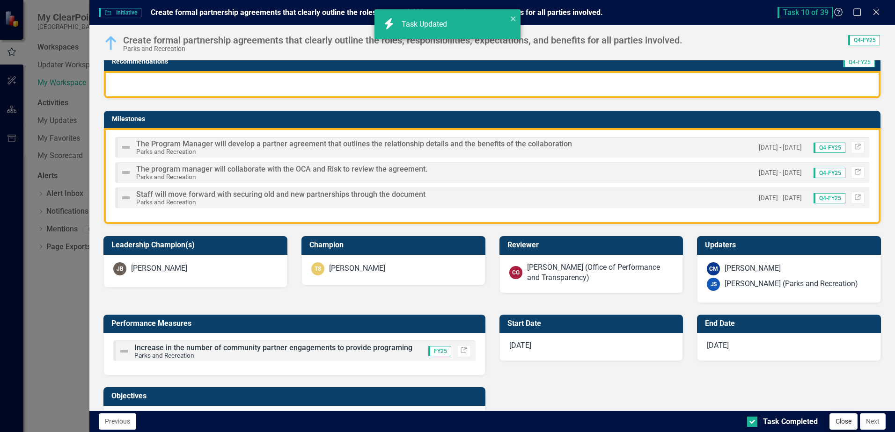
checkbox input "true"
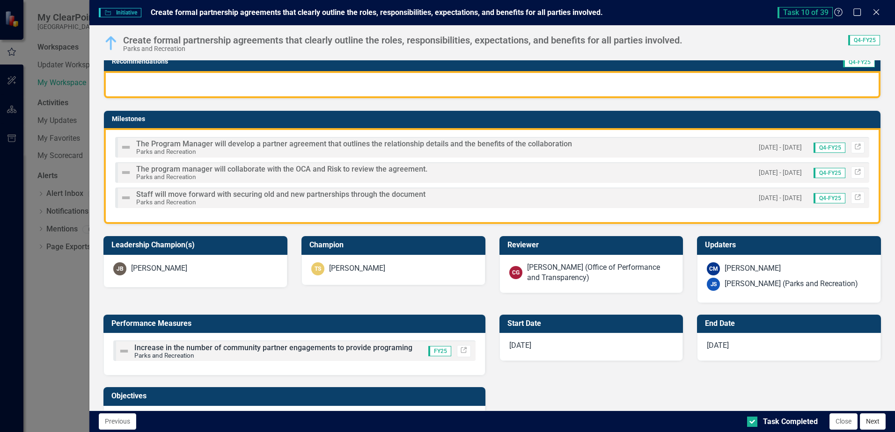
click at [871, 423] on button "Next" at bounding box center [873, 422] width 26 height 16
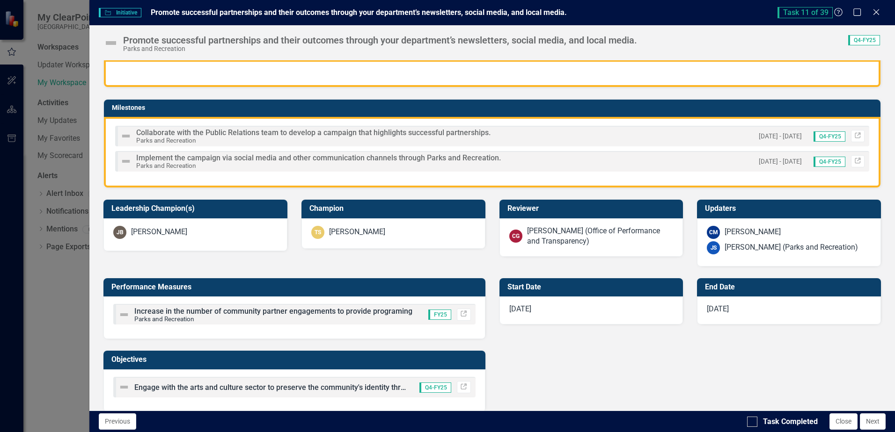
scroll to position [0, 0]
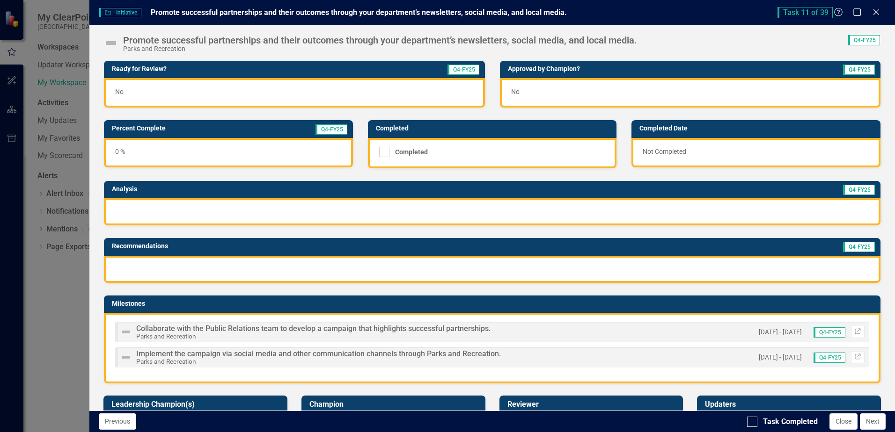
click at [109, 43] on img at bounding box center [110, 43] width 15 height 15
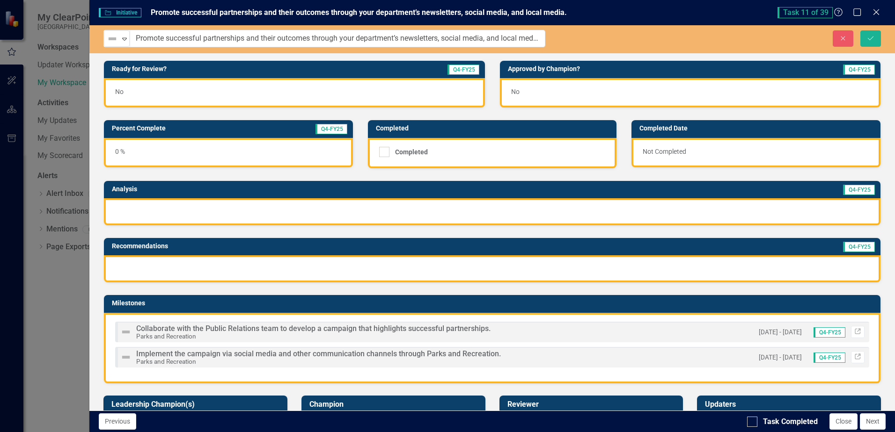
click at [109, 43] on img at bounding box center [112, 38] width 11 height 11
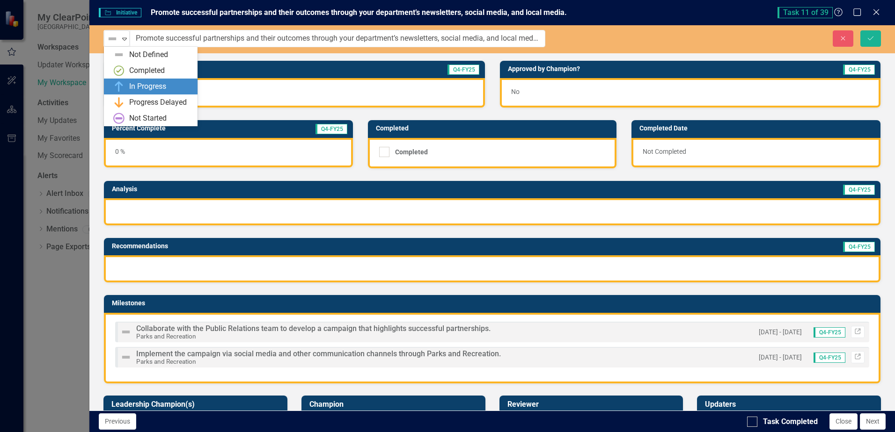
click at [128, 81] on div "In Progress" at bounding box center [152, 86] width 79 height 11
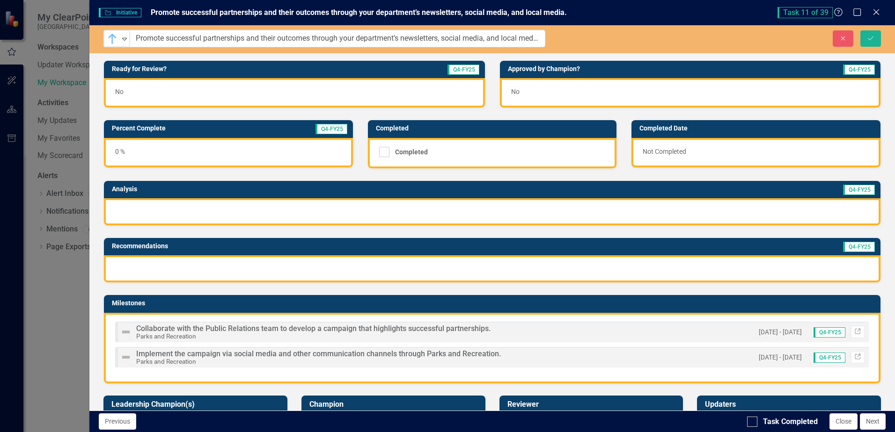
click at [139, 157] on div "0 %" at bounding box center [228, 152] width 249 height 29
click at [159, 133] on td "Percent Complete" at bounding box center [185, 130] width 147 height 14
click at [171, 129] on h3 "Percent Complete" at bounding box center [185, 128] width 147 height 7
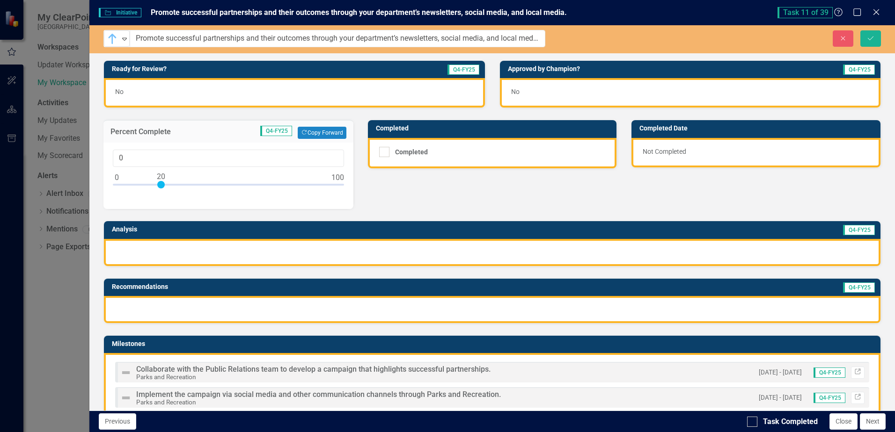
click at [162, 185] on div at bounding box center [228, 187] width 231 height 12
type input "20"
click at [332, 243] on div at bounding box center [492, 252] width 776 height 27
click at [327, 248] on div at bounding box center [492, 252] width 776 height 27
click at [326, 248] on div at bounding box center [492, 252] width 776 height 27
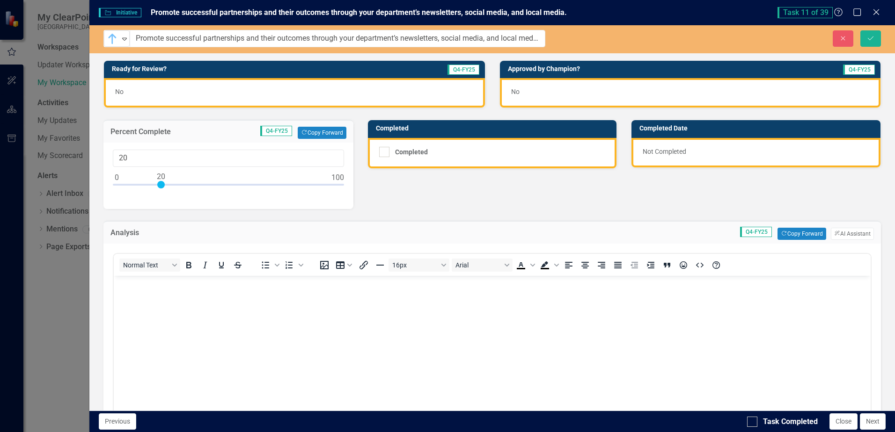
click at [156, 289] on p "Rich Text Area. Press ALT-0 for help." at bounding box center [492, 283] width 752 height 11
click at [834, 233] on icon "ClearPoint AI" at bounding box center [837, 233] width 6 height 5
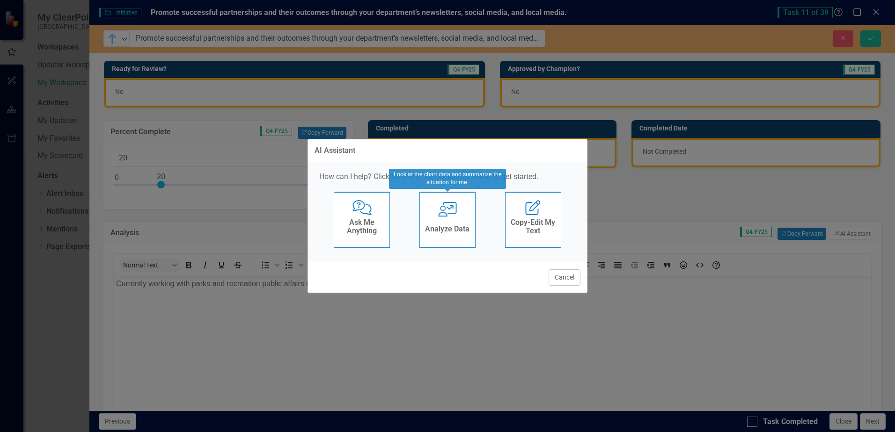
click at [456, 220] on div "User with Chart Analyze Data" at bounding box center [447, 220] width 56 height 56
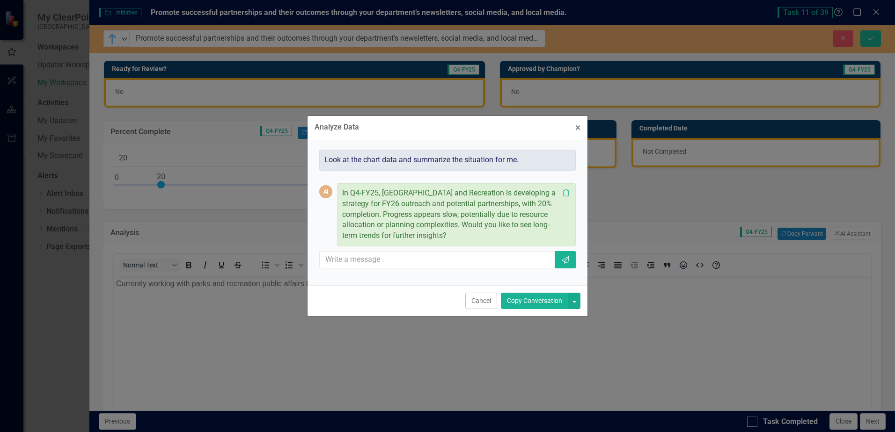
drag, startPoint x: 535, startPoint y: 304, endPoint x: 420, endPoint y: 27, distance: 300.0
click at [535, 304] on button "Copy Conversation" at bounding box center [534, 301] width 67 height 16
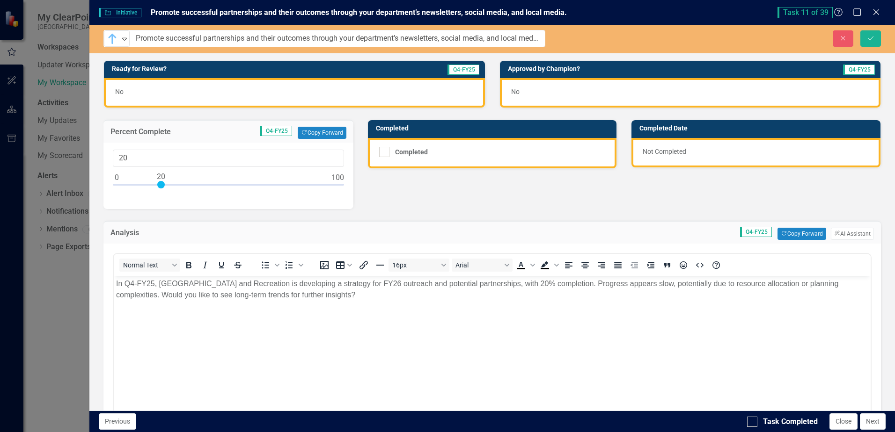
click at [368, 297] on p "In Q4-FY25, [GEOGRAPHIC_DATA] and Recreation is developing a strategy for FY26 …" at bounding box center [492, 289] width 752 height 22
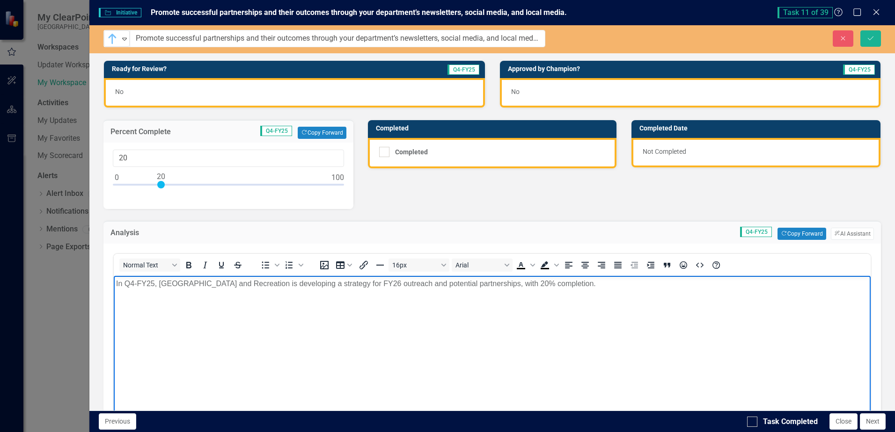
click at [290, 284] on p "In Q4-FY25, [GEOGRAPHIC_DATA] and Recreation is developing a strategy for FY26 …" at bounding box center [492, 283] width 752 height 11
click at [834, 230] on button "ClearPoint AI AI Assistant" at bounding box center [852, 234] width 43 height 12
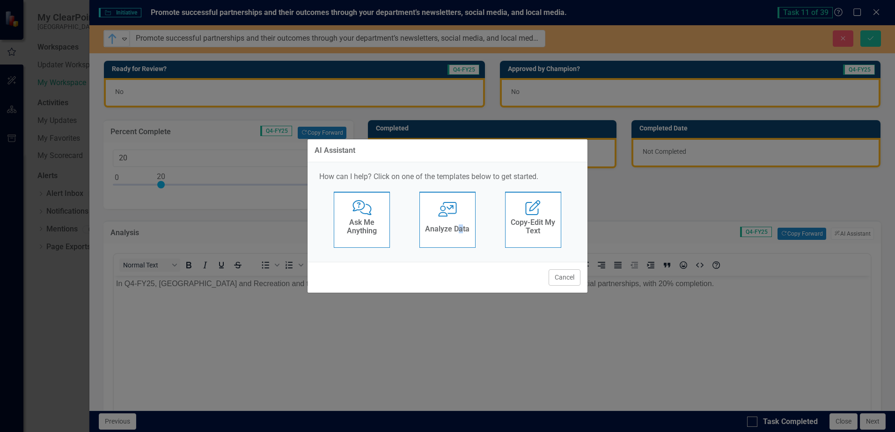
click at [460, 225] on div "Analyze Data" at bounding box center [447, 230] width 44 height 15
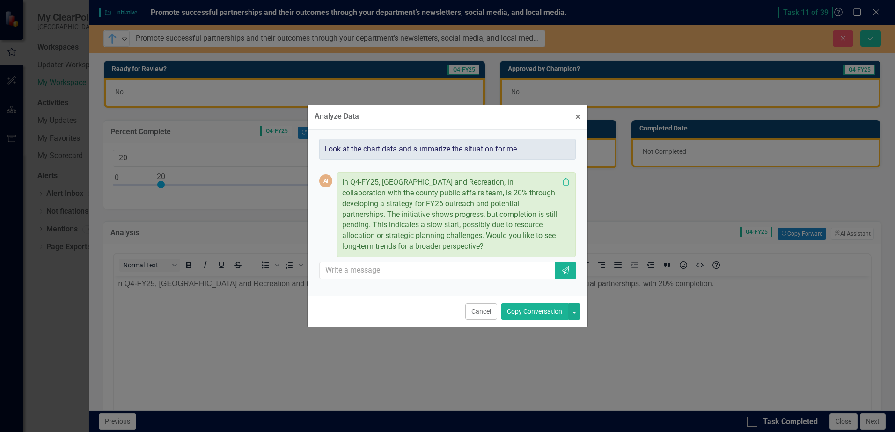
click at [531, 311] on button "Copy Conversation" at bounding box center [534, 312] width 67 height 16
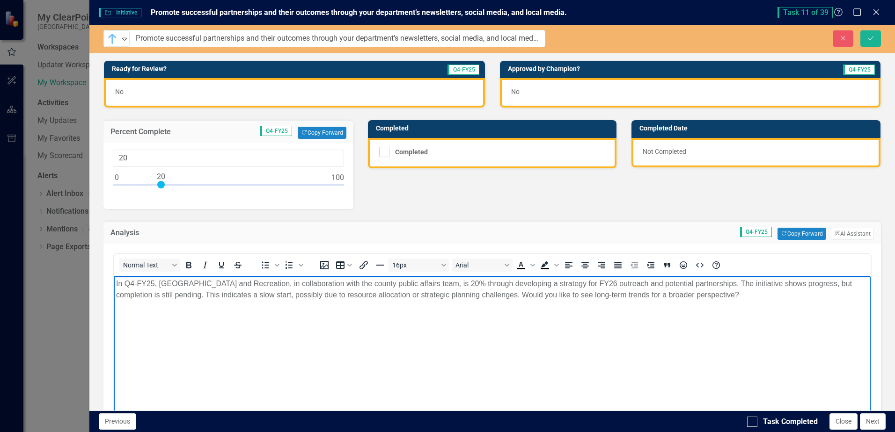
click at [750, 296] on p "In Q4-FY25, [GEOGRAPHIC_DATA] and Recreation, in collaboration with the county …" at bounding box center [492, 289] width 752 height 22
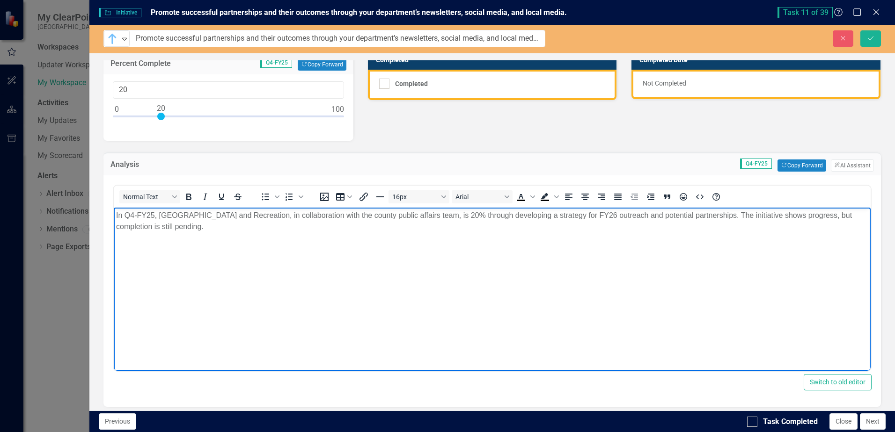
scroll to position [47, 0]
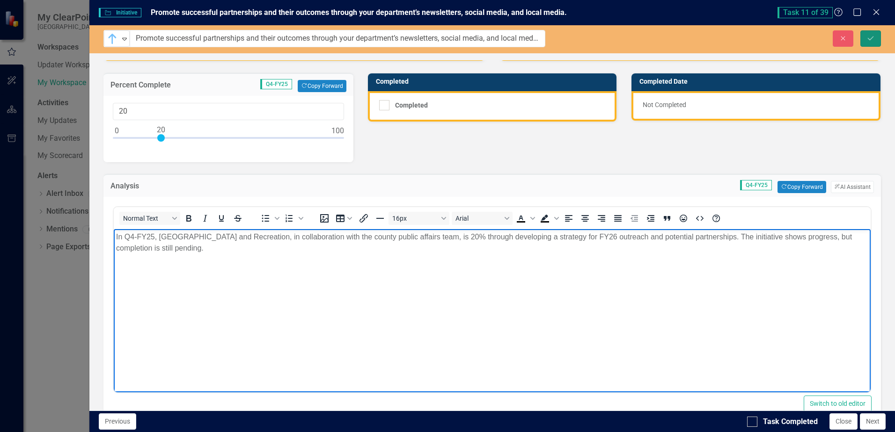
click at [871, 39] on icon "Save" at bounding box center [870, 38] width 8 height 7
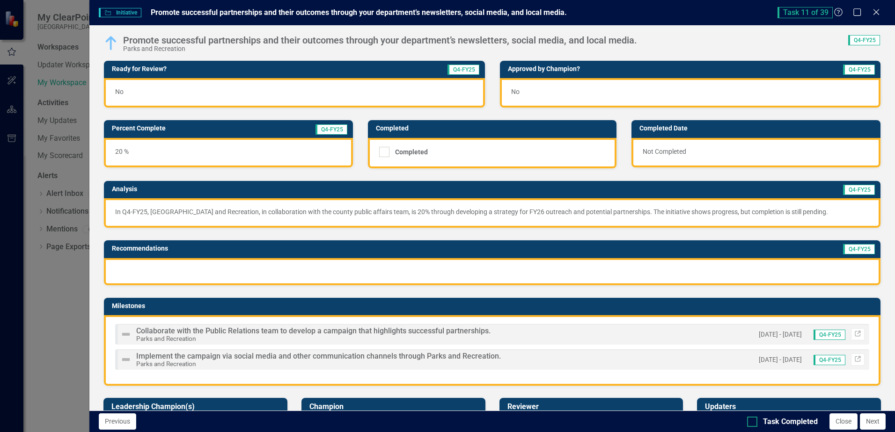
click at [752, 425] on div at bounding box center [752, 422] width 10 height 10
click at [752, 423] on input "Task Completed" at bounding box center [750, 420] width 6 height 6
checkbox input "true"
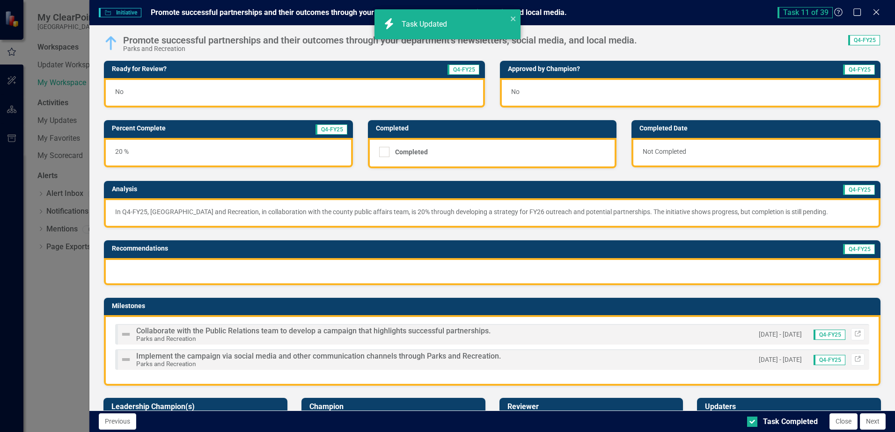
checkbox input "true"
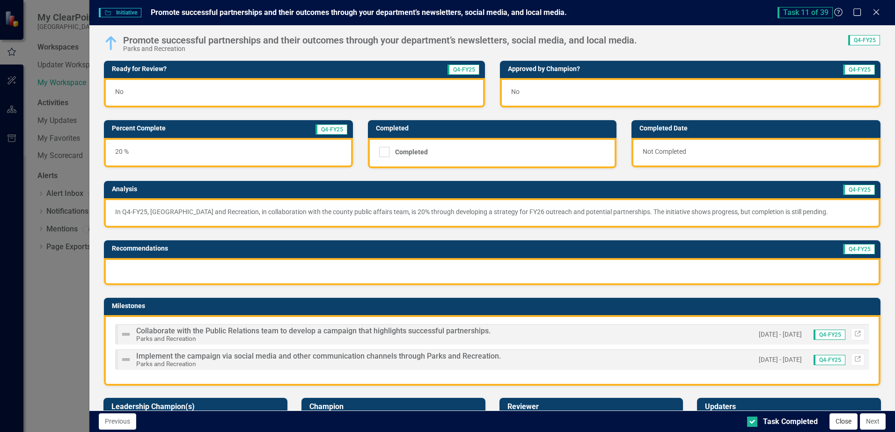
click at [846, 423] on button "Close" at bounding box center [843, 422] width 28 height 16
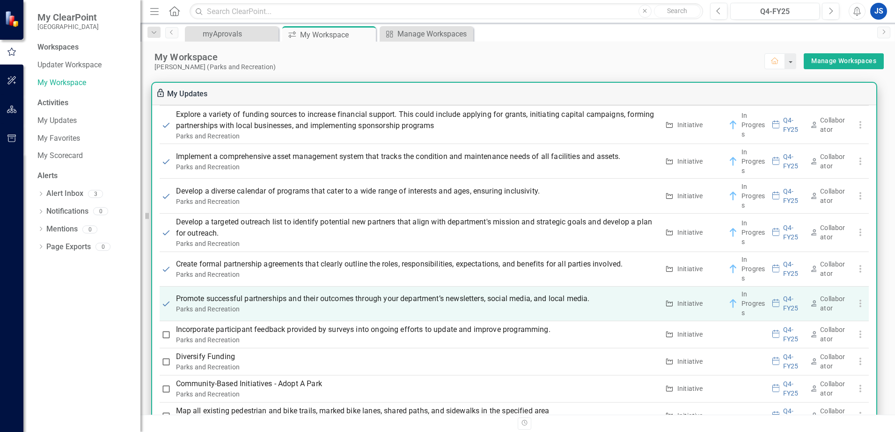
scroll to position [889, 0]
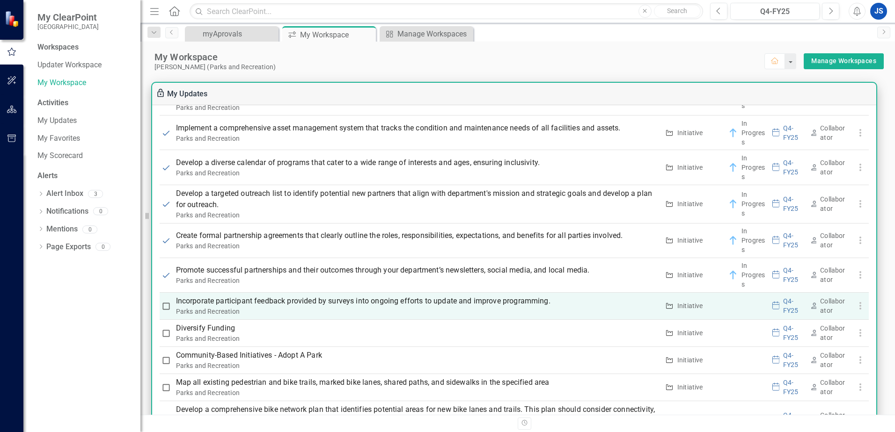
click at [407, 306] on p "Incorporate participant feedback provided by surveys into ongoing efforts to up…" at bounding box center [417, 301] width 483 height 11
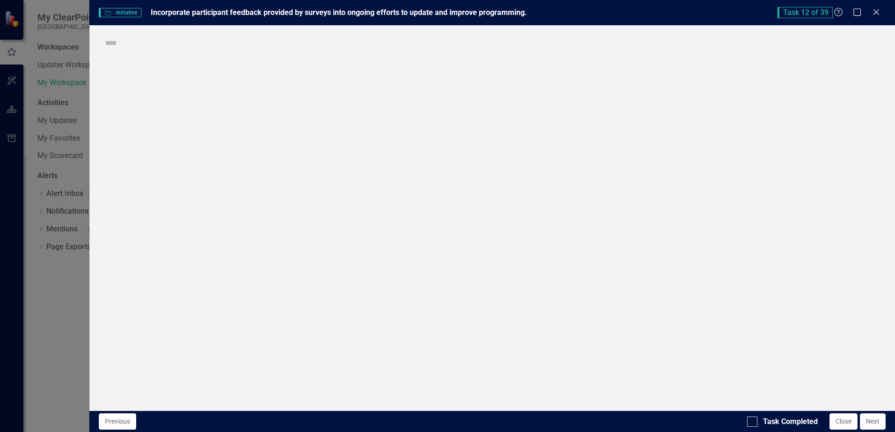
click at [407, 306] on div "Initiative Initiative Incorporate participant feedback provided by surveys into…" at bounding box center [447, 216] width 895 height 432
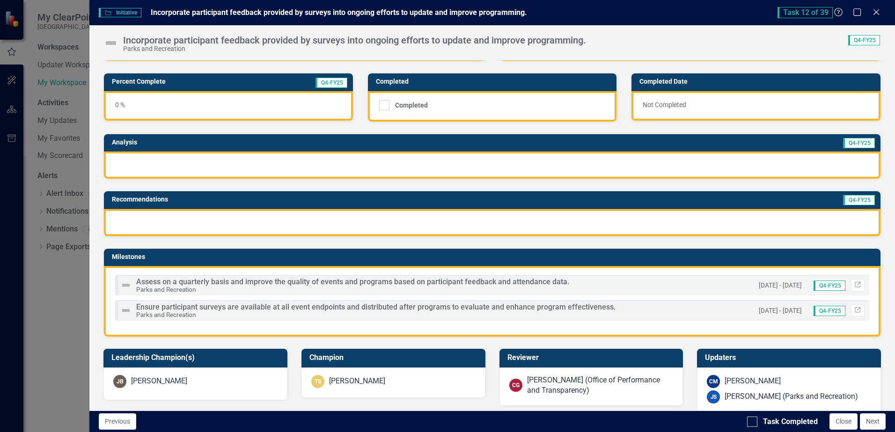
scroll to position [0, 0]
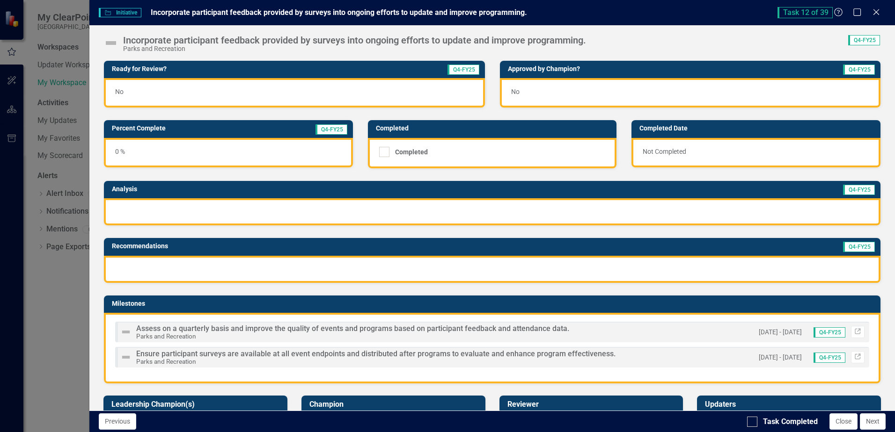
click at [114, 44] on img at bounding box center [110, 43] width 15 height 15
click at [113, 44] on img at bounding box center [110, 43] width 15 height 15
click at [112, 43] on img at bounding box center [110, 43] width 15 height 15
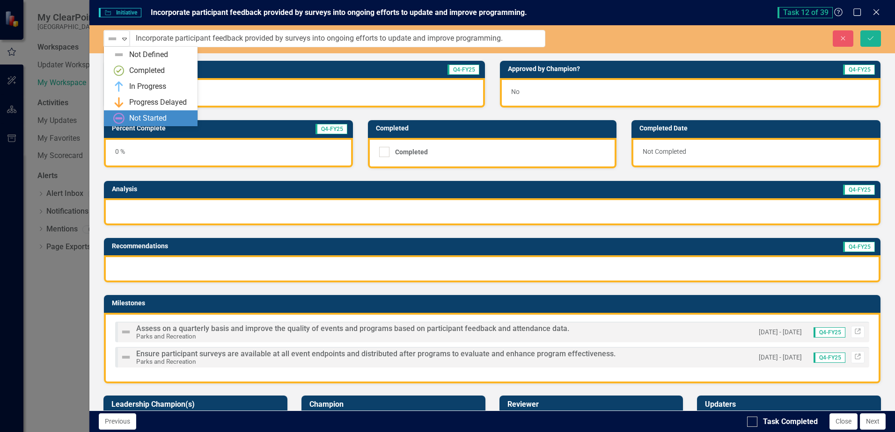
click at [133, 117] on div "Not Started" at bounding box center [147, 118] width 37 height 11
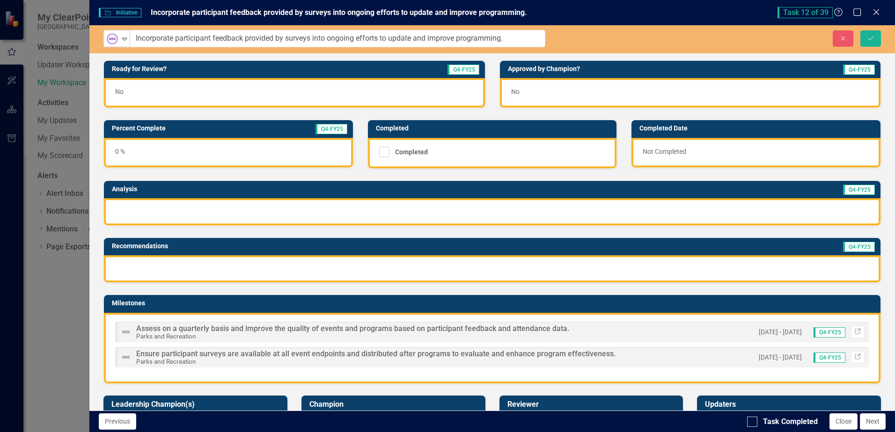
click at [147, 209] on div at bounding box center [492, 211] width 776 height 27
click at [146, 209] on div at bounding box center [492, 211] width 776 height 27
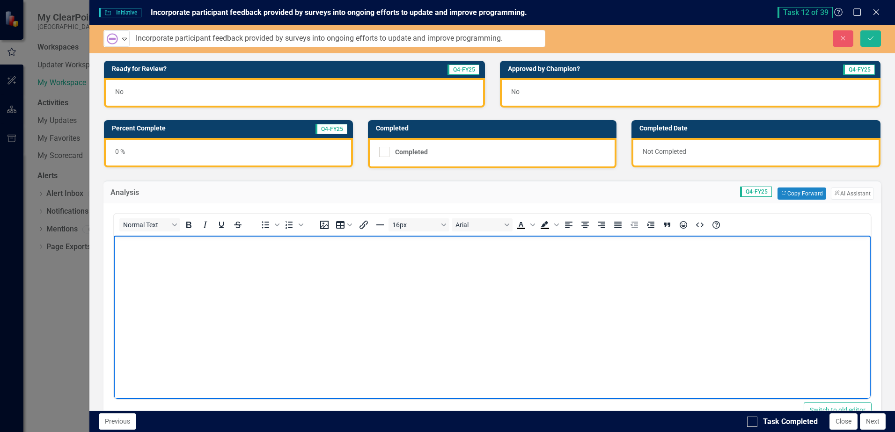
click at [136, 247] on p "Rich Text Area. Press ALT-0 for help." at bounding box center [492, 243] width 752 height 11
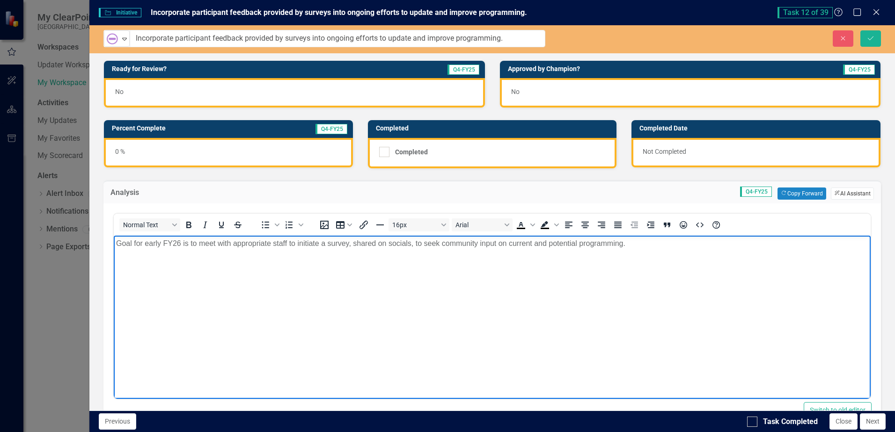
click at [834, 193] on button "ClearPoint AI AI Assistant" at bounding box center [852, 194] width 43 height 12
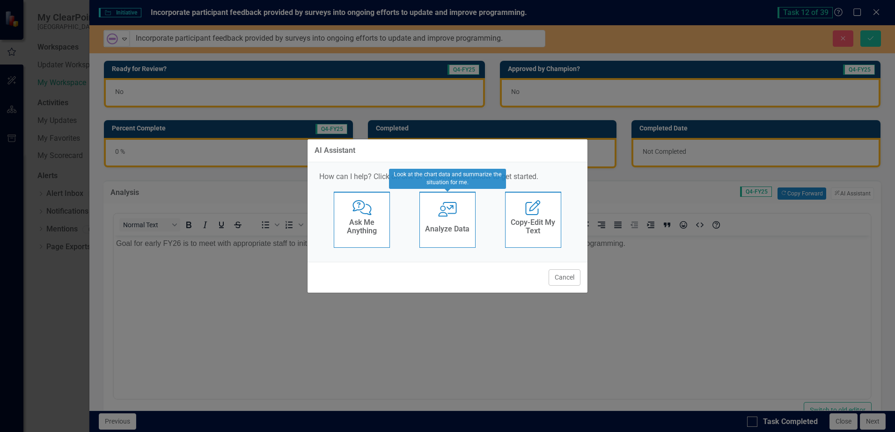
click at [444, 213] on icon at bounding box center [447, 209] width 19 height 15
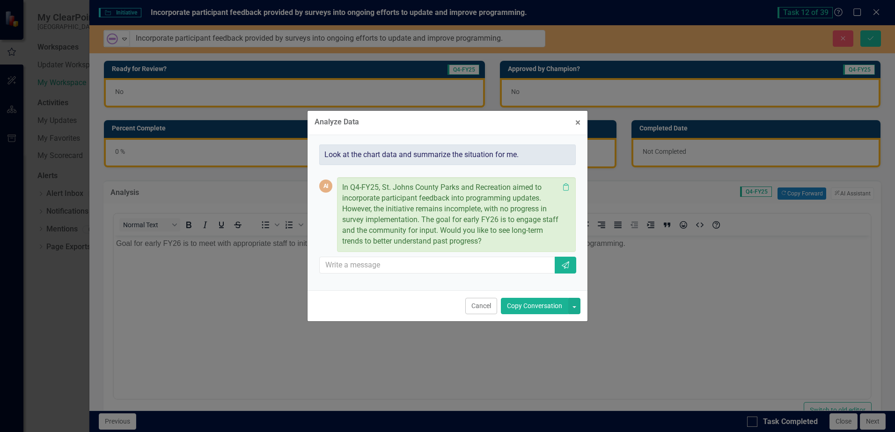
drag, startPoint x: 536, startPoint y: 309, endPoint x: 421, endPoint y: 73, distance: 262.2
click at [536, 309] on button "Copy Conversation" at bounding box center [534, 306] width 67 height 16
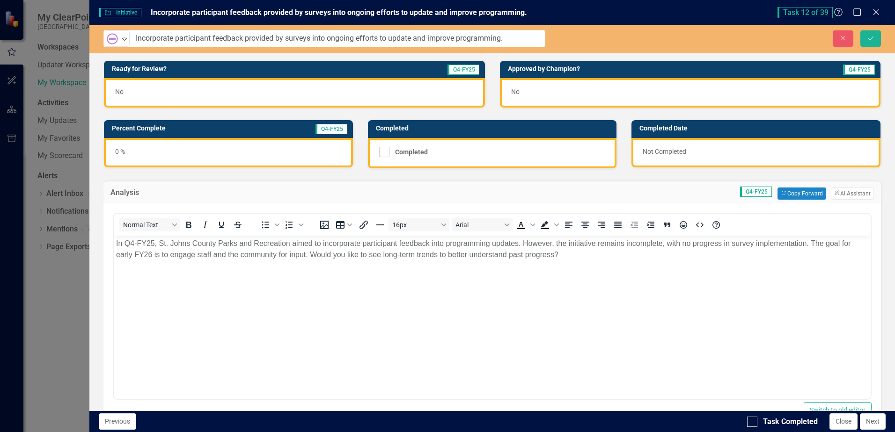
click at [563, 255] on p "In Q4-FY25, St. Johns County Parks and Recreation aimed to incorporate particip…" at bounding box center [492, 249] width 752 height 22
click at [869, 36] on icon "Save" at bounding box center [870, 38] width 8 height 7
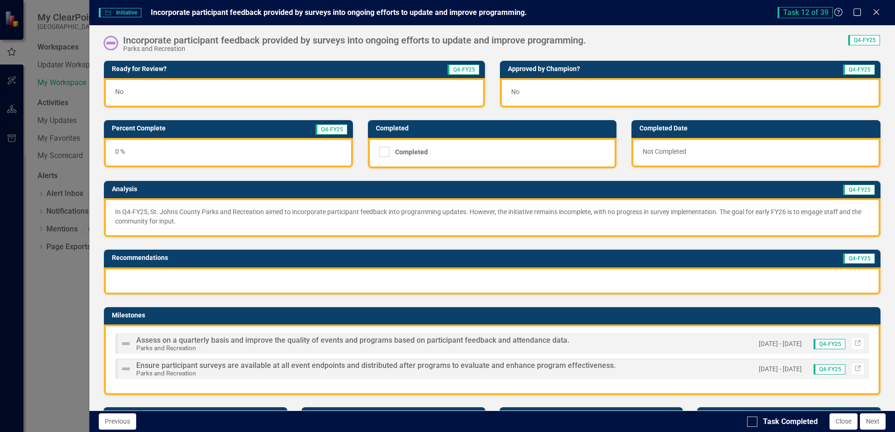
scroll to position [234, 0]
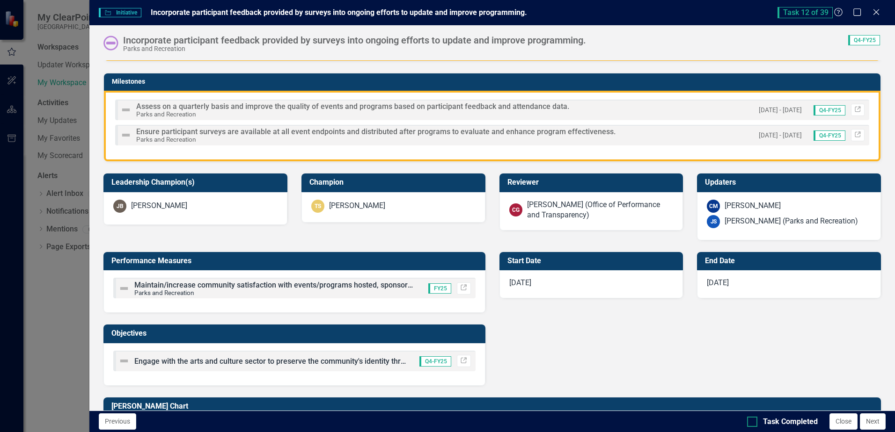
click at [750, 423] on input "Task Completed" at bounding box center [750, 420] width 6 height 6
checkbox input "true"
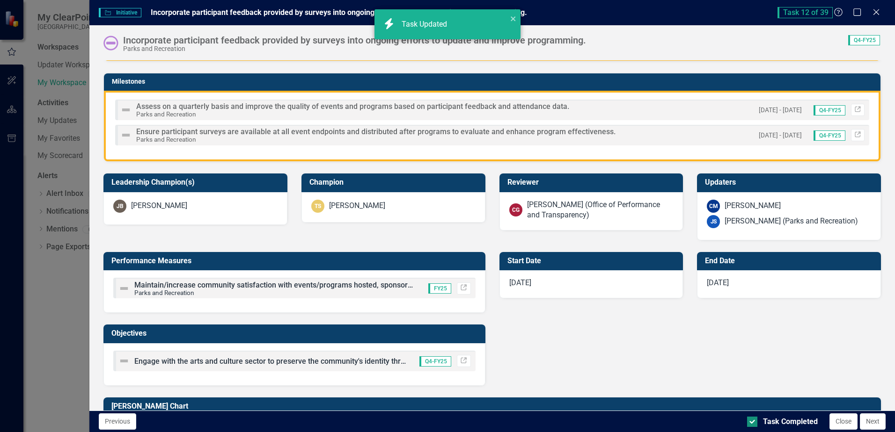
checkbox input "true"
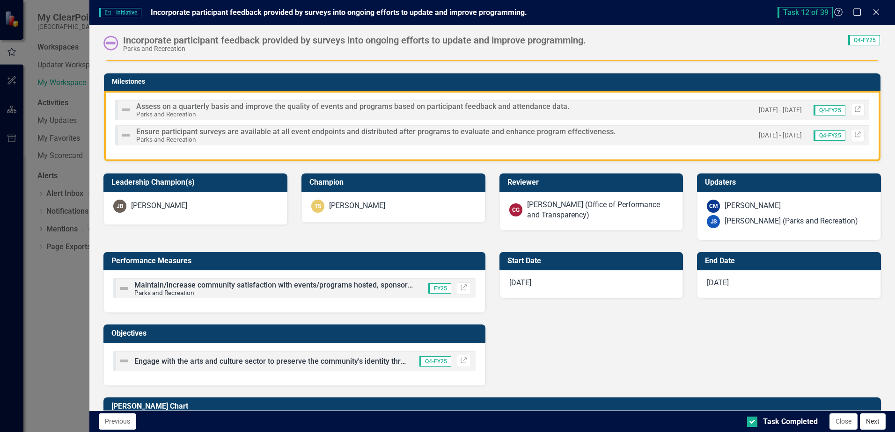
click at [875, 425] on button "Next" at bounding box center [873, 422] width 26 height 16
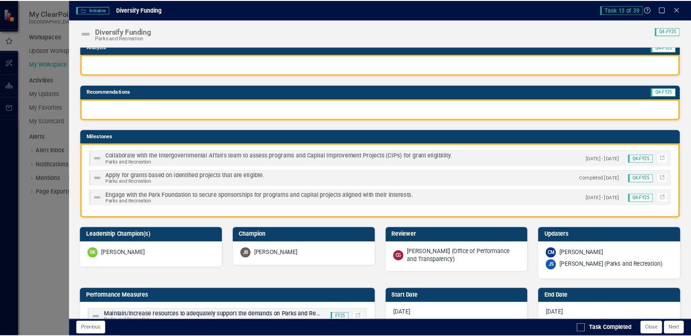
scroll to position [0, 0]
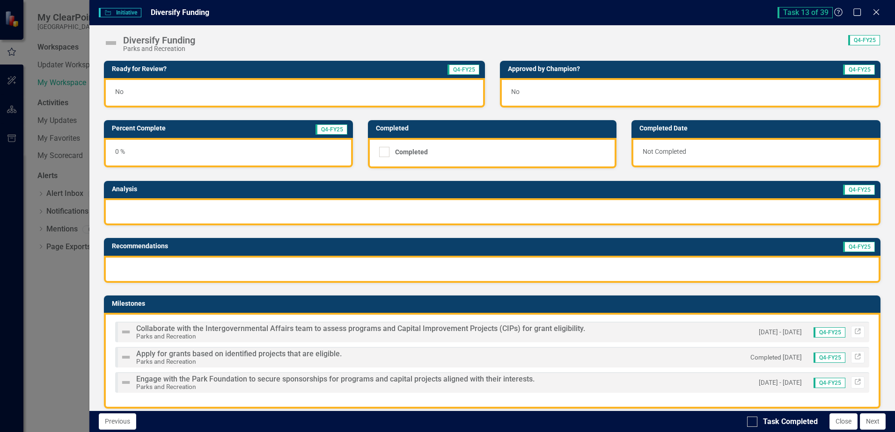
drag, startPoint x: 586, startPoint y: 11, endPoint x: 1322, endPoint y: 63, distance: 737.8
click at [894, 63] on html "My ClearPoint St. Johns County Workspaces Updater Workspace My Workspace Activi…" at bounding box center [447, 216] width 895 height 432
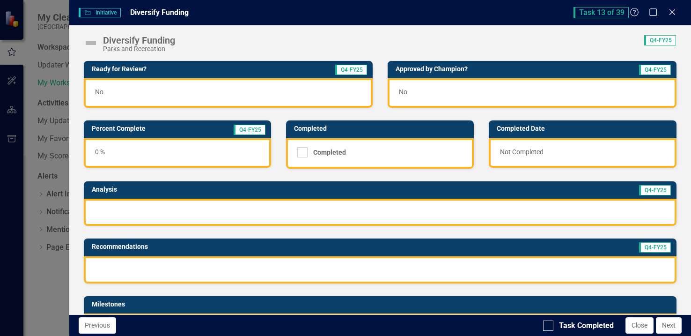
click at [117, 207] on div at bounding box center [380, 211] width 592 height 27
drag, startPoint x: 398, startPoint y: 30, endPoint x: 272, endPoint y: 40, distance: 126.7
click at [0, 56] on html "My ClearPoint St. Johns County Workspaces Updater Workspace My Workspace Activi…" at bounding box center [345, 168] width 691 height 336
click at [215, 208] on div at bounding box center [380, 211] width 592 height 27
click at [215, 207] on div at bounding box center [380, 211] width 592 height 27
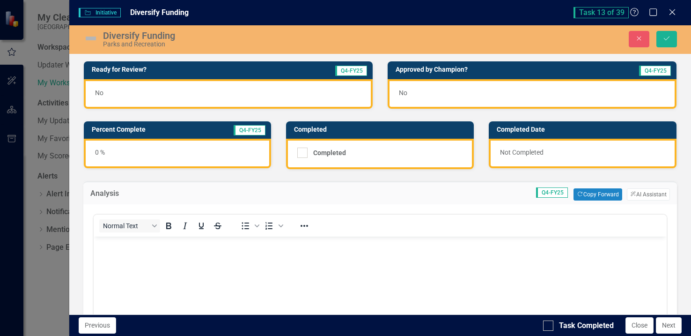
click at [168, 248] on p "Rich Text Area. Press ALT-0 for help." at bounding box center [379, 244] width 568 height 11
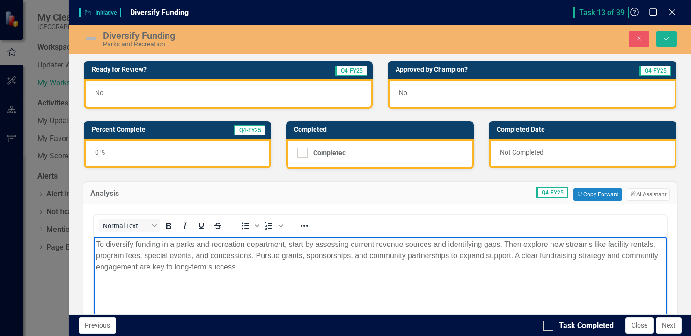
click at [313, 241] on p "To diversify funding in a parks and recreation department, start by assessing c…" at bounding box center [379, 256] width 568 height 34
click at [179, 244] on p "To diversify funding in a parks and recreation department has begun assessing c…" at bounding box center [379, 256] width 568 height 34
click at [135, 242] on p "Parks and recreation department has begun assessing current revenue sources and…" at bounding box center [379, 256] width 568 height 34
drag, startPoint x: 212, startPoint y: 247, endPoint x: 227, endPoint y: 290, distance: 46.0
click at [227, 290] on body "Parks and Recreation department has begun assessing current revenue sources and…" at bounding box center [379, 306] width 573 height 140
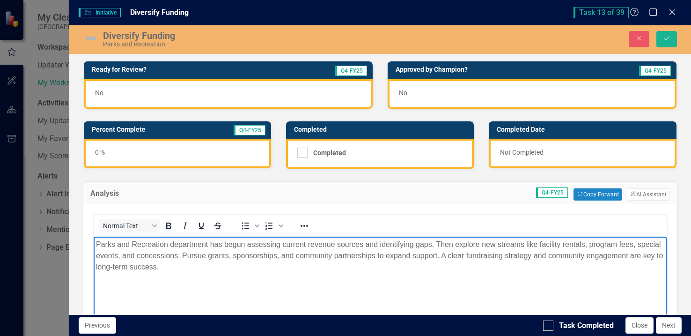
click at [480, 243] on p "Parks and Recreation department has begun assessing current revenue sources and…" at bounding box center [379, 256] width 568 height 34
click at [208, 266] on p "Parks and Recreation department has begun assessing current revenue sources and…" at bounding box center [379, 256] width 568 height 34
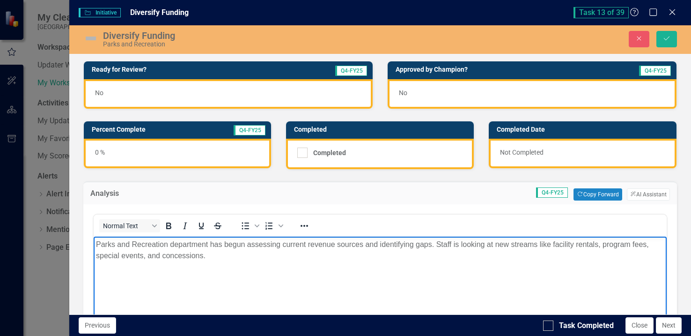
drag, startPoint x: 94, startPoint y: 243, endPoint x: 283, endPoint y: 247, distance: 189.6
click at [226, 260] on body "Parks and Recreation department has begun assessing current revenue sources and…" at bounding box center [379, 306] width 573 height 140
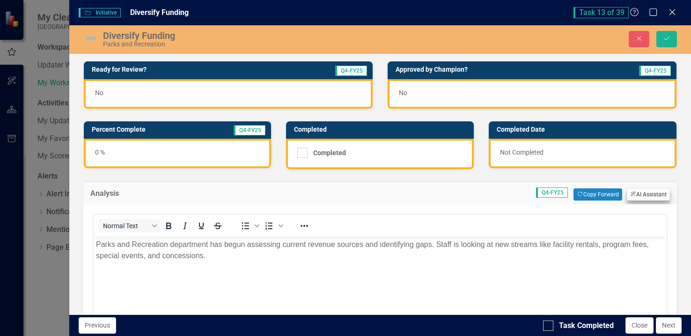
click at [630, 194] on icon "ClearPoint AI" at bounding box center [633, 193] width 6 height 5
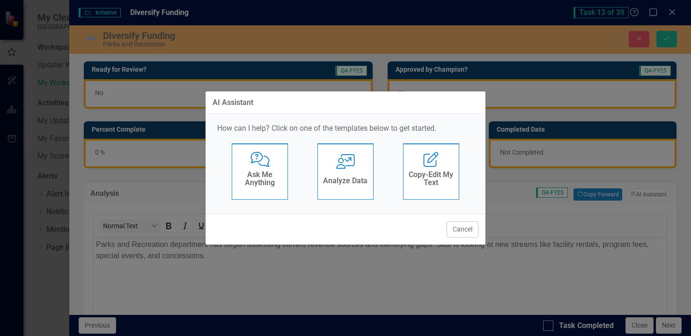
click at [351, 179] on h4 "Analyze Data" at bounding box center [345, 180] width 44 height 8
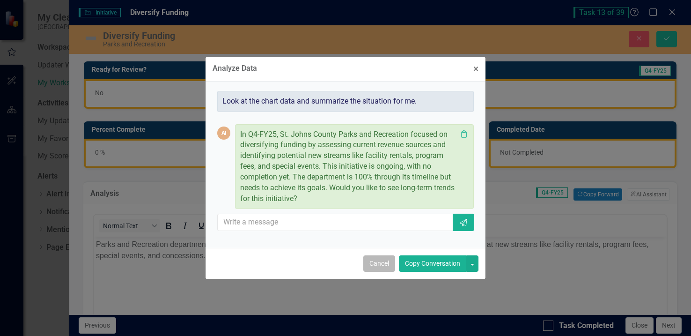
click at [379, 262] on button "Cancel" at bounding box center [379, 263] width 32 height 16
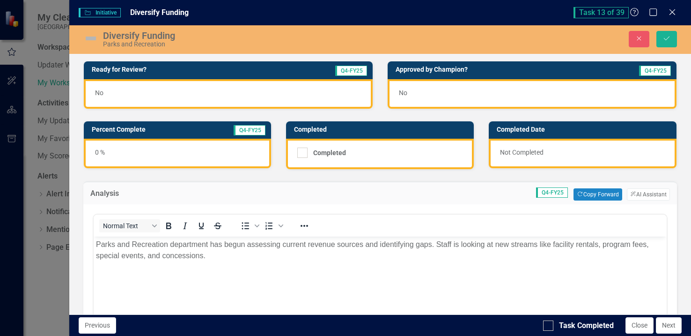
click at [89, 38] on img at bounding box center [90, 38] width 15 height 15
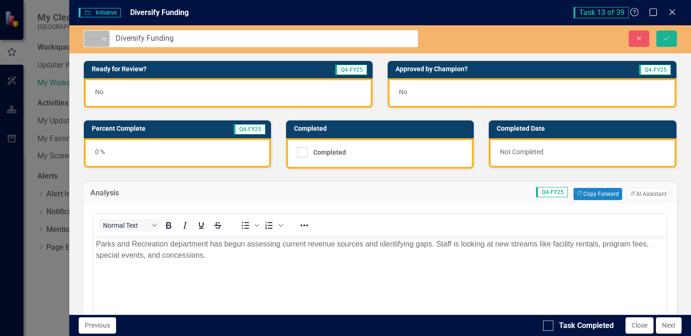
click at [92, 40] on img at bounding box center [92, 38] width 11 height 11
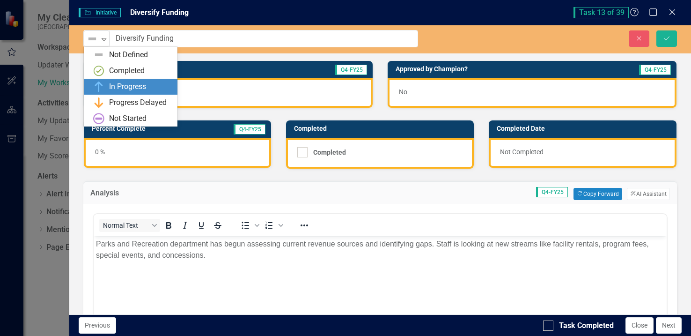
click at [115, 84] on div "In Progress" at bounding box center [127, 86] width 37 height 11
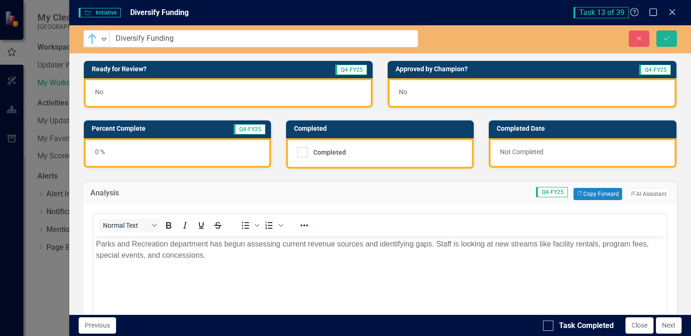
click at [120, 133] on td "Percent Complete" at bounding box center [146, 130] width 109 height 14
click at [120, 132] on h3 "Percent Complete" at bounding box center [146, 128] width 109 height 7
click at [120, 131] on h3 "Percent Complete" at bounding box center [146, 128] width 109 height 7
click at [122, 129] on h3 "Percent Complete" at bounding box center [146, 128] width 109 height 7
click at [122, 128] on h3 "Percent Complete" at bounding box center [146, 128] width 109 height 7
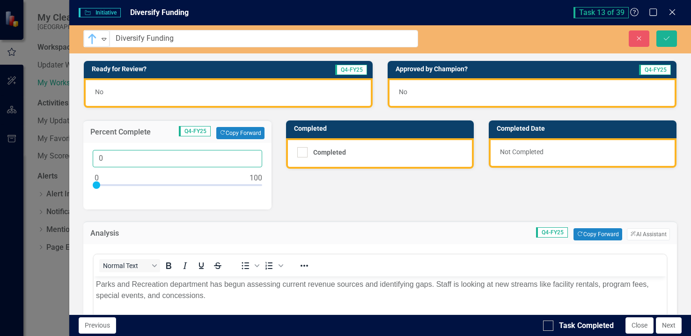
click at [125, 158] on input "0" at bounding box center [178, 158] width 170 height 17
click at [132, 184] on div at bounding box center [178, 187] width 170 height 12
click at [135, 184] on div at bounding box center [178, 187] width 170 height 12
click at [137, 183] on div at bounding box center [134, 184] width 7 height 7
click at [118, 157] on input "24" at bounding box center [178, 158] width 170 height 17
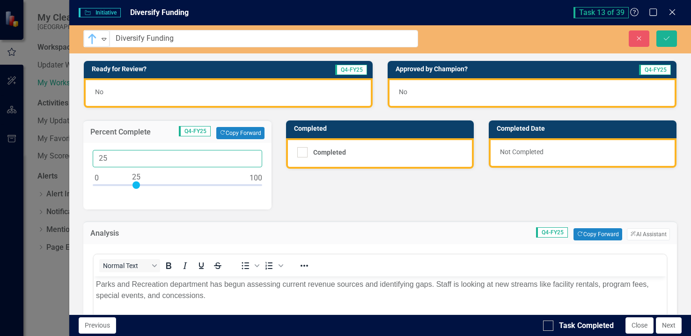
type input "25"
click at [667, 41] on icon "Save" at bounding box center [666, 38] width 8 height 7
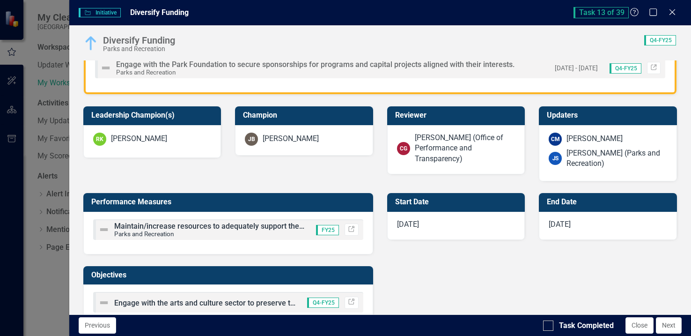
scroll to position [328, 0]
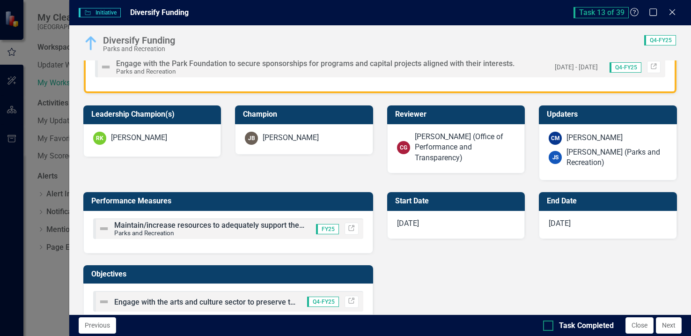
click at [549, 322] on div at bounding box center [548, 325] width 10 height 10
click at [549, 322] on input "Task Completed" at bounding box center [546, 323] width 6 height 6
checkbox input "true"
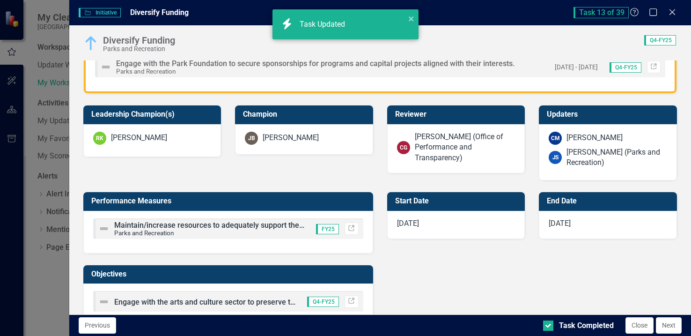
checkbox input "true"
click at [666, 328] on button "Next" at bounding box center [669, 325] width 26 height 16
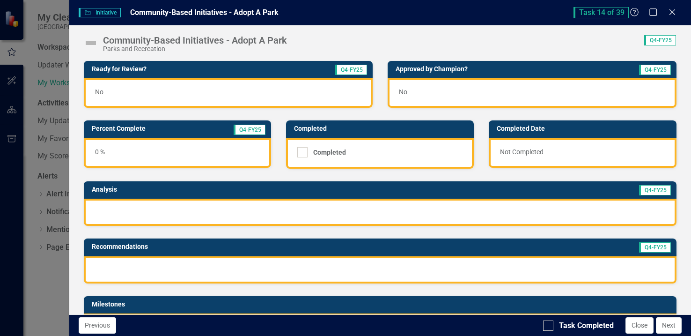
click at [93, 43] on img at bounding box center [90, 43] width 15 height 15
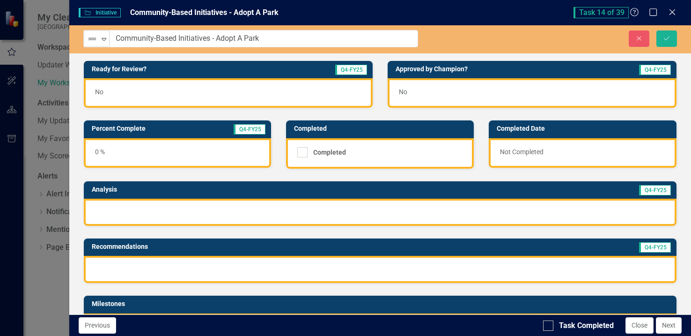
click at [93, 43] on img at bounding box center [92, 38] width 11 height 11
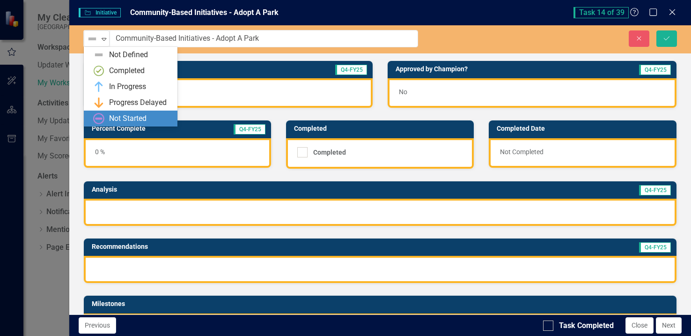
click at [116, 115] on div "Not Started" at bounding box center [127, 118] width 37 height 11
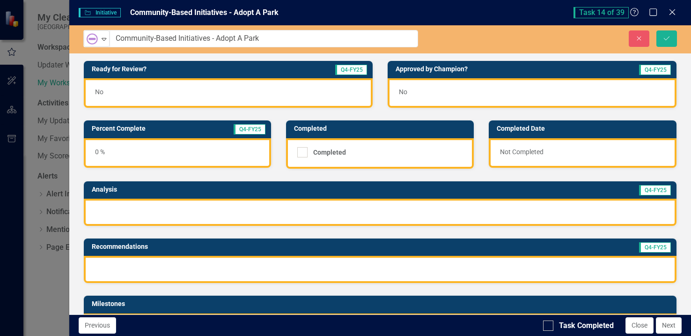
click at [124, 211] on div at bounding box center [380, 211] width 592 height 27
click at [142, 216] on div at bounding box center [380, 211] width 592 height 27
click at [145, 212] on div at bounding box center [380, 211] width 592 height 27
click at [145, 208] on div at bounding box center [380, 211] width 592 height 27
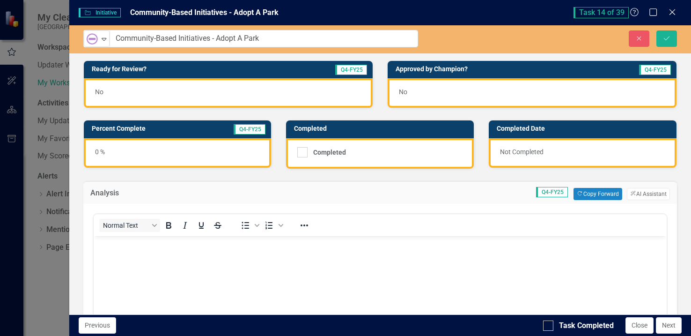
scroll to position [0, 0]
drag, startPoint x: 540, startPoint y: 13, endPoint x: -86, endPoint y: 34, distance: 626.5
click at [0, 34] on html "My ClearPoint St. Johns County Workspaces Updater Workspace My Workspace Activi…" at bounding box center [345, 168] width 691 height 336
drag, startPoint x: 463, startPoint y: 7, endPoint x: 273, endPoint y: 31, distance: 191.5
click at [273, 31] on div "Initiative Initiative Community-Based Initiatives - Adopt A Park Task 14 of 39 …" at bounding box center [379, 168] width 621 height 336
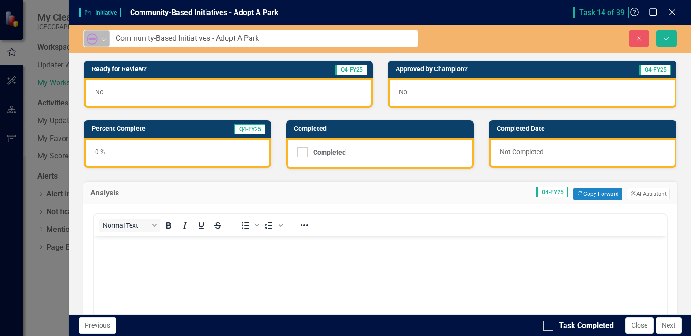
click at [104, 40] on icon "Expand" at bounding box center [103, 38] width 9 height 7
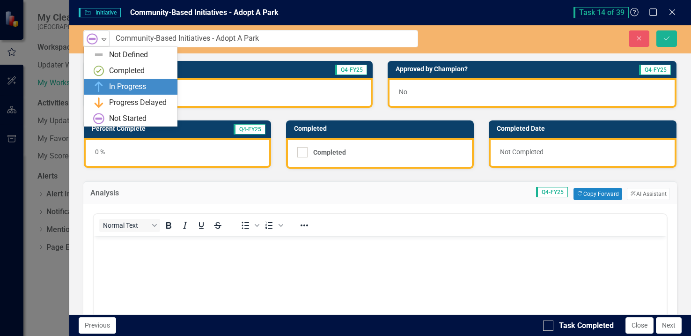
click at [107, 82] on div "In Progress" at bounding box center [132, 86] width 79 height 11
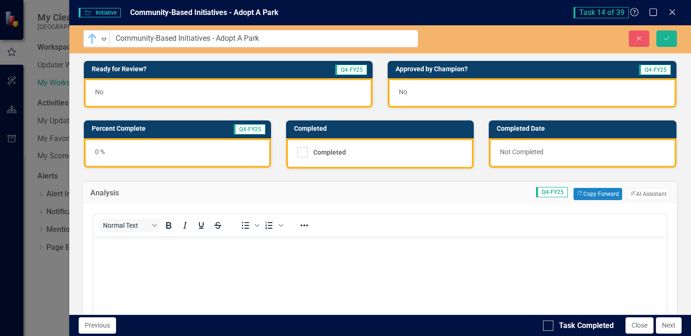
click at [112, 147] on div "0 %" at bounding box center [178, 152] width 188 height 29
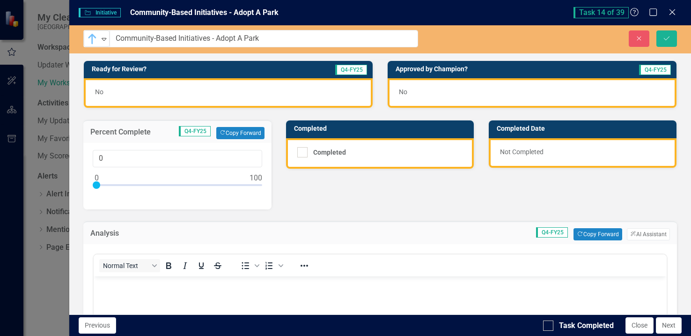
click at [112, 186] on div at bounding box center [178, 187] width 170 height 12
type input "10"
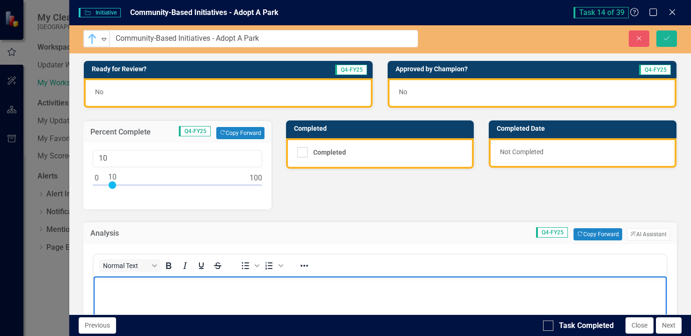
click at [122, 281] on p "Rich Text Area. Press ALT-0 for help." at bounding box center [379, 283] width 568 height 11
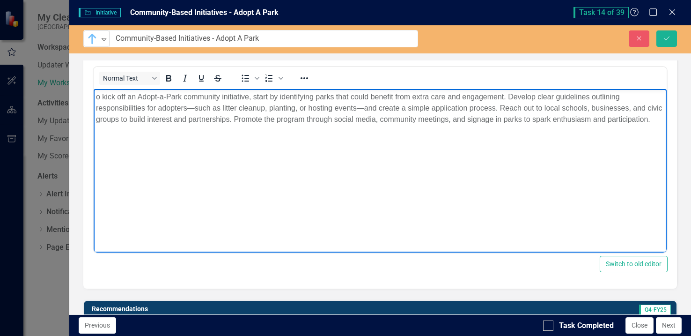
scroll to position [140, 0]
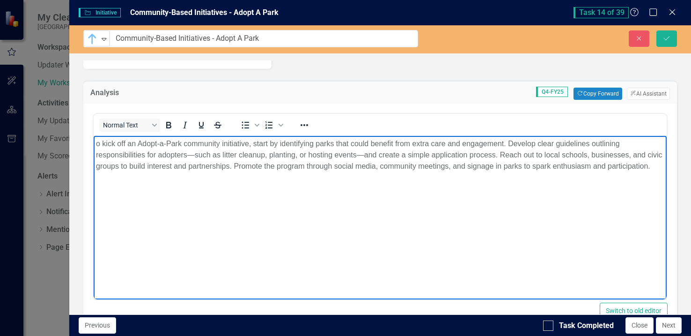
click at [94, 142] on body "o kick off an Adopt-a-Park community initiative, start by identifying parks tha…" at bounding box center [379, 206] width 573 height 140
click at [630, 95] on button "ClearPoint AI AI Assistant" at bounding box center [648, 94] width 43 height 12
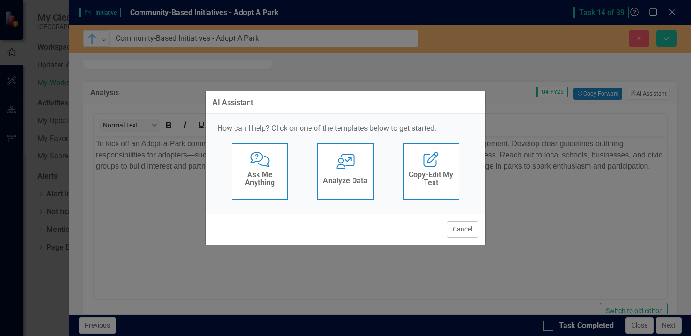
click at [361, 177] on h4 "Analyze Data" at bounding box center [345, 180] width 44 height 8
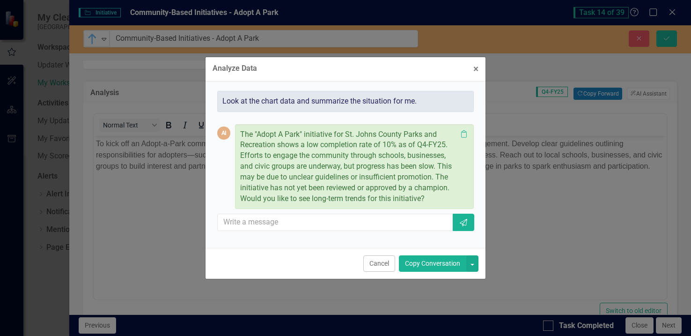
click at [427, 263] on button "Copy Conversation" at bounding box center [432, 263] width 67 height 16
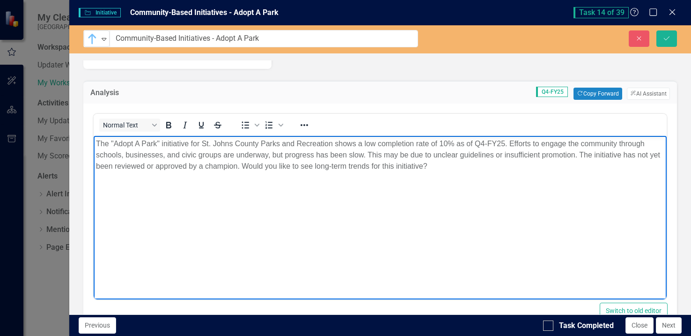
click at [365, 154] on p "The "Adopt A Park" initiative for St. Johns County Parks and Recreation shows a…" at bounding box center [379, 155] width 568 height 34
click at [434, 171] on p "The "Adopt A Park" initiative for St. Johns County Parks and Recreation shows a…" at bounding box center [379, 155] width 568 height 34
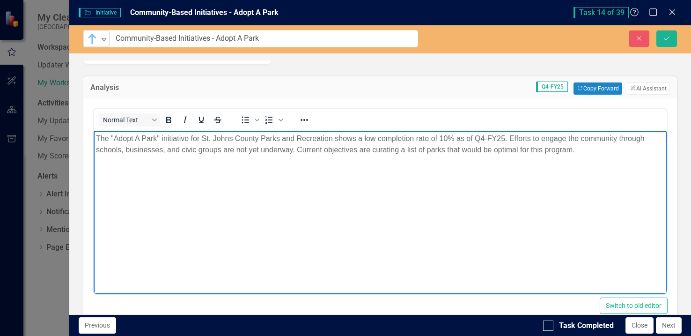
scroll to position [187, 0]
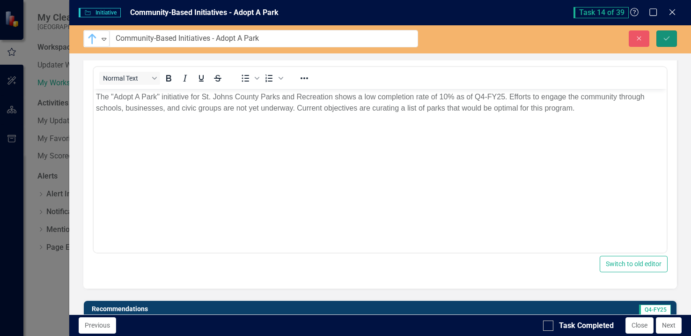
click at [667, 38] on icon "submit" at bounding box center [667, 38] width 6 height 4
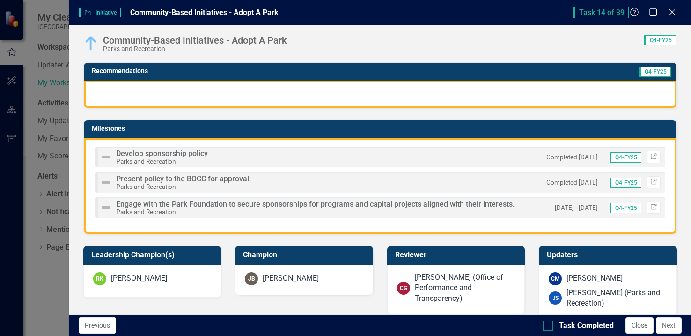
click at [550, 325] on div at bounding box center [548, 325] width 10 height 10
click at [549, 325] on input "Task Completed" at bounding box center [546, 323] width 6 height 6
checkbox input "true"
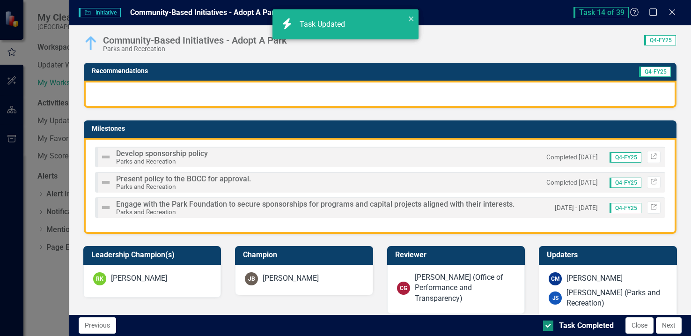
checkbox input "true"
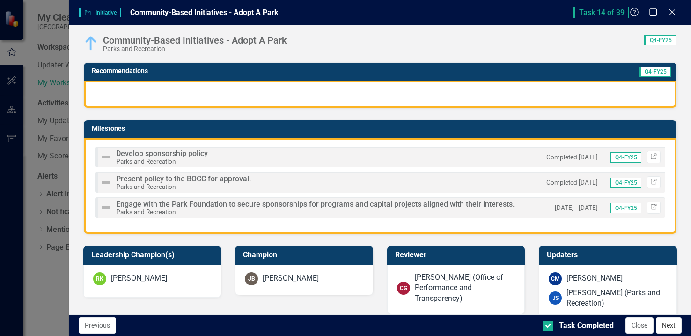
click at [668, 328] on button "Next" at bounding box center [669, 325] width 26 height 16
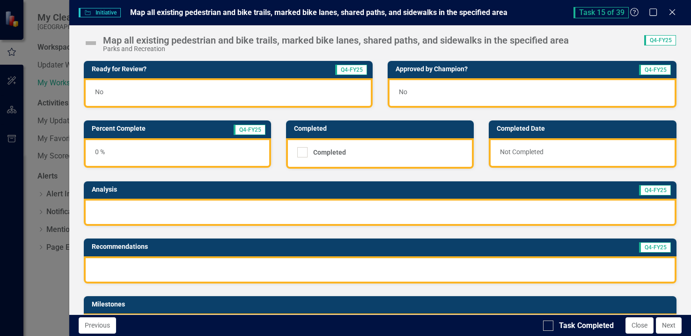
click at [95, 43] on img at bounding box center [90, 43] width 15 height 15
click at [93, 43] on img at bounding box center [90, 43] width 15 height 15
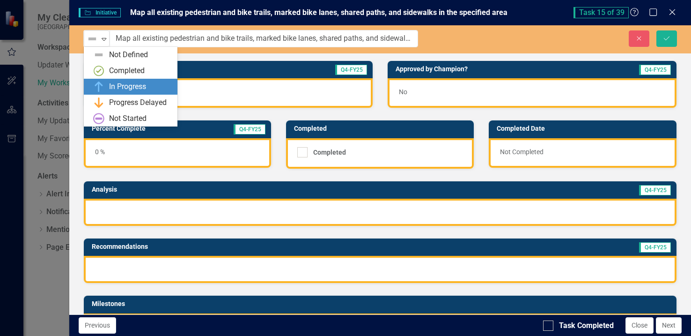
click at [108, 85] on div "In Progress" at bounding box center [132, 86] width 79 height 11
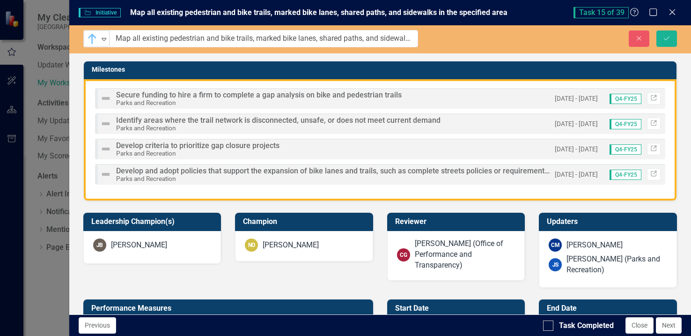
scroll to position [47, 0]
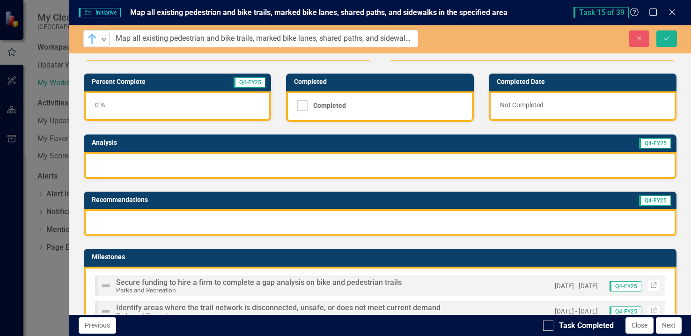
click at [161, 95] on div "0 %" at bounding box center [178, 105] width 188 height 29
click at [151, 86] on td "Percent Complete" at bounding box center [146, 83] width 109 height 14
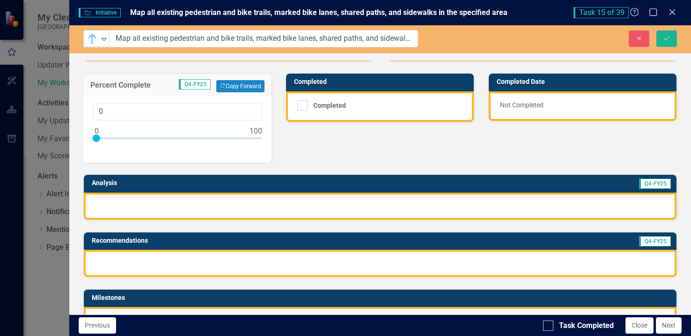
click at [166, 137] on div at bounding box center [178, 140] width 170 height 12
click at [172, 137] on div at bounding box center [178, 140] width 170 height 12
click at [175, 136] on div at bounding box center [171, 137] width 7 height 7
type input "50"
click at [176, 136] on div at bounding box center [178, 140] width 170 height 12
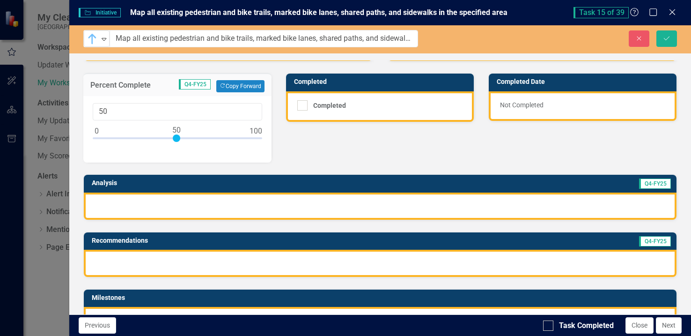
click at [197, 205] on div at bounding box center [380, 205] width 592 height 27
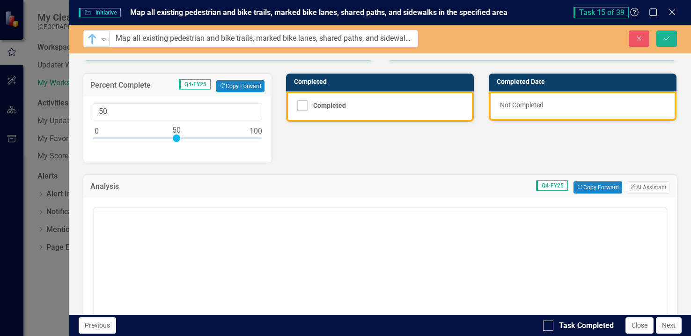
scroll to position [0, 0]
click at [153, 241] on p "Rich Text Area. Press ALT-0 for help." at bounding box center [379, 237] width 568 height 11
drag, startPoint x: 514, startPoint y: 12, endPoint x: 456, endPoint y: 10, distance: 57.6
click at [457, 10] on div "Initiative Initiative Map all existing pedestrian and bike trails, marked bike …" at bounding box center [326, 12] width 495 height 11
drag, startPoint x: 130, startPoint y: 7, endPoint x: 148, endPoint y: 8, distance: 18.3
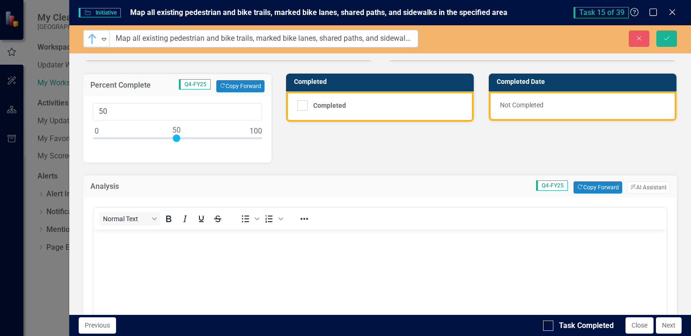
click at [148, 8] on div "Initiative Initiative Map all existing pedestrian and bike trails, marked bike …" at bounding box center [326, 12] width 495 height 11
click at [147, 139] on div at bounding box center [178, 140] width 170 height 12
click at [145, 138] on div at bounding box center [147, 137] width 7 height 7
click at [143, 138] on div at bounding box center [178, 140] width 170 height 12
click at [122, 114] on input "29" at bounding box center [178, 111] width 170 height 17
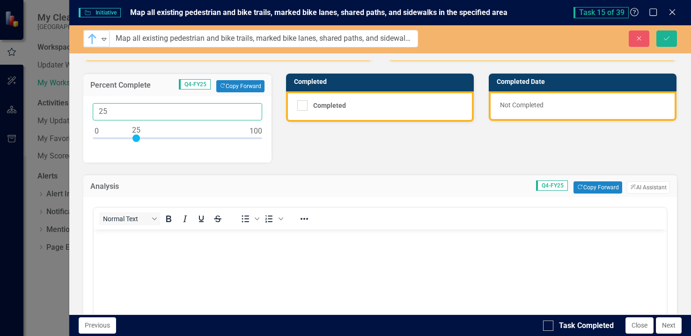
type input "25"
click at [135, 137] on div at bounding box center [135, 137] width 7 height 7
click at [135, 242] on p "Rich Text Area. Press ALT-0 for help." at bounding box center [379, 237] width 568 height 11
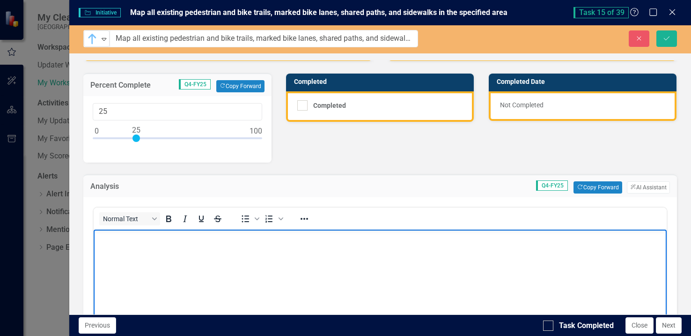
click at [116, 239] on p "Rich Text Area. Press ALT-0 for help." at bounding box center [379, 237] width 568 height 11
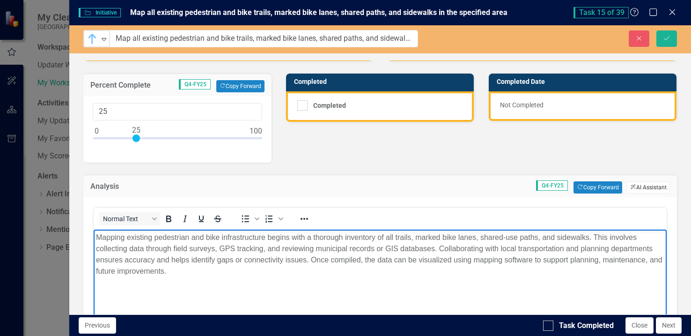
click at [629, 188] on button "ClearPoint AI AI Assistant" at bounding box center [648, 187] width 43 height 12
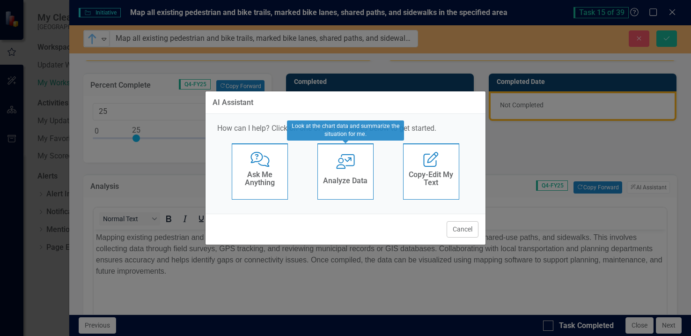
click at [357, 179] on h4 "Analyze Data" at bounding box center [345, 180] width 44 height 8
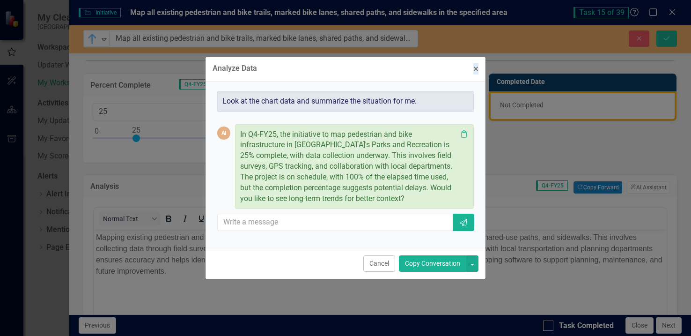
drag, startPoint x: 526, startPoint y: 14, endPoint x: 298, endPoint y: 23, distance: 228.5
click at [298, 23] on div "Analyze Data × Close Look at the chart data and summarize the situation for me.…" at bounding box center [345, 168] width 691 height 336
click at [416, 264] on button "Copy Conversation" at bounding box center [432, 263] width 67 height 16
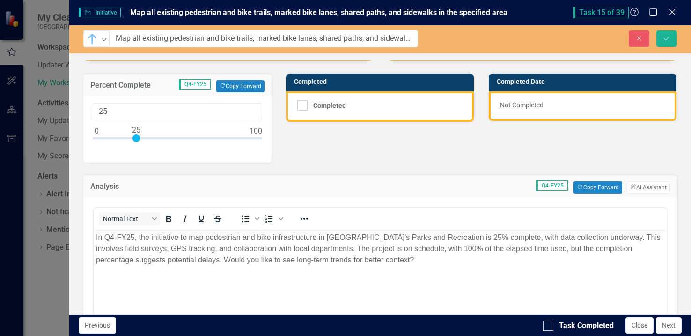
drag, startPoint x: 533, startPoint y: 13, endPoint x: 326, endPoint y: 15, distance: 207.3
click at [112, 26] on div "Initiative Initiative Map all existing pedestrian and bike trails, marked bike …" at bounding box center [379, 168] width 621 height 336
click at [423, 265] on body "In Q4-FY25, the initiative to map pedestrian and bike infrastructure in [GEOGRA…" at bounding box center [379, 299] width 573 height 140
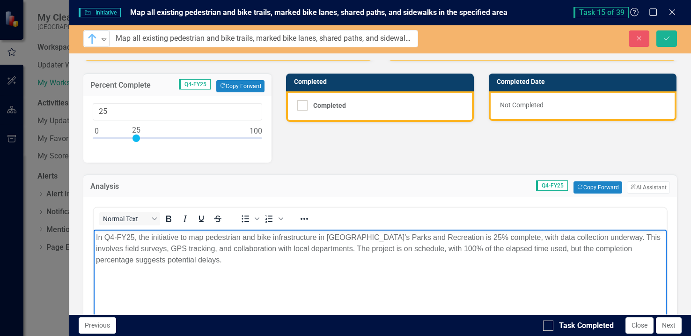
click at [234, 250] on p "In Q4-FY25, the initiative to map pedestrian and bike infrastructure in [GEOGRA…" at bounding box center [379, 249] width 568 height 34
click at [198, 247] on p "In Q4-FY25, the initiative to map pedestrian and bike infrastructure in [GEOGRA…" at bounding box center [379, 243] width 568 height 22
click at [273, 288] on body "In Q4-FY25, the initiative to map pedestrian and bike infrastructure in [GEOGRA…" at bounding box center [379, 299] width 573 height 140
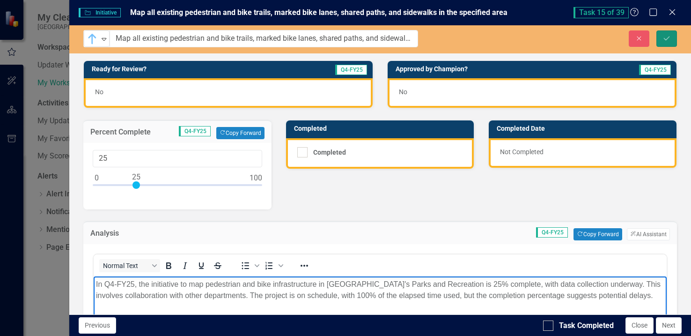
click at [667, 38] on icon "submit" at bounding box center [667, 38] width 6 height 4
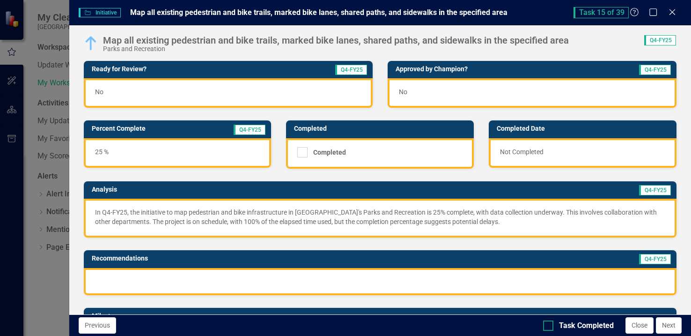
click at [551, 324] on div at bounding box center [548, 325] width 10 height 10
click at [549, 324] on input "Task Completed" at bounding box center [546, 323] width 6 height 6
checkbox input "true"
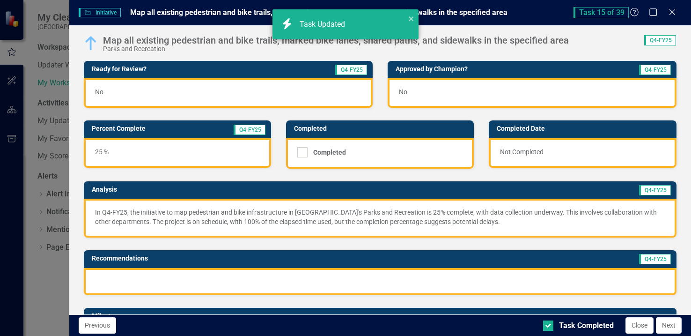
checkbox input "true"
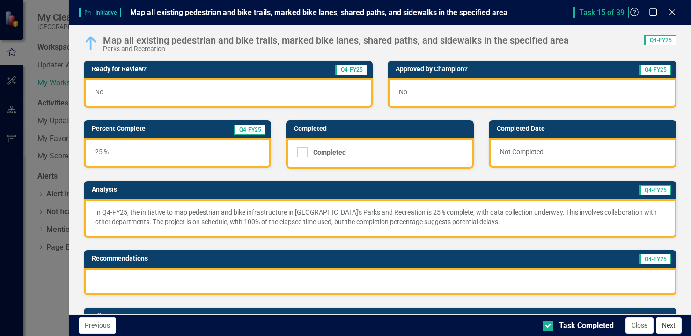
click at [671, 329] on button "Next" at bounding box center [669, 325] width 26 height 16
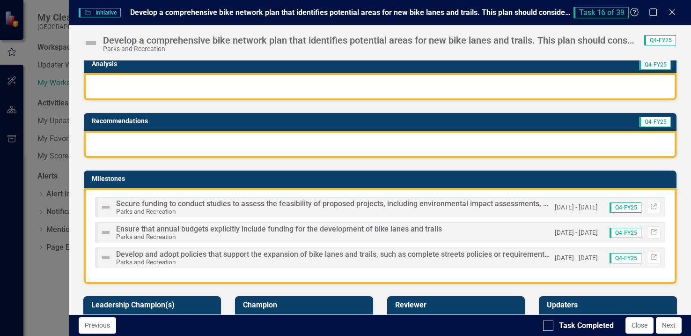
scroll to position [94, 0]
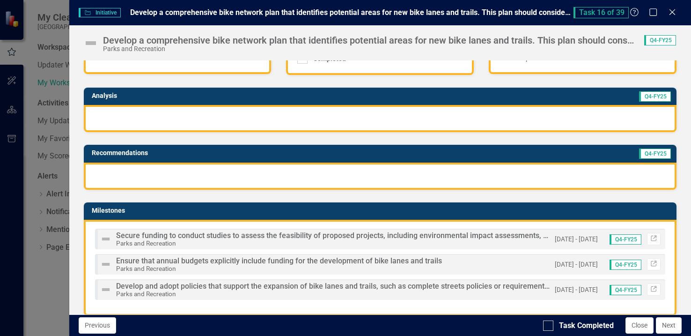
click at [92, 44] on img at bounding box center [90, 43] width 15 height 15
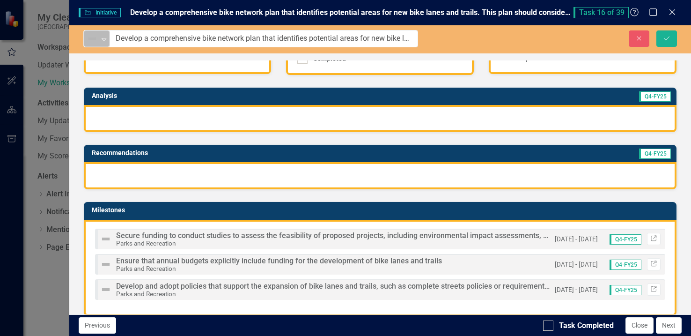
click at [103, 39] on icon "Expand" at bounding box center [103, 38] width 9 height 7
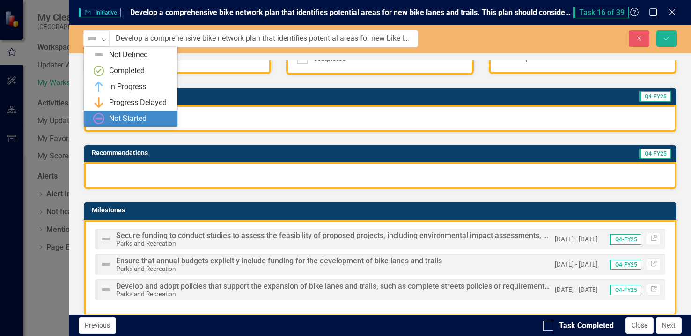
click at [117, 119] on div "Not Started" at bounding box center [127, 118] width 37 height 11
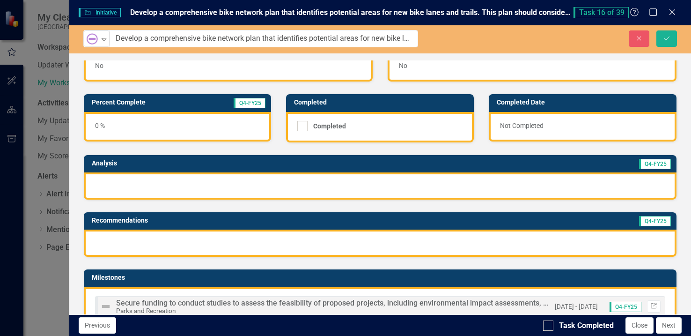
scroll to position [47, 0]
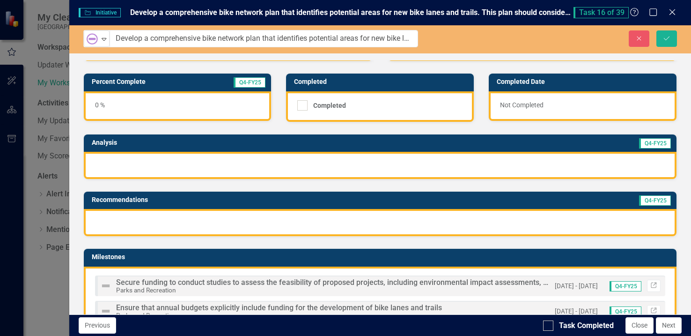
click at [114, 163] on div at bounding box center [380, 165] width 592 height 27
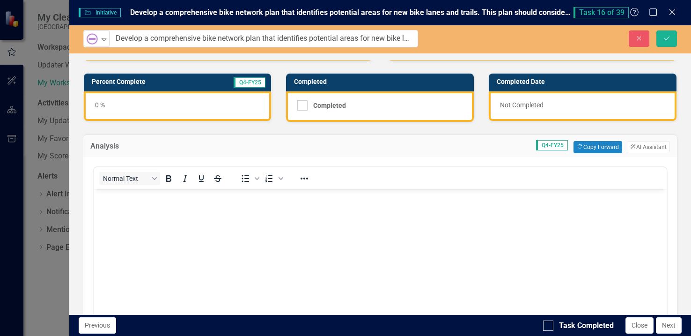
scroll to position [0, 0]
click at [119, 207] on body "Rich Text Area. Press ALT-0 for help." at bounding box center [379, 259] width 573 height 140
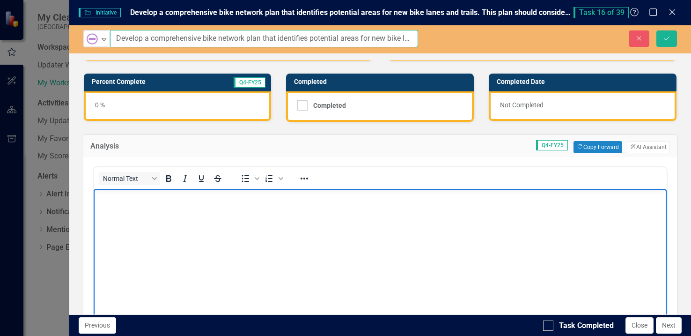
click at [219, 41] on input "Develop a comprehensive bike network plan that identifies potential areas for n…" at bounding box center [264, 38] width 308 height 17
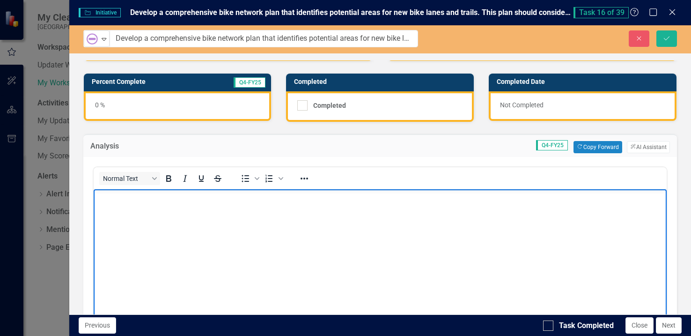
click at [120, 201] on p "Rich Text Area. Press ALT-0 for help." at bounding box center [379, 196] width 568 height 11
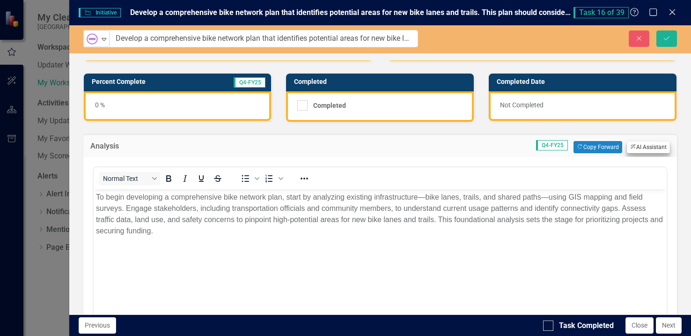
click at [632, 146] on button "ClearPoint AI AI Assistant" at bounding box center [648, 147] width 43 height 12
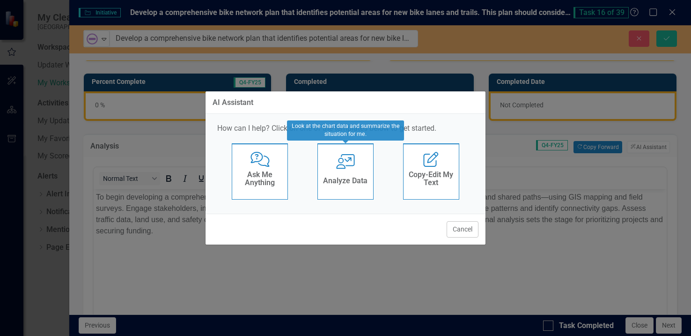
click at [342, 168] on div "User with Chart Analyze Data" at bounding box center [345, 171] width 56 height 56
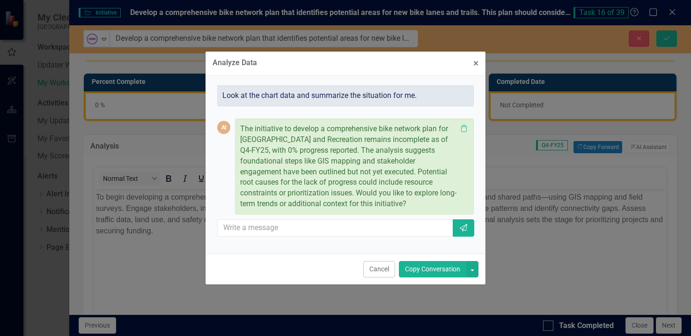
click at [417, 268] on button "Copy Conversation" at bounding box center [432, 269] width 67 height 16
